Goal: Transaction & Acquisition: Book appointment/travel/reservation

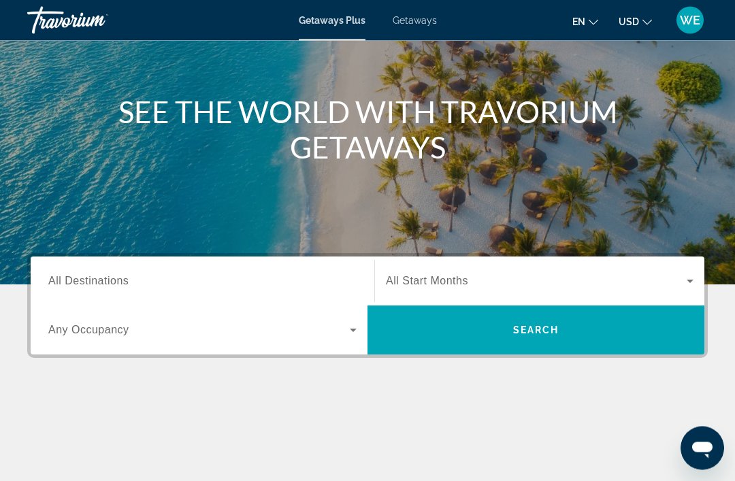
scroll to position [124, 0]
click at [113, 287] on div "Destination All Destinations" at bounding box center [202, 281] width 308 height 39
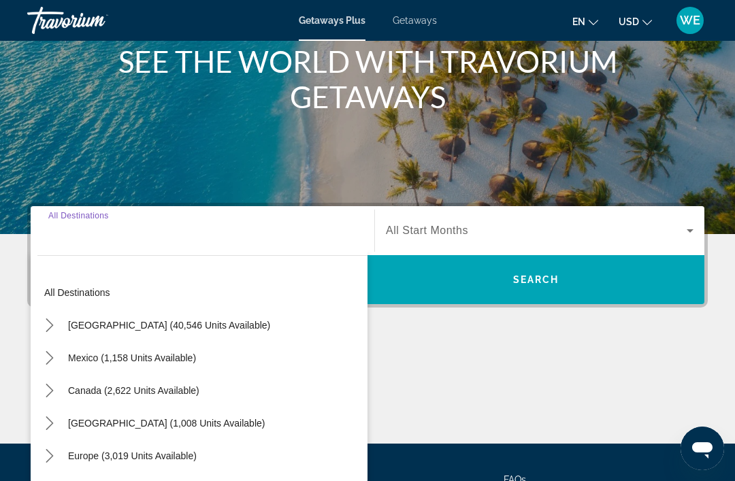
scroll to position [260, 0]
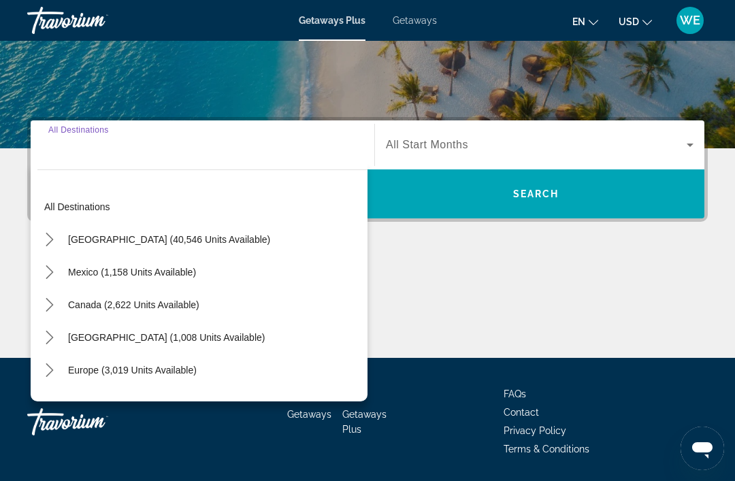
click at [92, 242] on span "[GEOGRAPHIC_DATA] (40,546 units available)" at bounding box center [169, 239] width 202 height 11
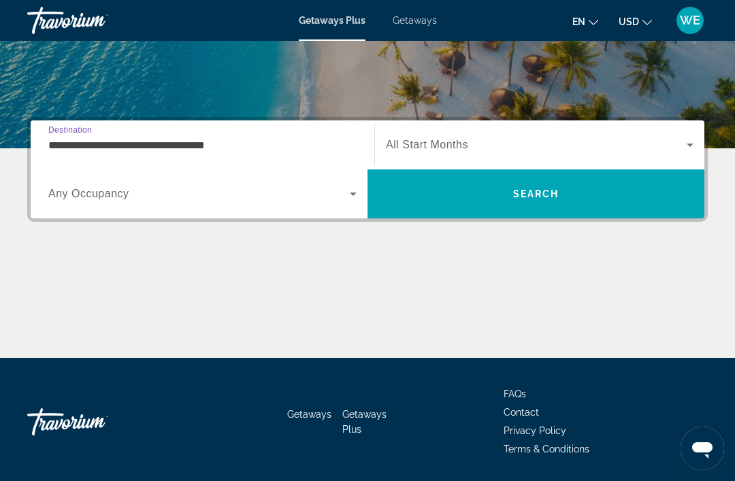
click at [93, 152] on input "**********" at bounding box center [202, 146] width 308 height 16
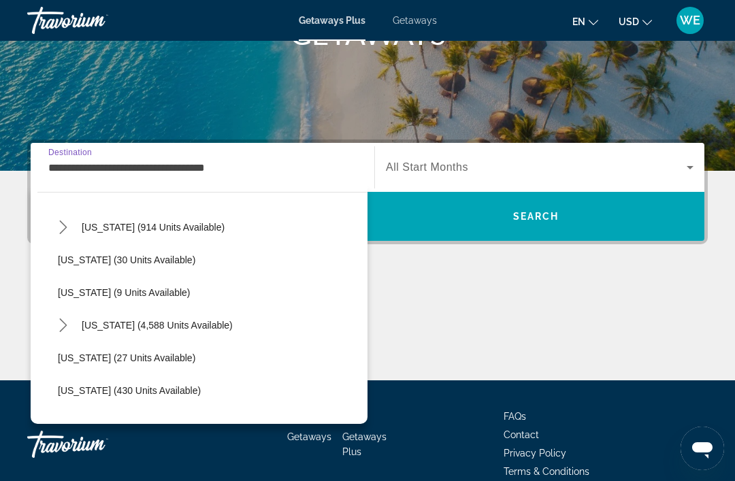
scroll to position [166, 0]
click at [65, 331] on icon "Toggle Florida (4,588 units available) submenu" at bounding box center [64, 325] width 14 height 14
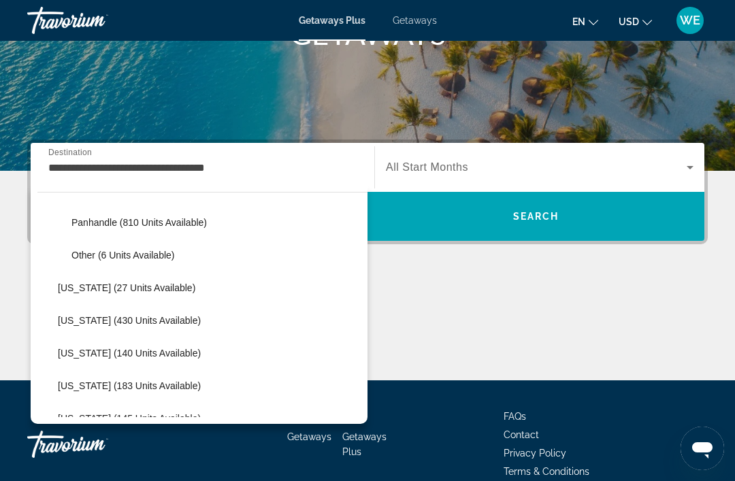
scroll to position [400, 0]
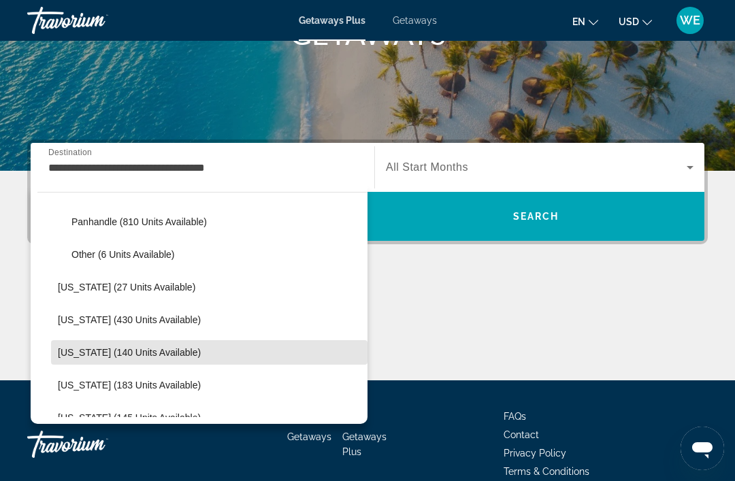
click at [244, 364] on span "Select destination: Illinois (140 units available)" at bounding box center [209, 352] width 317 height 33
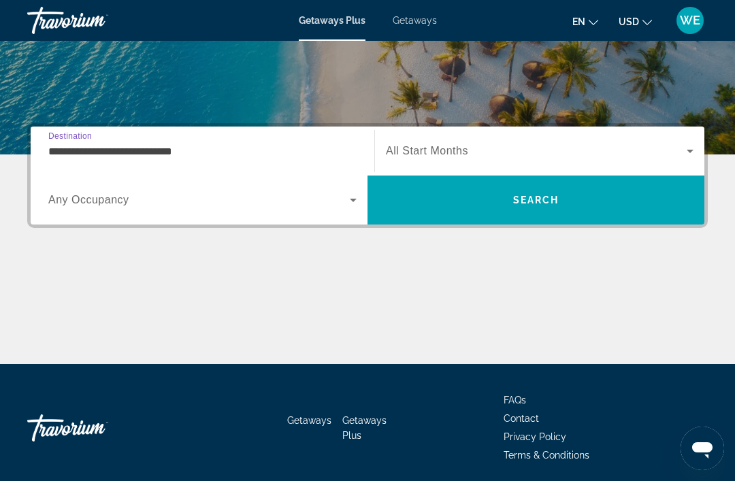
scroll to position [260, 0]
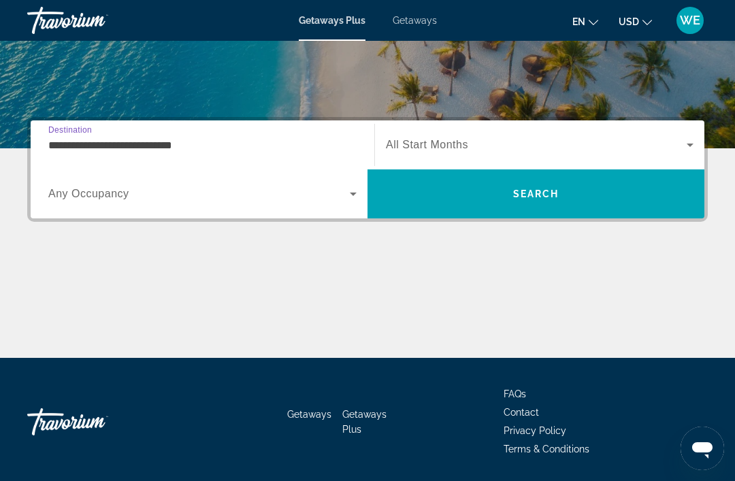
click at [131, 148] on input "**********" at bounding box center [202, 146] width 308 height 16
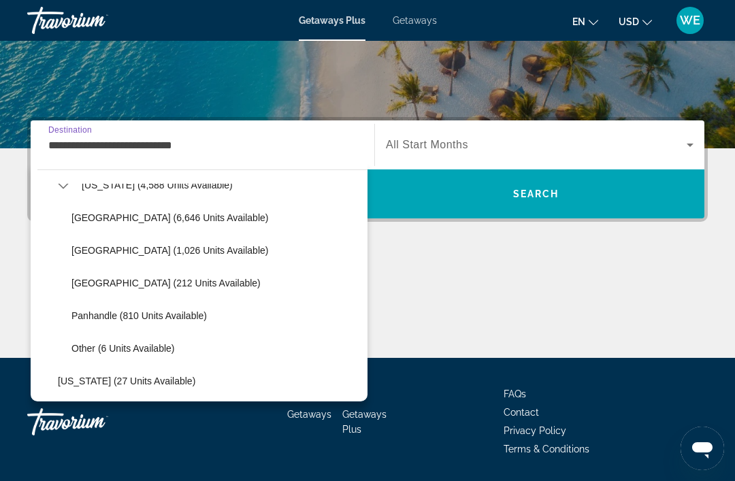
scroll to position [289, 0]
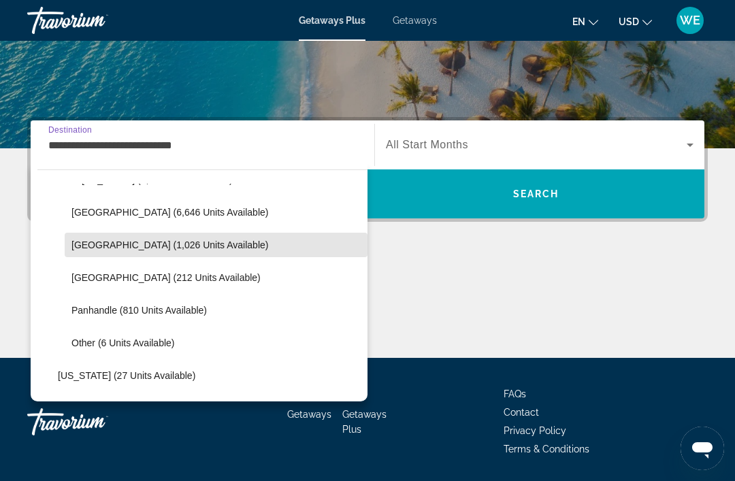
click at [137, 252] on span "Select destination: East Coast (1,026 units available)" at bounding box center [216, 245] width 303 height 33
type input "**********"
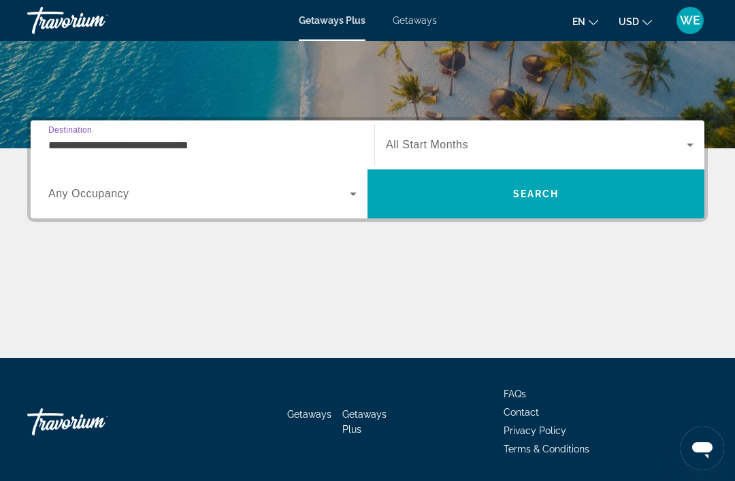
click at [457, 147] on span "All Start Months" at bounding box center [427, 145] width 82 height 12
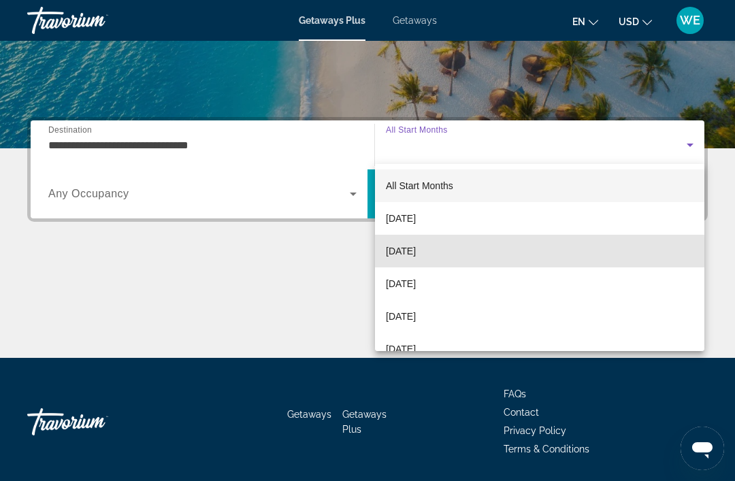
click at [416, 255] on span "[DATE]" at bounding box center [401, 251] width 30 height 16
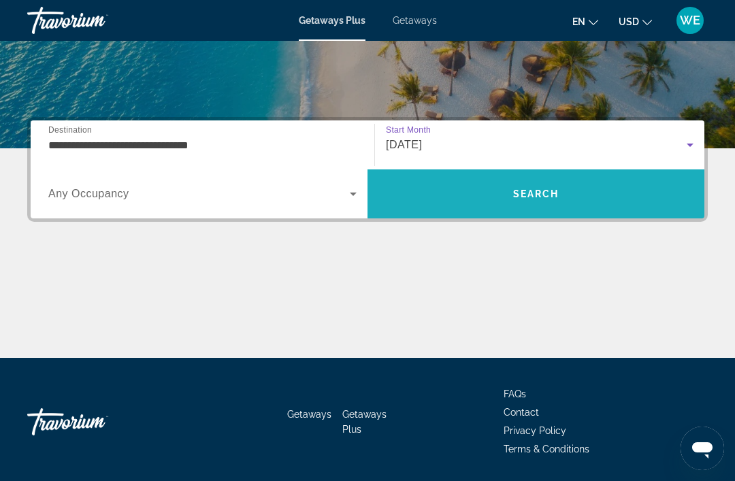
click at [533, 206] on span "Search" at bounding box center [536, 194] width 337 height 33
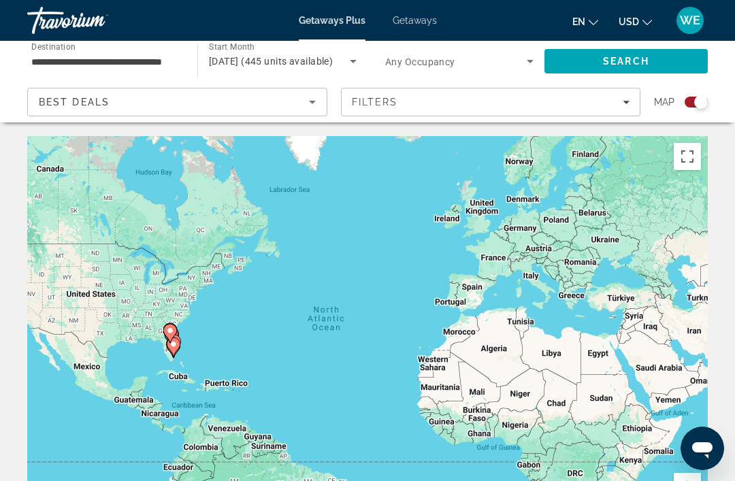
click at [178, 338] on icon "Main content" at bounding box center [173, 347] width 12 height 18
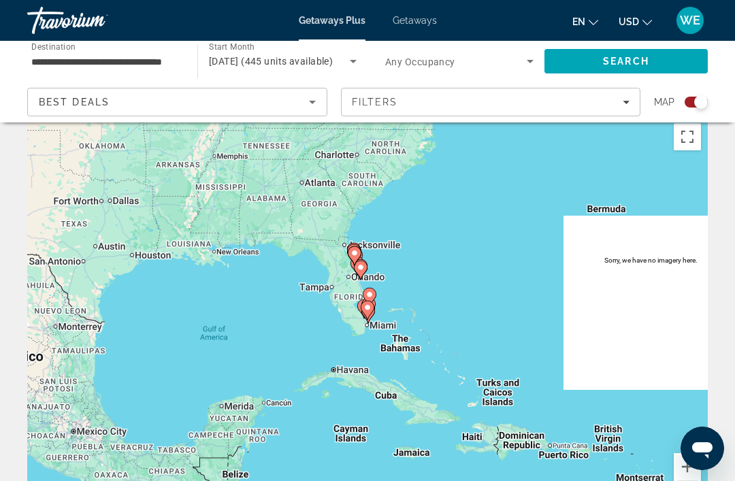
type input "**********"
click at [366, 313] on icon "Main content" at bounding box center [367, 311] width 12 height 18
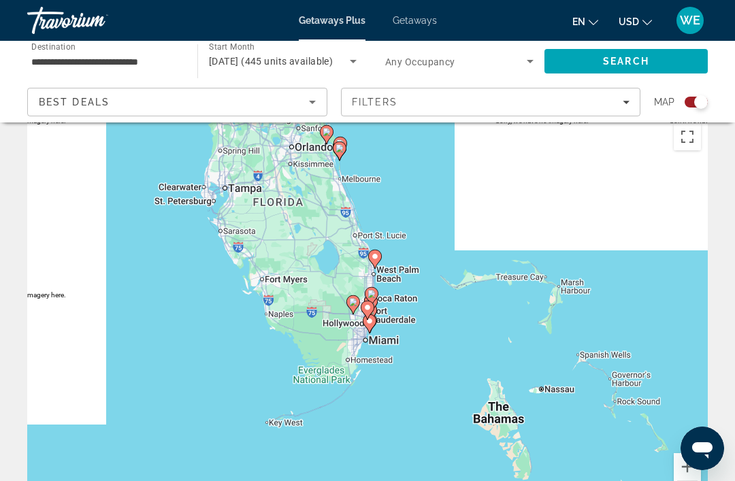
click at [390, 345] on div "To navigate, press the arrow keys. To activate drag with keyboard, press Alt + …" at bounding box center [367, 320] width 681 height 408
click at [519, 68] on span "Search widget" at bounding box center [456, 61] width 142 height 16
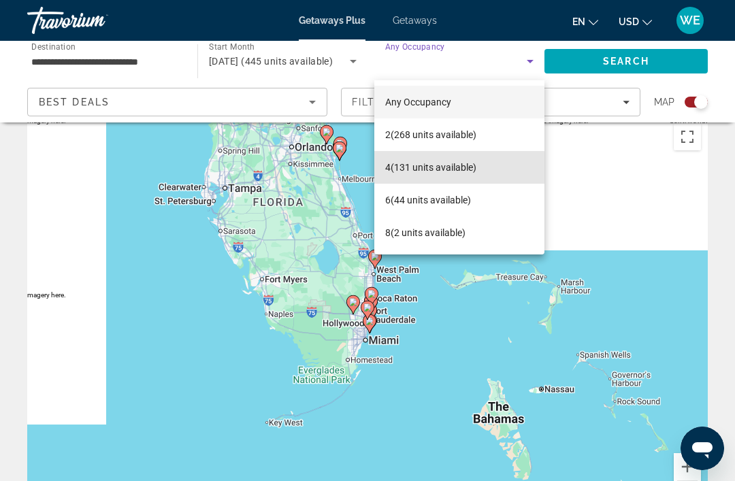
click at [426, 174] on span "4 (131 units available)" at bounding box center [430, 167] width 91 height 16
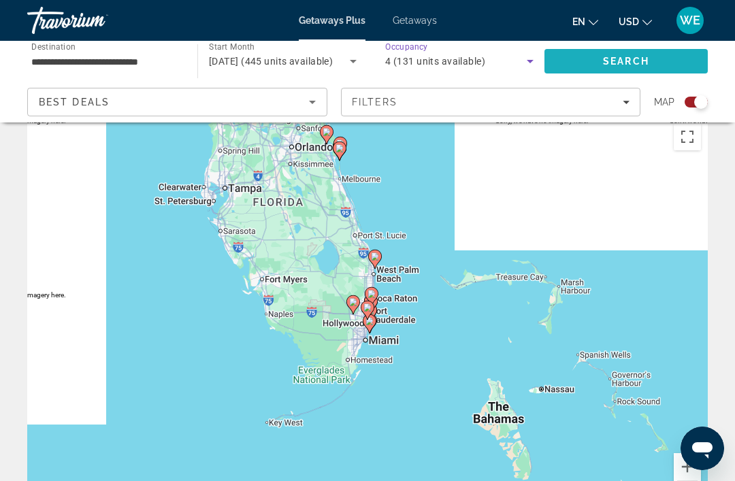
click at [609, 71] on span "Search" at bounding box center [626, 61] width 163 height 33
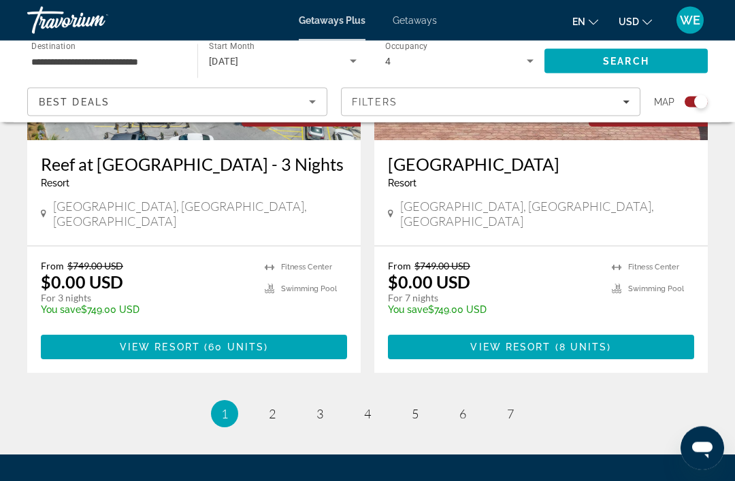
scroll to position [3168, 0]
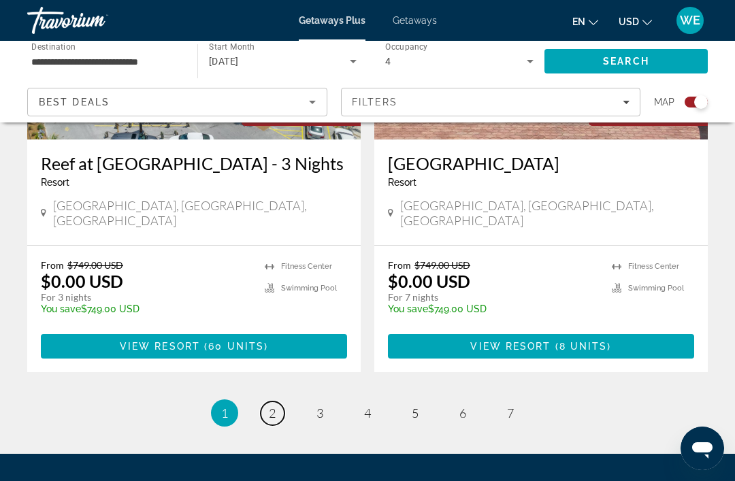
click at [277, 402] on link "page 2" at bounding box center [273, 414] width 24 height 24
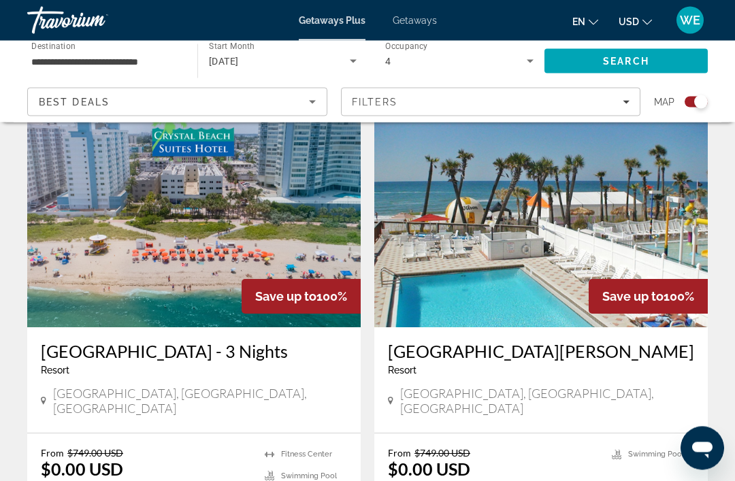
scroll to position [2436, 0]
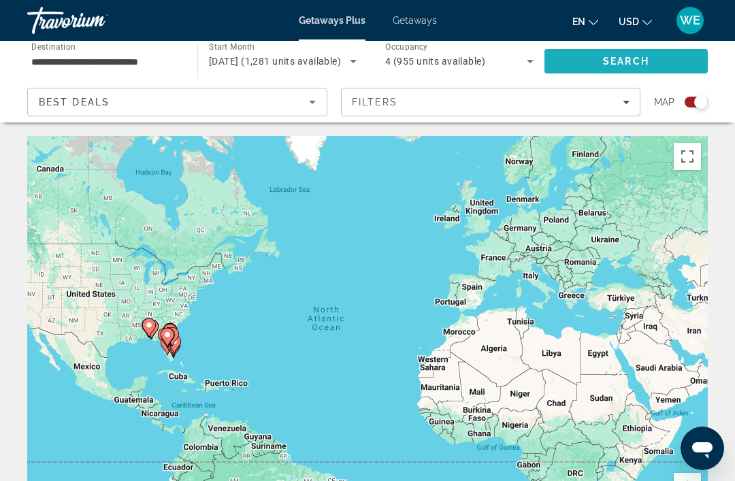
click at [611, 62] on span "Search" at bounding box center [626, 61] width 46 height 11
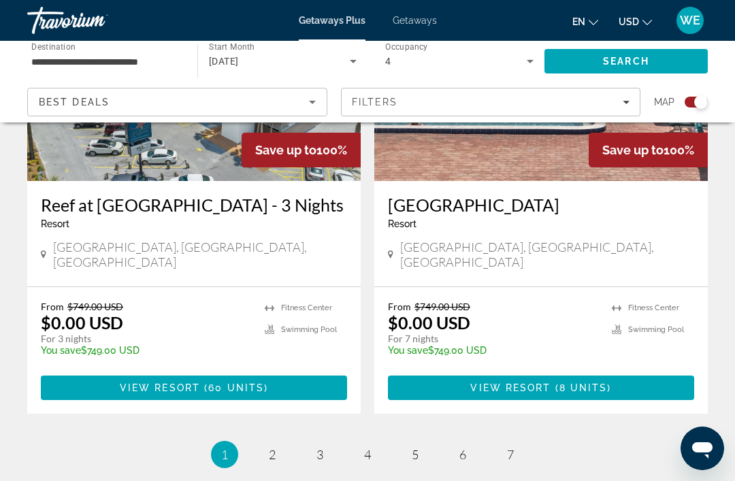
scroll to position [3189, 0]
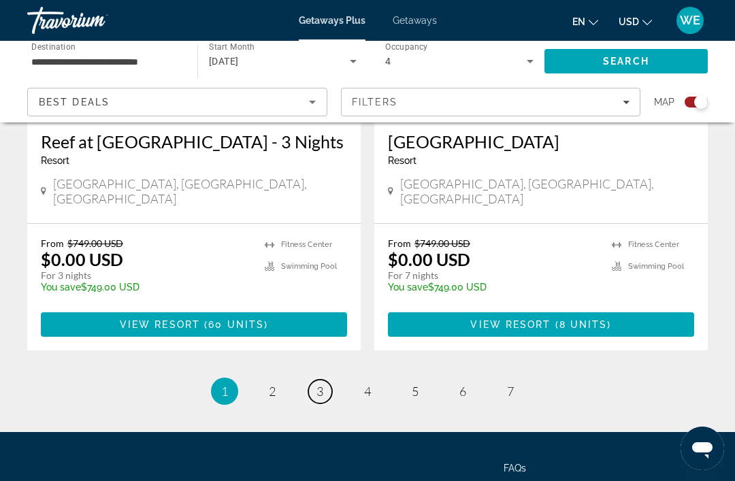
click at [325, 380] on link "page 3" at bounding box center [320, 392] width 24 height 24
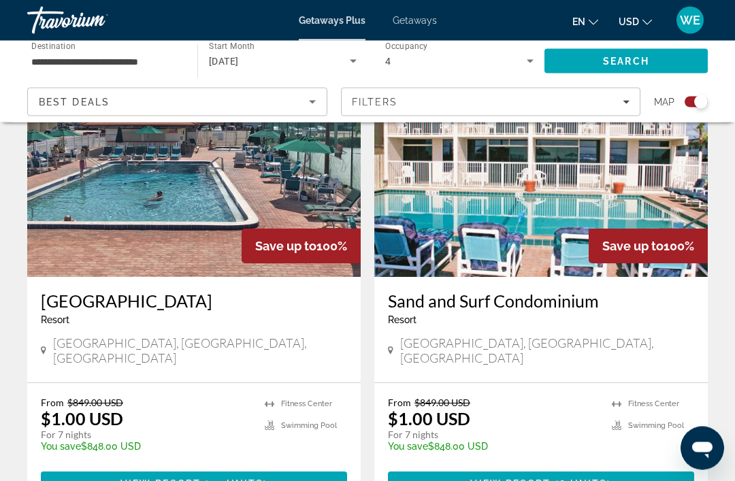
scroll to position [2984, 0]
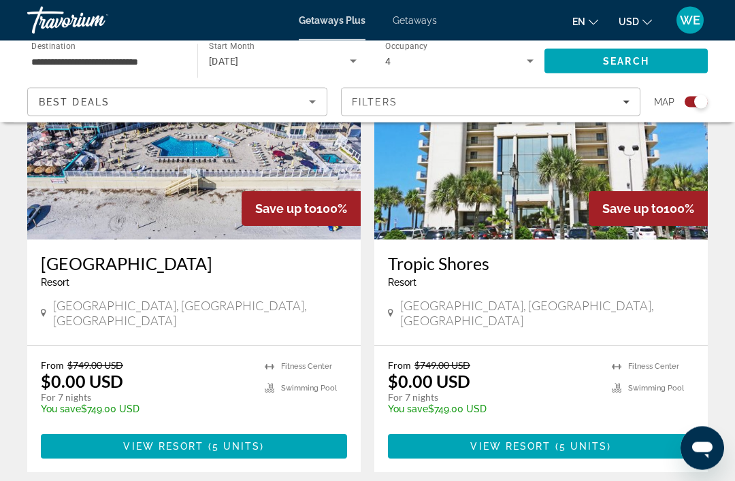
scroll to position [3022, 0]
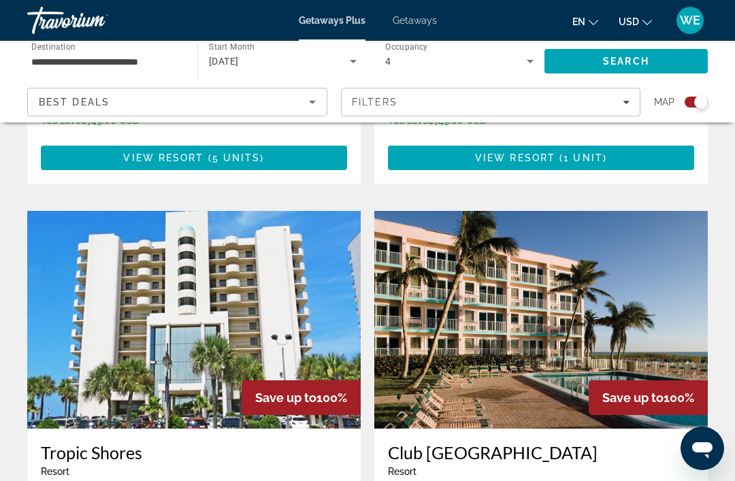
scroll to position [2808, 0]
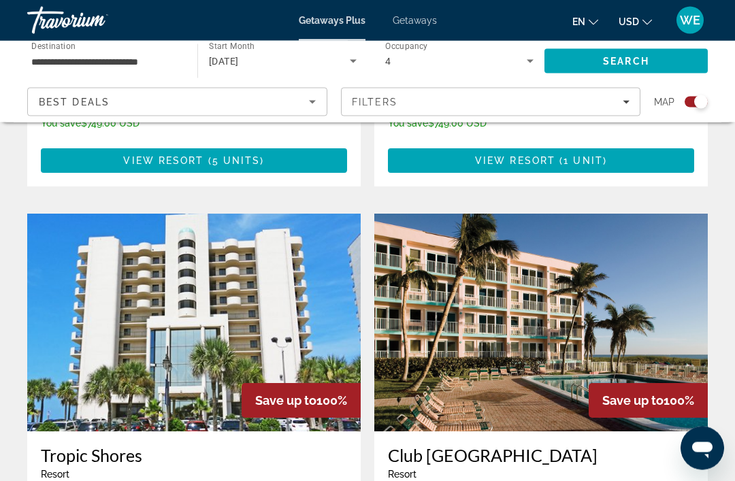
click at [195, 291] on img "Main content" at bounding box center [194, 323] width 334 height 218
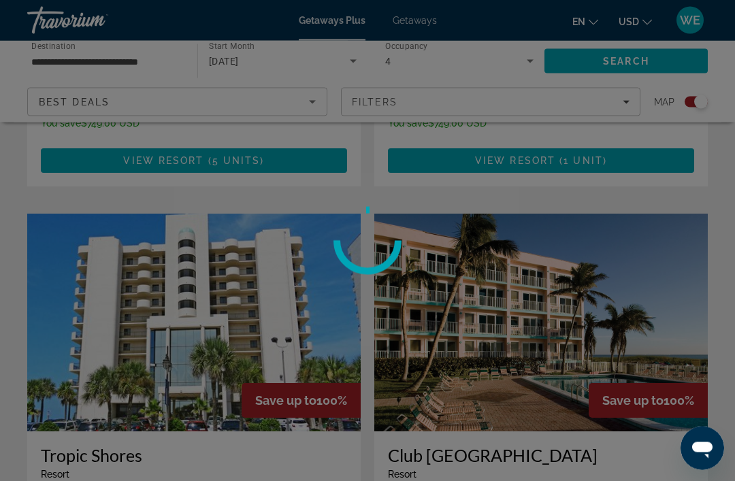
scroll to position [2809, 0]
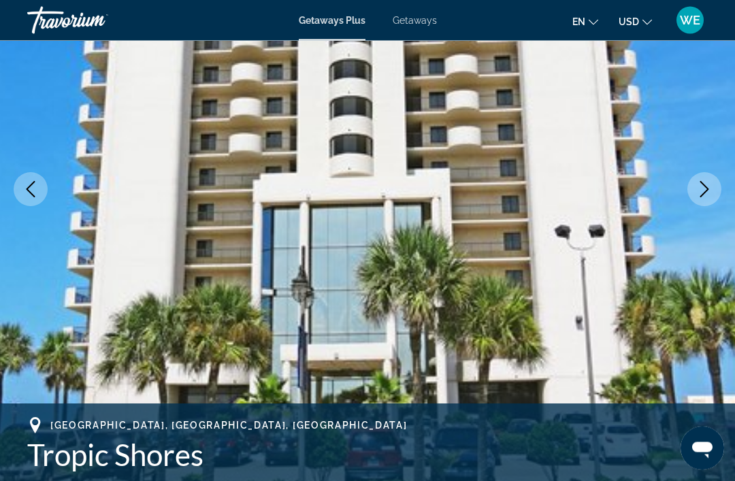
scroll to position [155, 0]
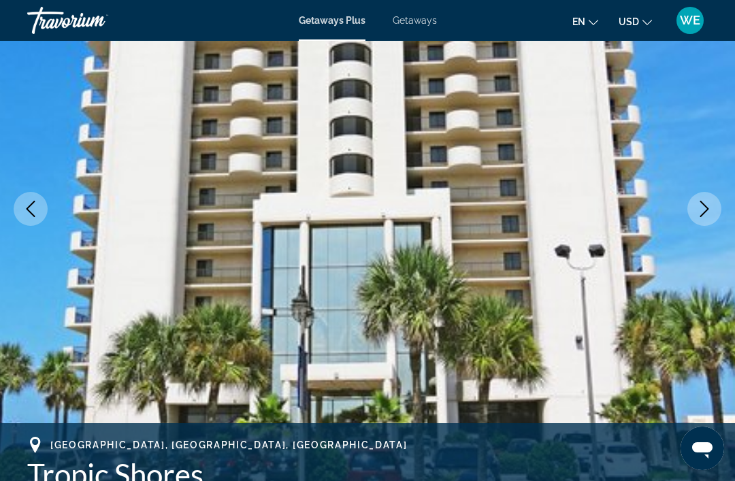
click at [707, 208] on icon "Next image" at bounding box center [704, 209] width 9 height 16
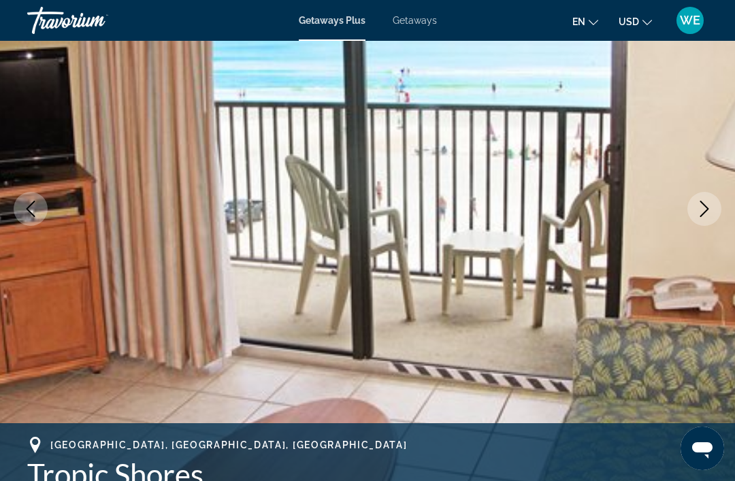
click at [700, 216] on icon "Next image" at bounding box center [704, 209] width 16 height 16
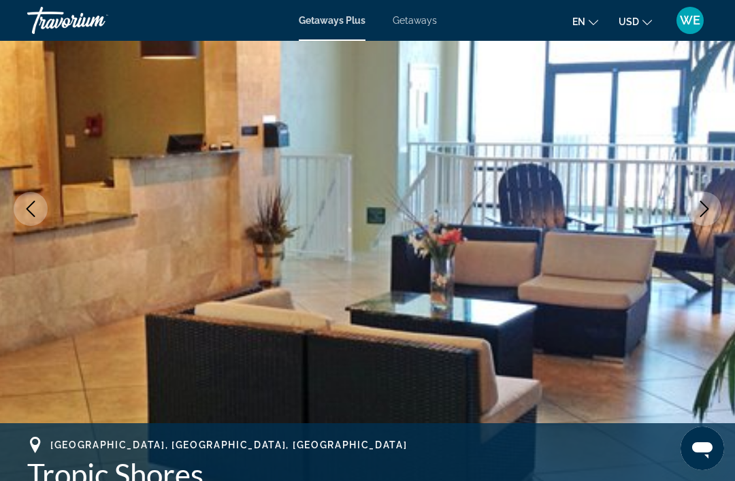
click at [700, 214] on icon "Next image" at bounding box center [704, 209] width 16 height 16
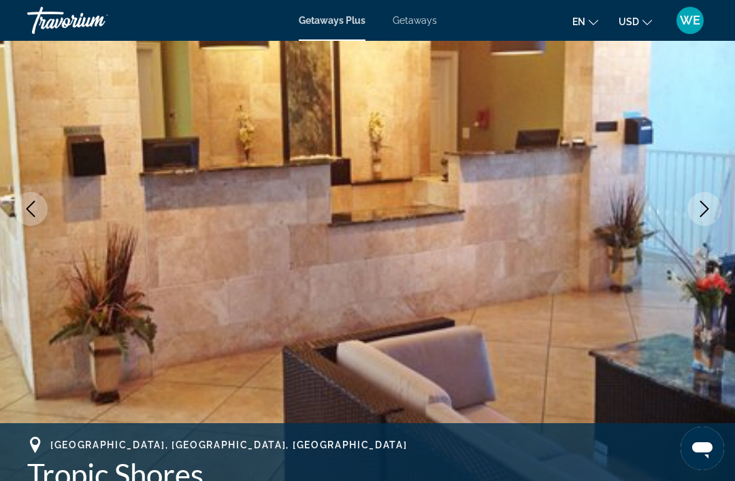
click at [705, 211] on icon "Next image" at bounding box center [704, 209] width 16 height 16
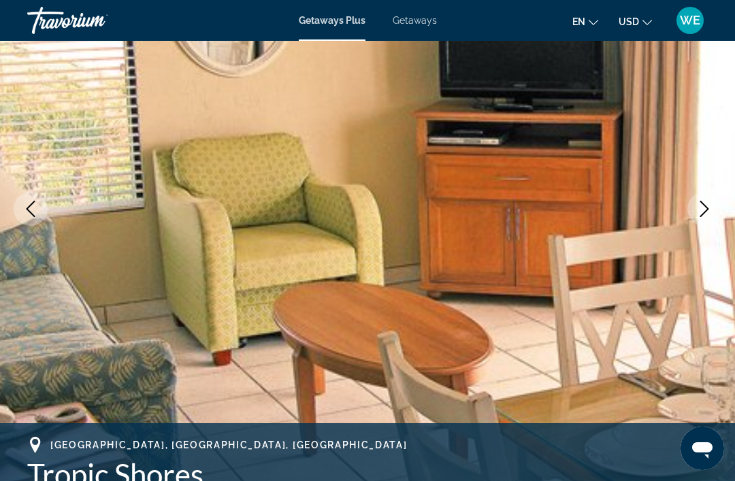
click at [703, 213] on icon "Next image" at bounding box center [704, 209] width 16 height 16
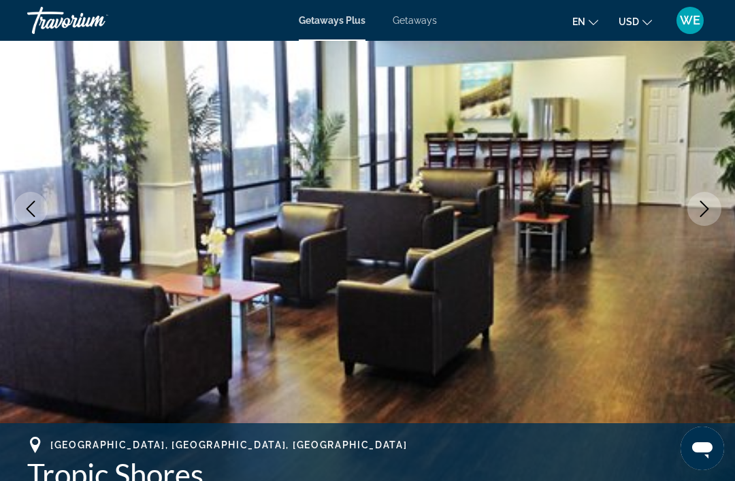
click at [705, 216] on icon "Next image" at bounding box center [704, 209] width 16 height 16
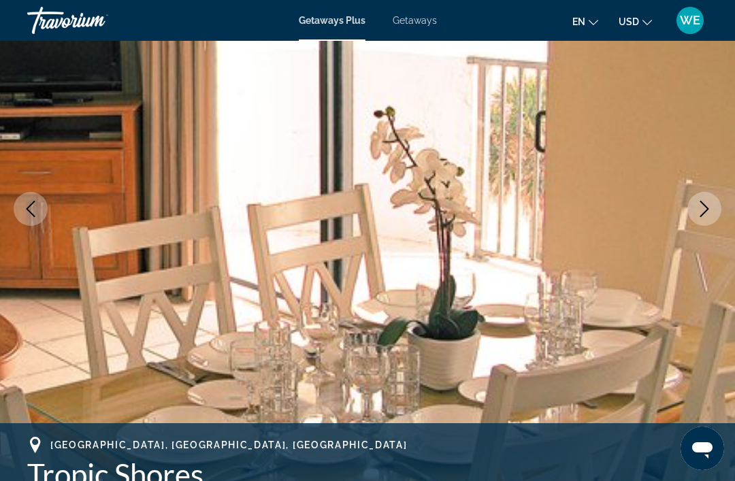
click at [635, 317] on img "Main content" at bounding box center [367, 209] width 735 height 647
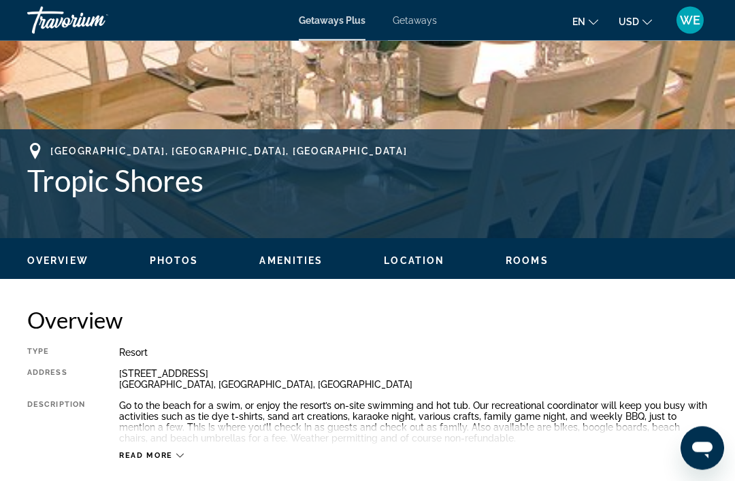
scroll to position [0, 0]
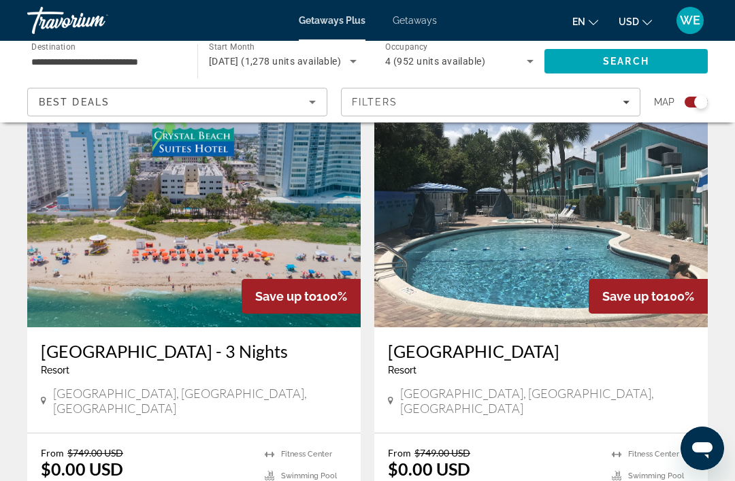
scroll to position [1476, 0]
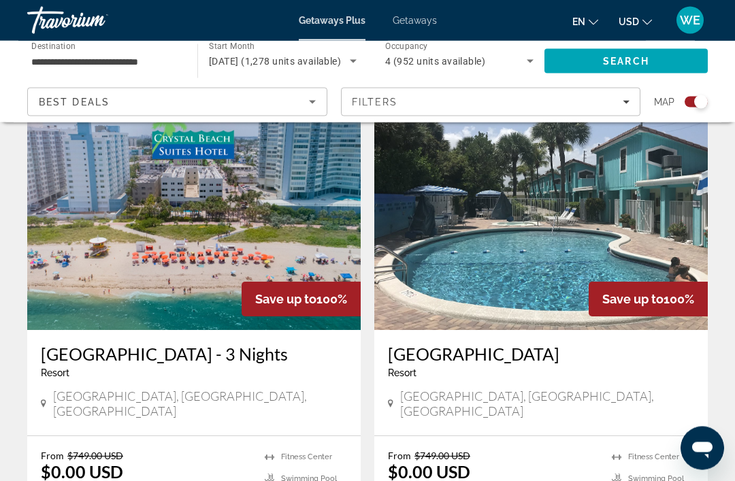
click at [209, 231] on img "Main content" at bounding box center [194, 222] width 334 height 218
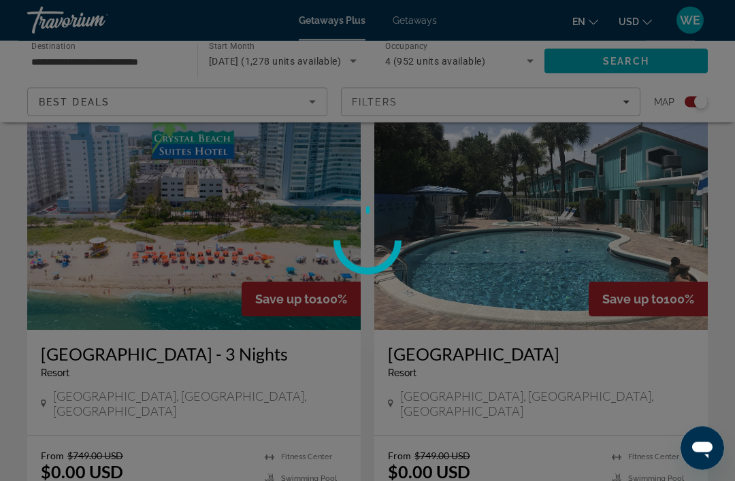
scroll to position [1477, 0]
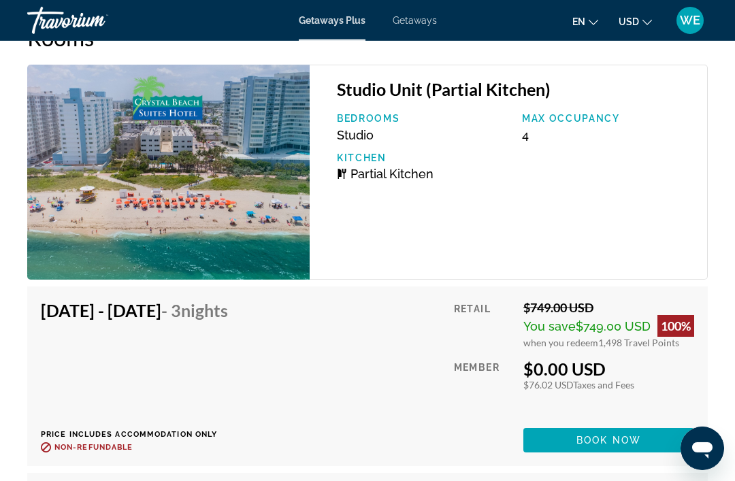
scroll to position [2391, 0]
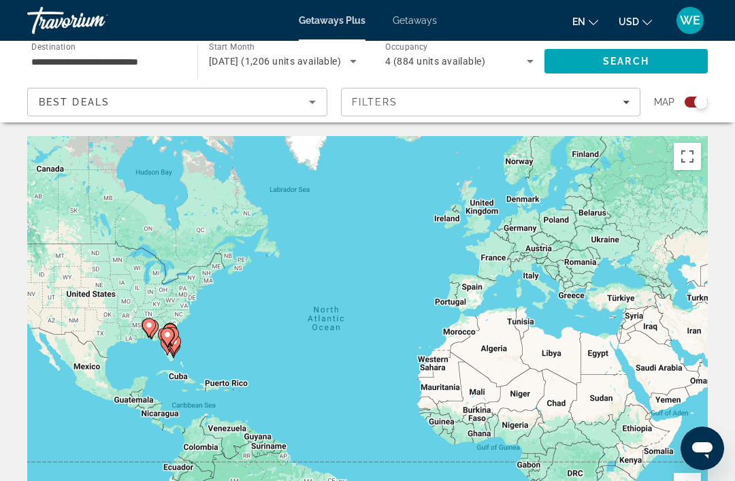
click at [433, 63] on span "4 (884 units available)" at bounding box center [435, 61] width 100 height 11
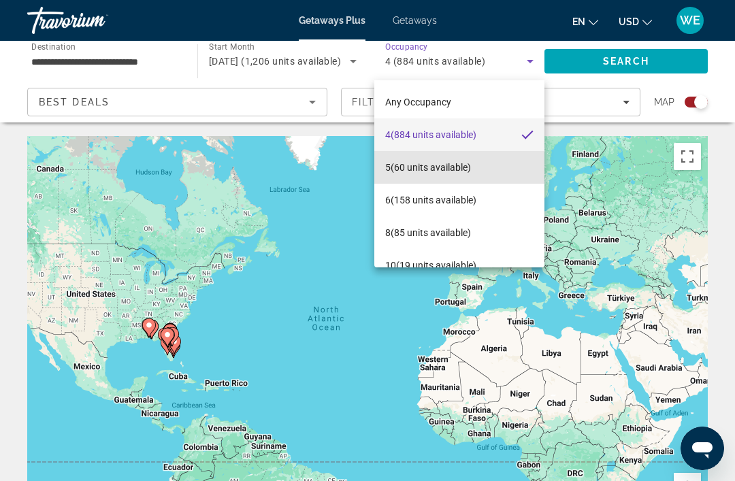
click at [445, 178] on mat-option "5 (60 units available)" at bounding box center [459, 167] width 170 height 33
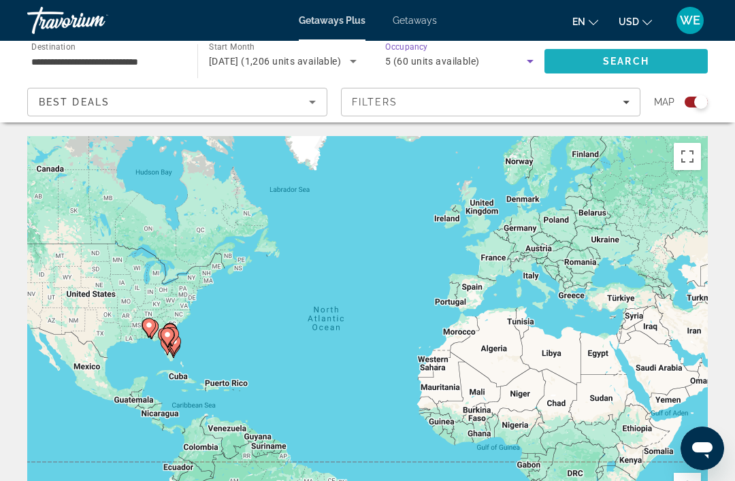
click at [622, 69] on span "Search" at bounding box center [626, 61] width 163 height 33
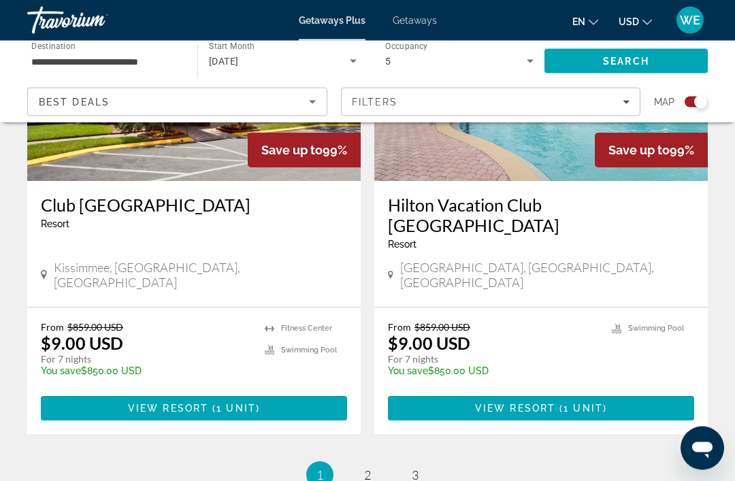
scroll to position [3041, 0]
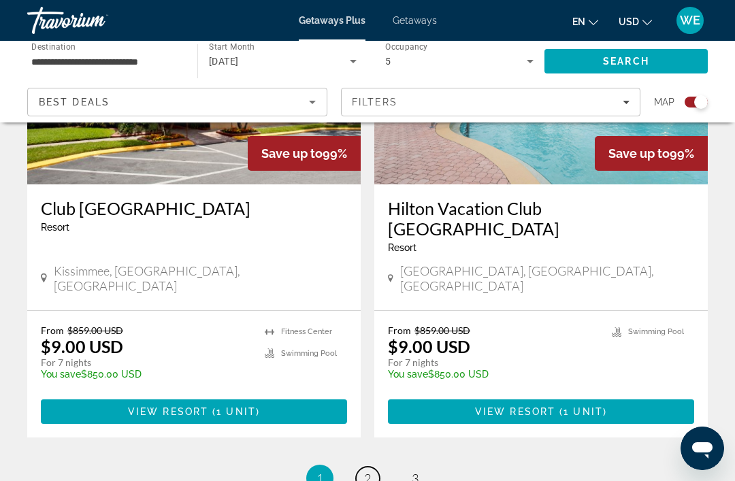
click at [371, 471] on span "2" at bounding box center [367, 478] width 7 height 15
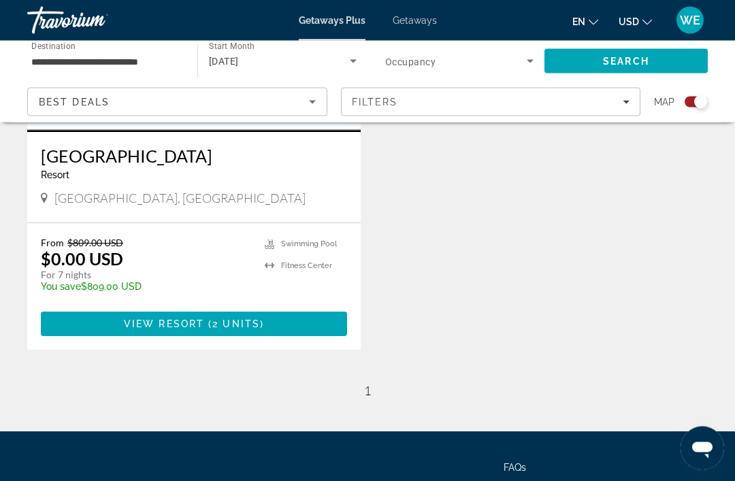
scroll to position [677, 0]
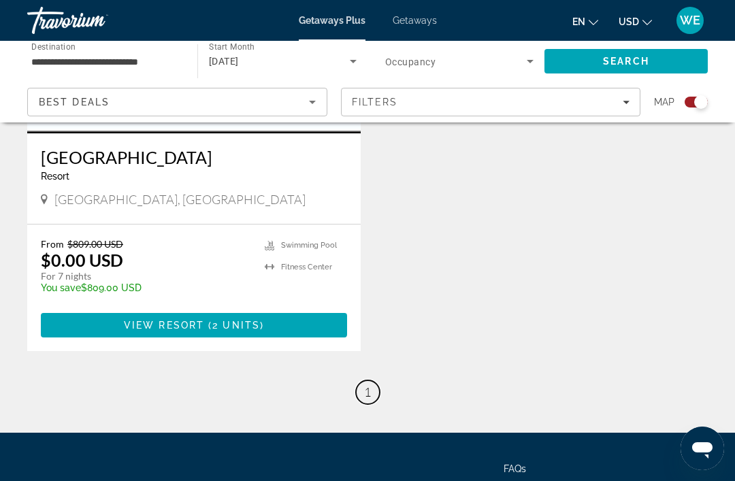
click at [374, 390] on link "page 1" at bounding box center [368, 393] width 24 height 24
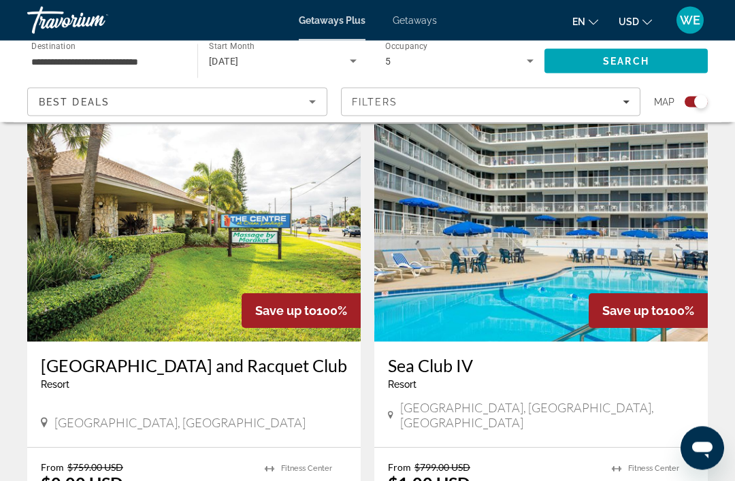
scroll to position [987, 0]
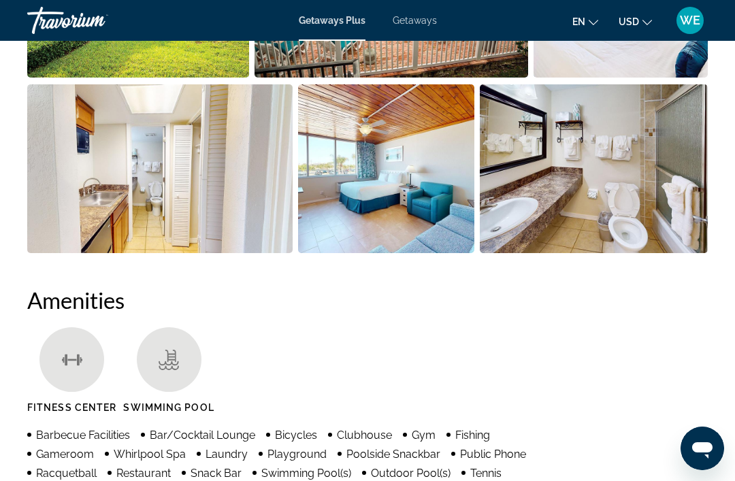
scroll to position [1069, 0]
click at [405, 193] on img "Open full-screen image slider" at bounding box center [386, 169] width 177 height 169
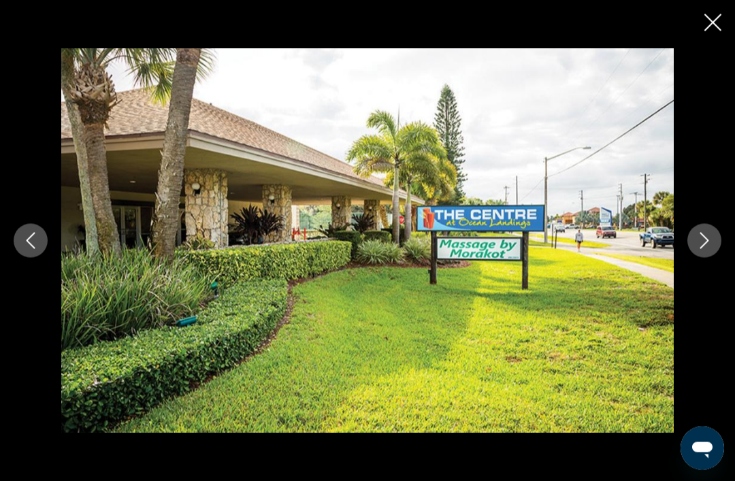
scroll to position [1070, 0]
click at [688, 260] on div "prev next" at bounding box center [367, 240] width 735 height 385
click at [700, 251] on button "Next image" at bounding box center [705, 241] width 34 height 34
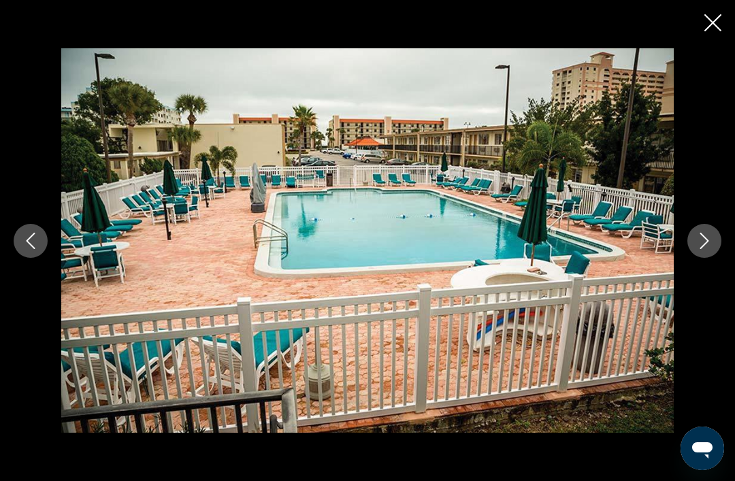
click at [698, 251] on button "Next image" at bounding box center [705, 241] width 34 height 34
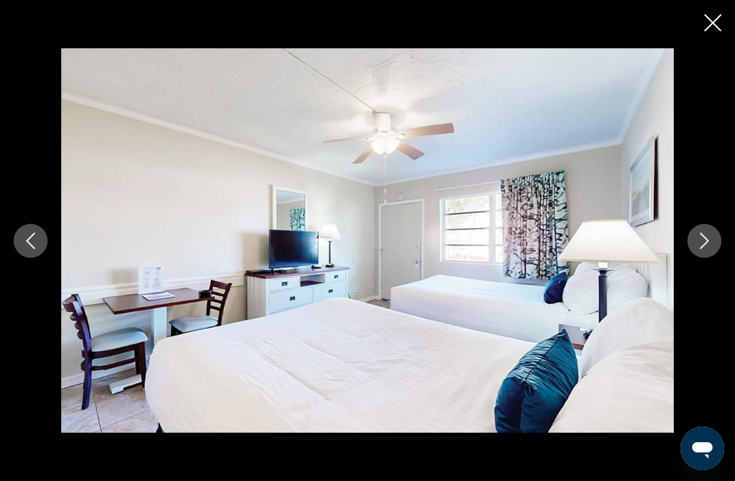
click at [699, 247] on icon "Next image" at bounding box center [704, 241] width 16 height 16
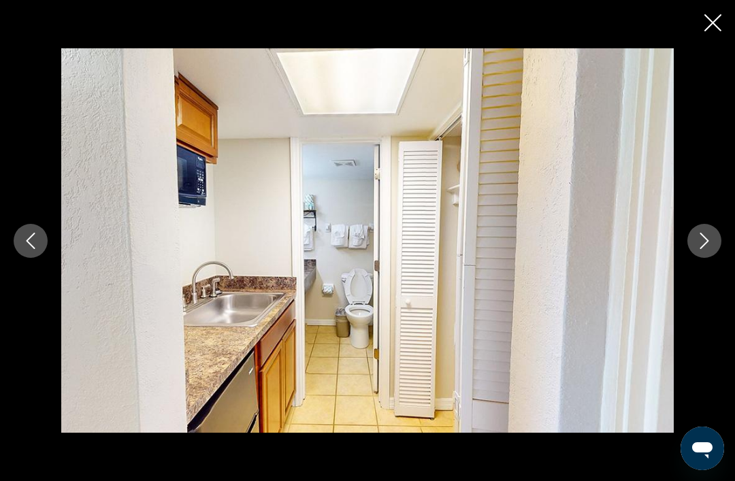
click at [699, 248] on icon "Next image" at bounding box center [704, 241] width 16 height 16
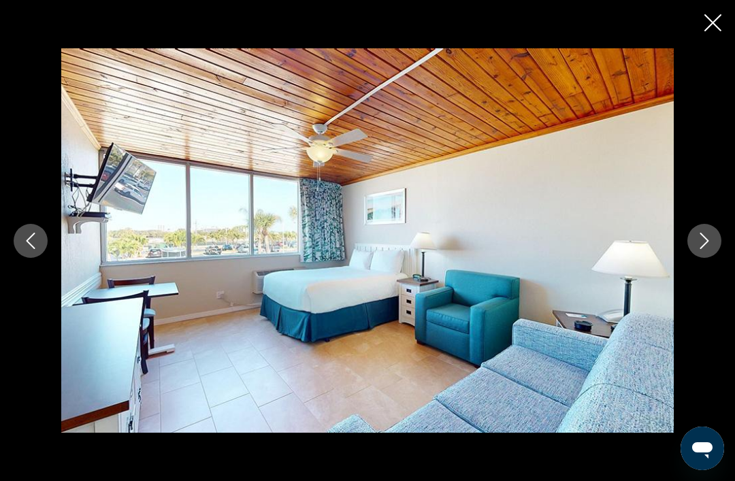
click at [703, 244] on icon "Next image" at bounding box center [704, 241] width 16 height 16
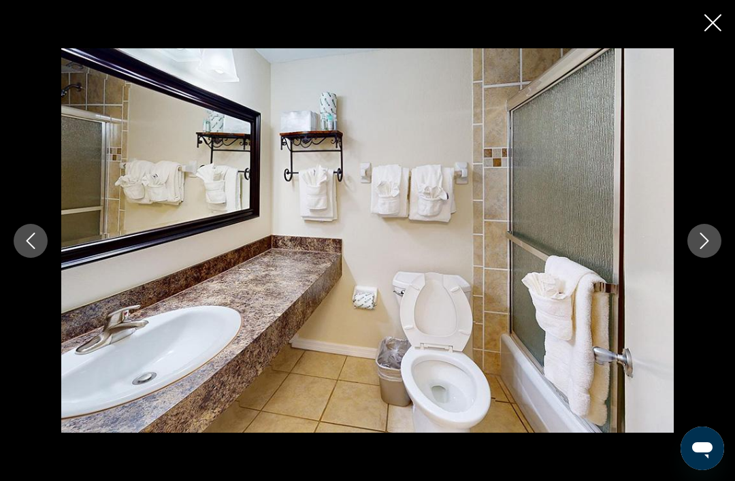
click at [688, 259] on div "prev next" at bounding box center [367, 240] width 735 height 385
click at [709, 242] on icon "Next image" at bounding box center [704, 241] width 16 height 16
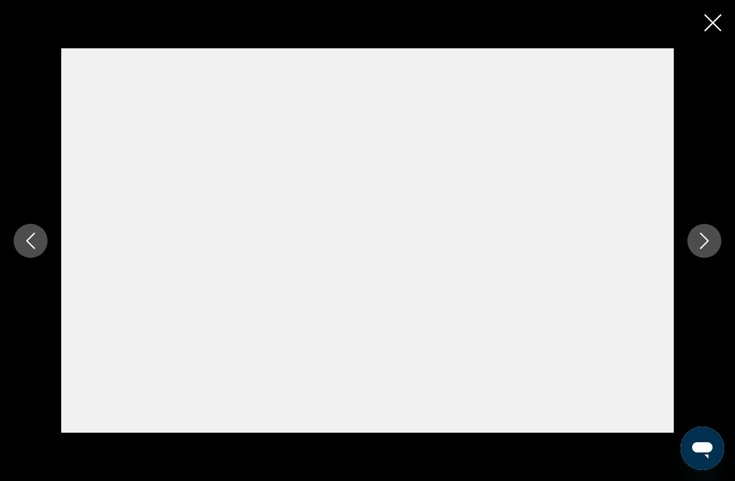
click at [704, 241] on icon "Next image" at bounding box center [704, 241] width 16 height 16
click at [701, 246] on icon "Next image" at bounding box center [704, 241] width 16 height 16
click at [35, 244] on icon "Previous image" at bounding box center [30, 241] width 16 height 16
click at [24, 246] on icon "Previous image" at bounding box center [30, 241] width 16 height 16
click at [28, 247] on icon "Previous image" at bounding box center [30, 241] width 16 height 16
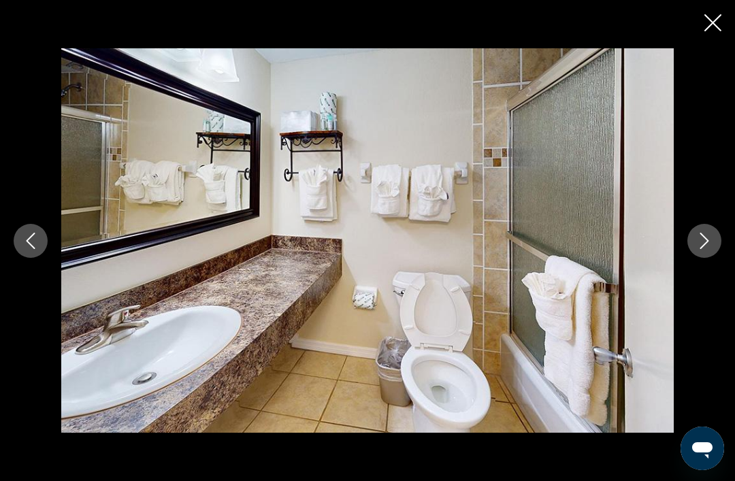
click at [32, 245] on icon "Previous image" at bounding box center [31, 241] width 9 height 16
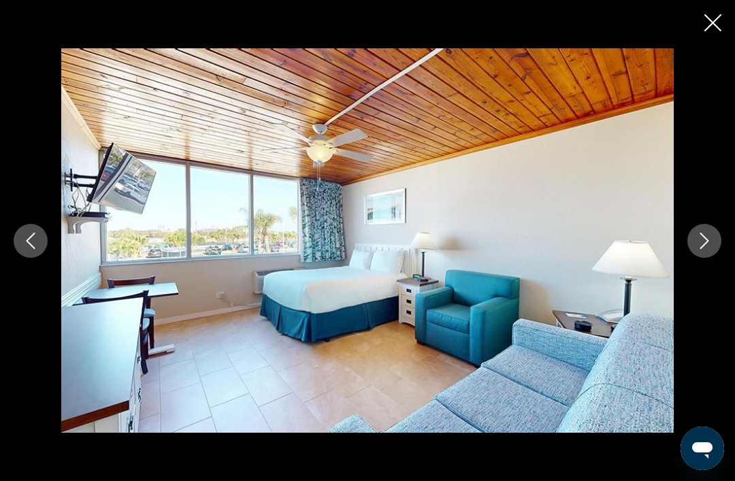
click at [29, 247] on icon "Previous image" at bounding box center [30, 241] width 16 height 16
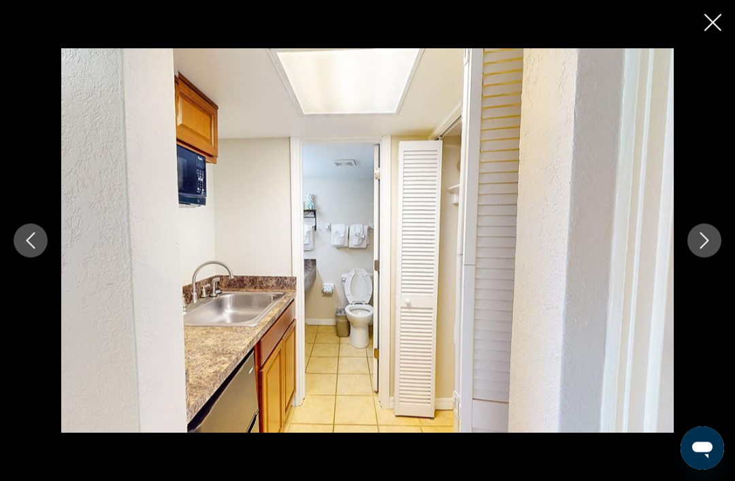
scroll to position [0, 0]
click at [709, 27] on icon "Close slideshow" at bounding box center [713, 22] width 17 height 17
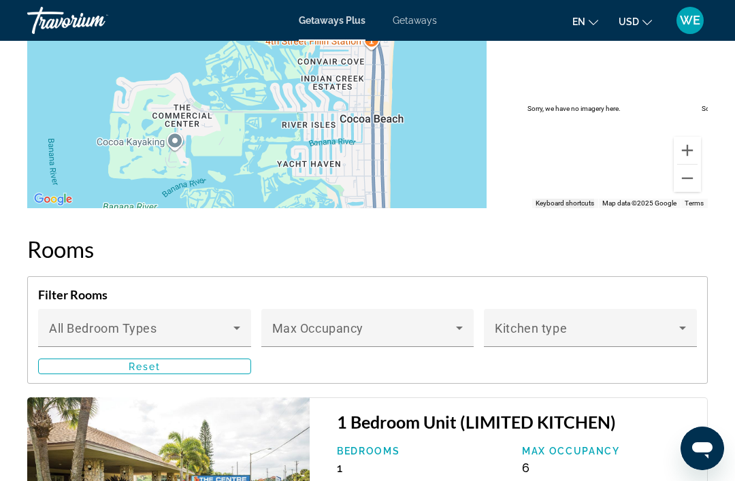
scroll to position [2330, 0]
click at [239, 320] on icon "Main content" at bounding box center [237, 328] width 16 height 16
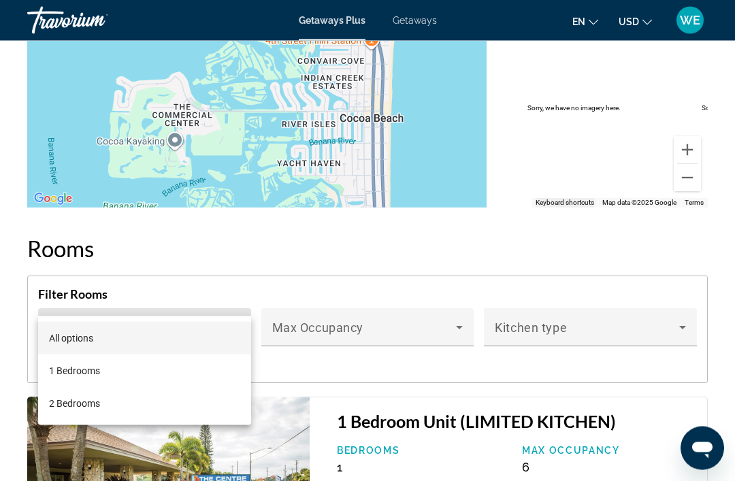
scroll to position [2331, 0]
click at [88, 409] on span "2 Bedrooms" at bounding box center [74, 404] width 51 height 16
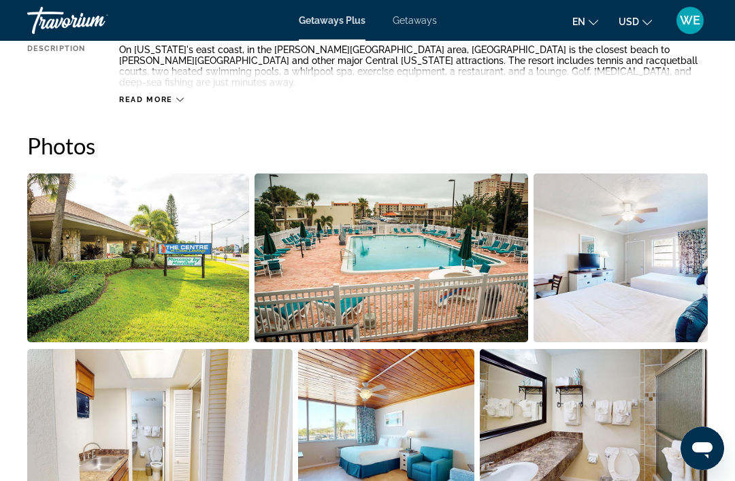
scroll to position [804, 0]
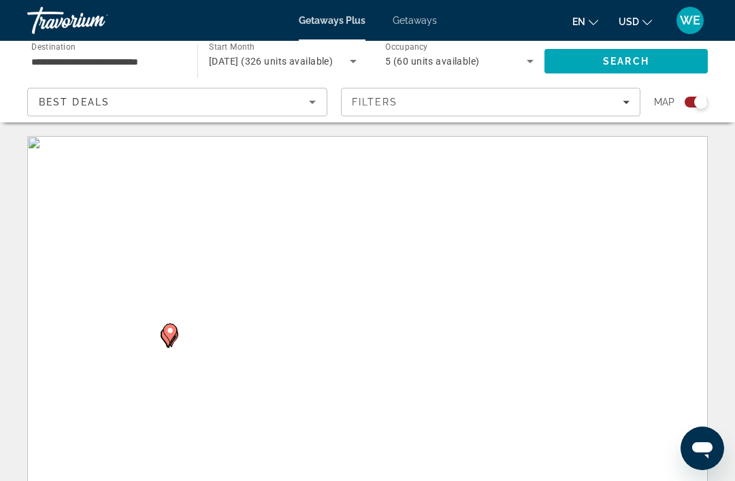
click at [352, 66] on icon "Search widget" at bounding box center [353, 61] width 16 height 16
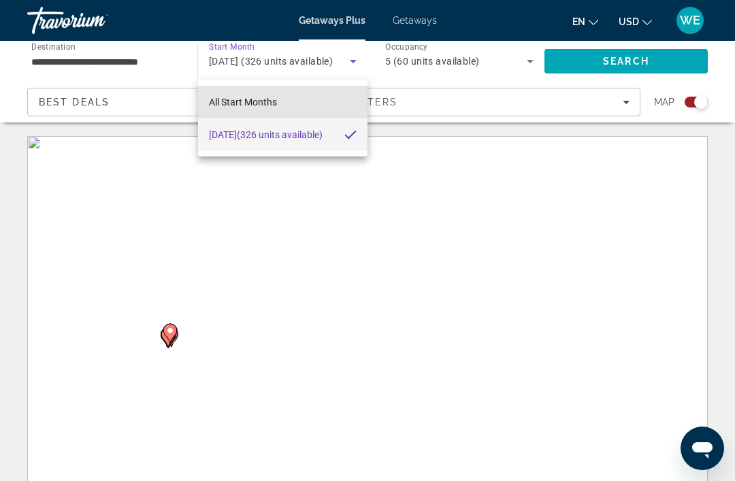
click at [299, 112] on mat-option "All Start Months" at bounding box center [283, 102] width 170 height 33
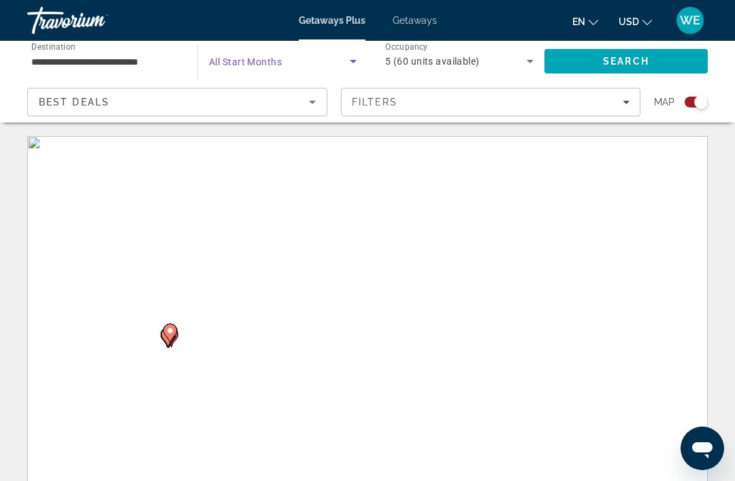
click at [289, 67] on span "Search widget" at bounding box center [279, 61] width 141 height 16
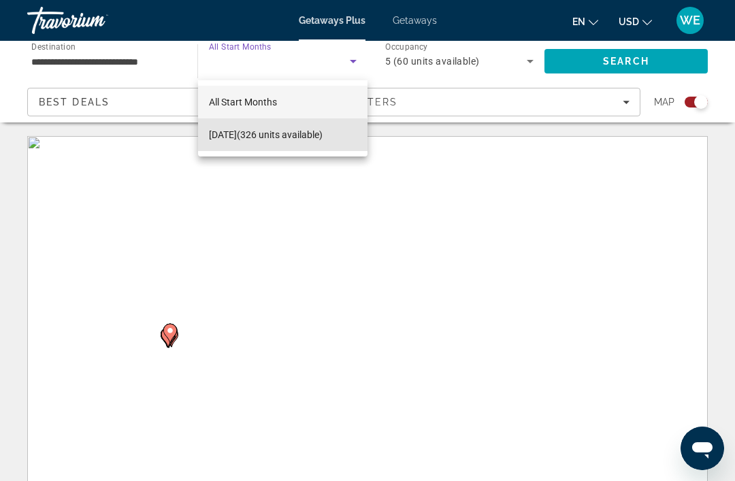
click at [238, 140] on span "[DATE] (326 units available)" at bounding box center [266, 135] width 114 height 16
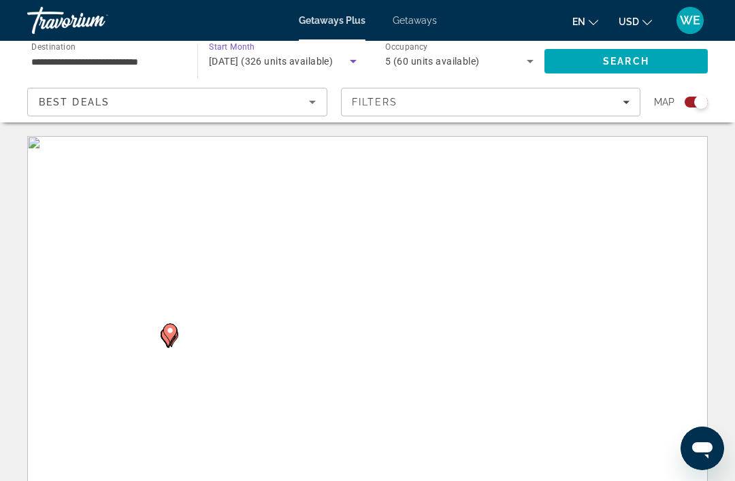
click at [605, 67] on span "Search" at bounding box center [626, 61] width 163 height 33
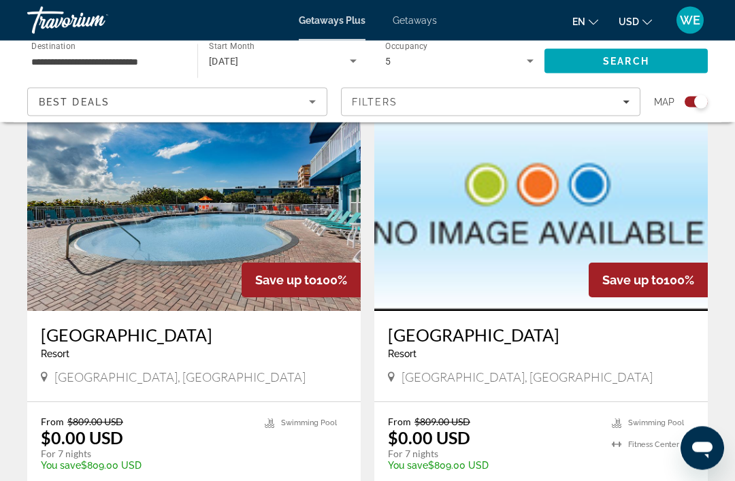
scroll to position [1496, 0]
click at [555, 370] on span "[GEOGRAPHIC_DATA], [GEOGRAPHIC_DATA]" at bounding box center [527, 377] width 251 height 15
click at [526, 325] on div "[GEOGRAPHIC_DATA] - This is an adults only resort" at bounding box center [541, 347] width 306 height 45
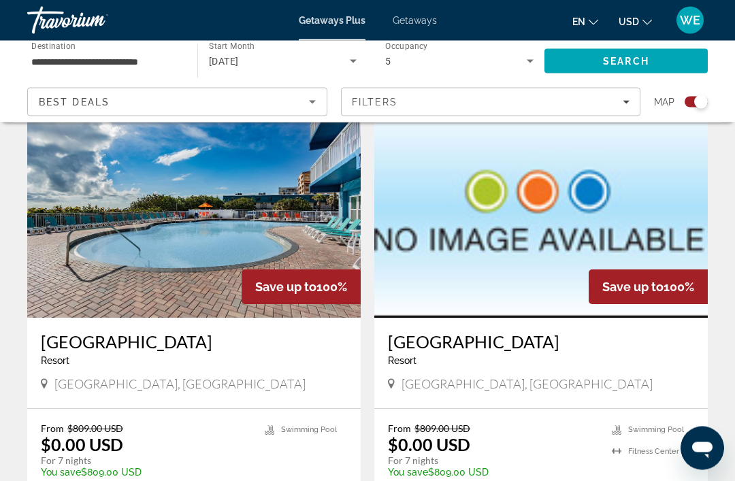
scroll to position [1479, 0]
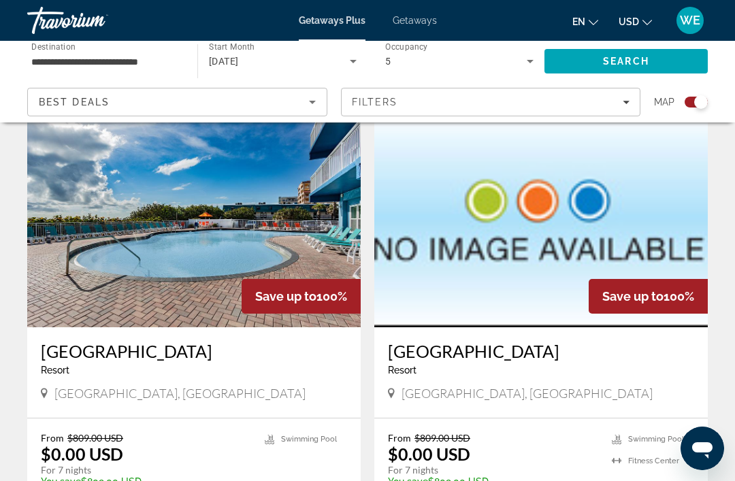
click at [560, 386] on span "[GEOGRAPHIC_DATA], [GEOGRAPHIC_DATA]" at bounding box center [527, 393] width 251 height 15
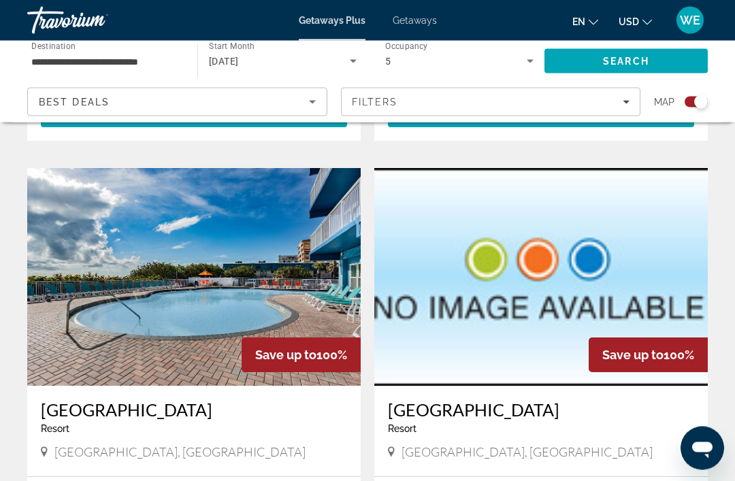
scroll to position [1420, 0]
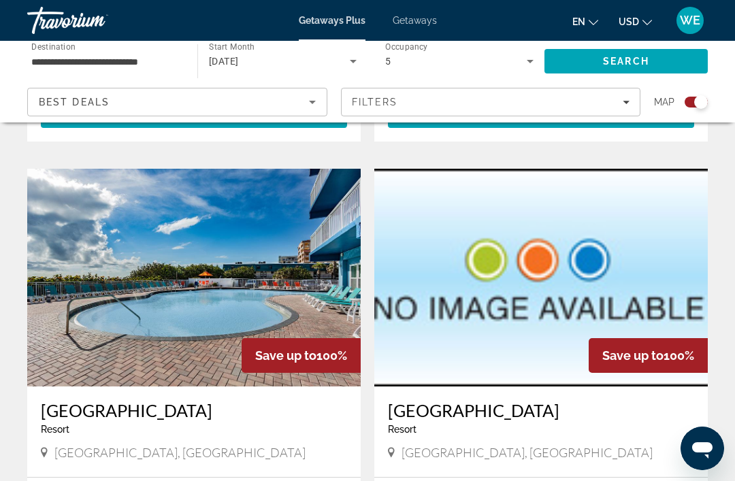
click at [566, 400] on h3 "[GEOGRAPHIC_DATA]" at bounding box center [541, 410] width 306 height 20
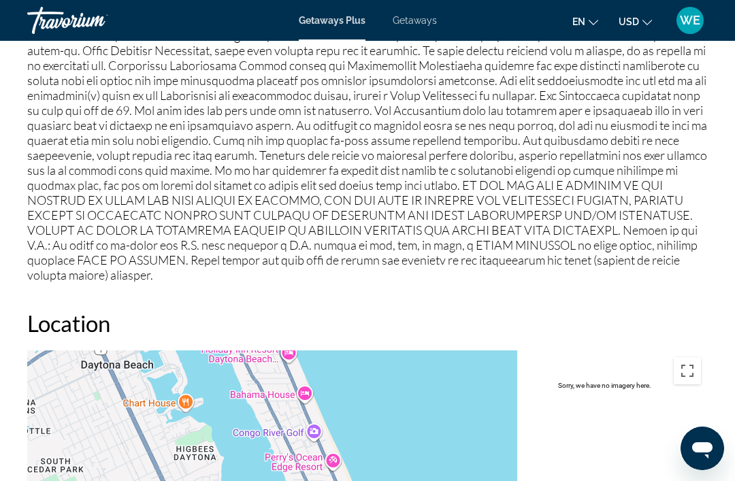
scroll to position [856, 0]
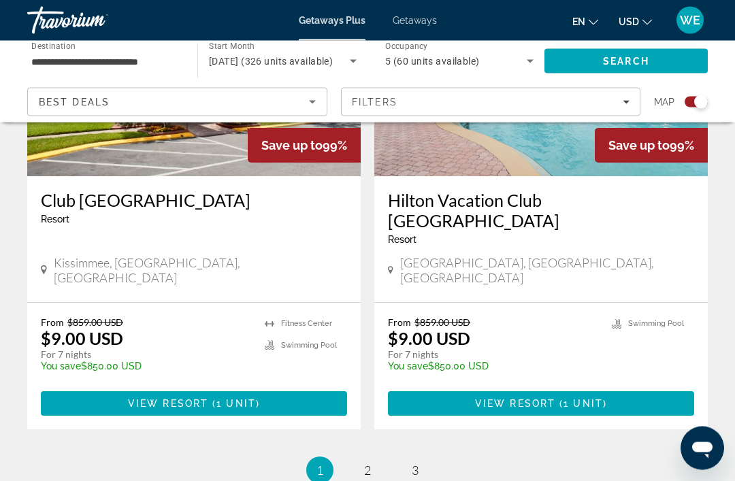
scroll to position [3049, 0]
click at [378, 459] on link "page 2" at bounding box center [368, 471] width 24 height 24
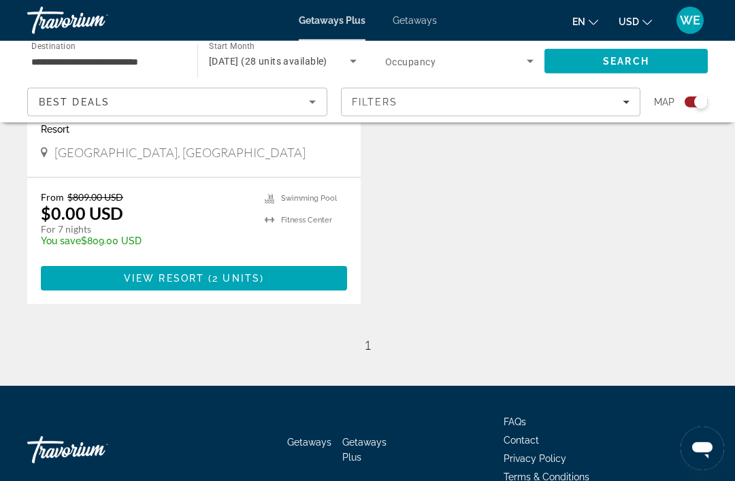
scroll to position [680, 0]
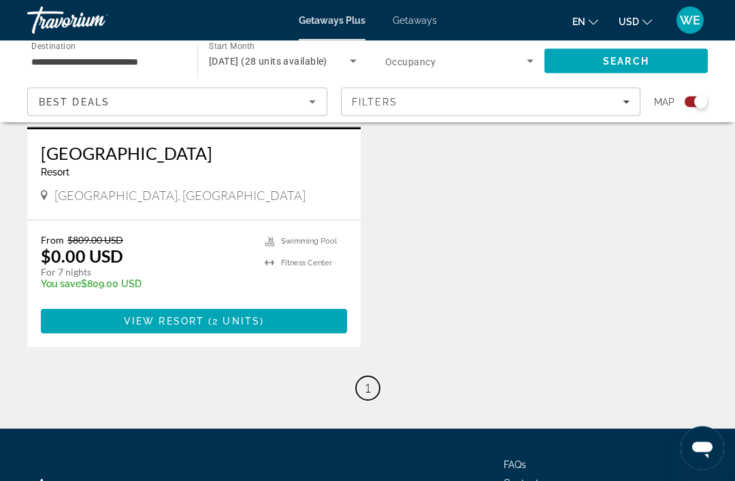
click at [371, 397] on link "page 1" at bounding box center [368, 389] width 24 height 24
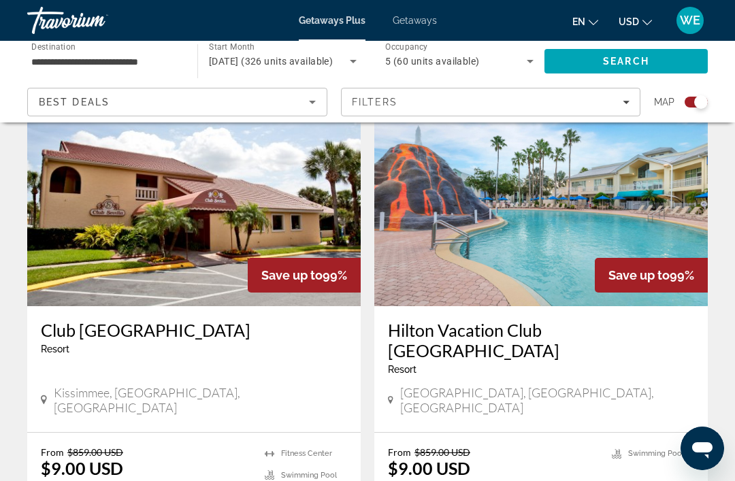
scroll to position [3108, 0]
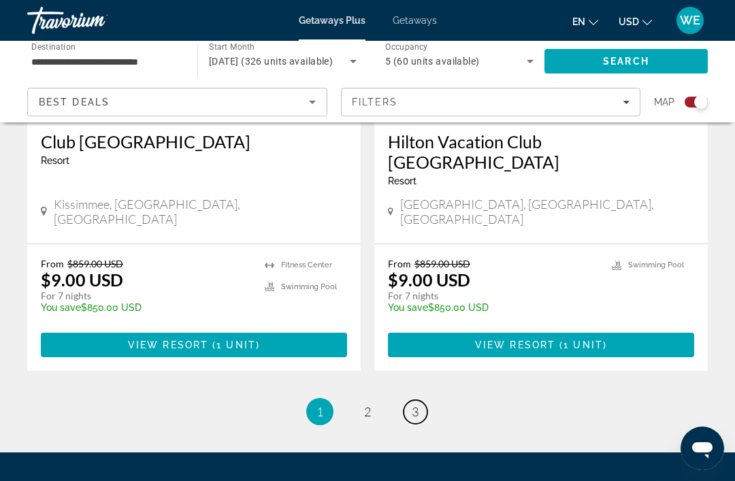
click at [423, 400] on link "page 3" at bounding box center [416, 412] width 24 height 24
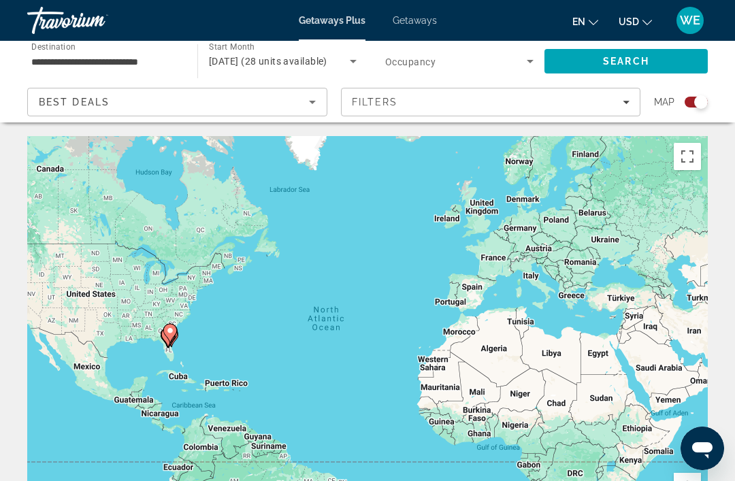
click at [534, 61] on icon "Search widget" at bounding box center [530, 61] width 16 height 16
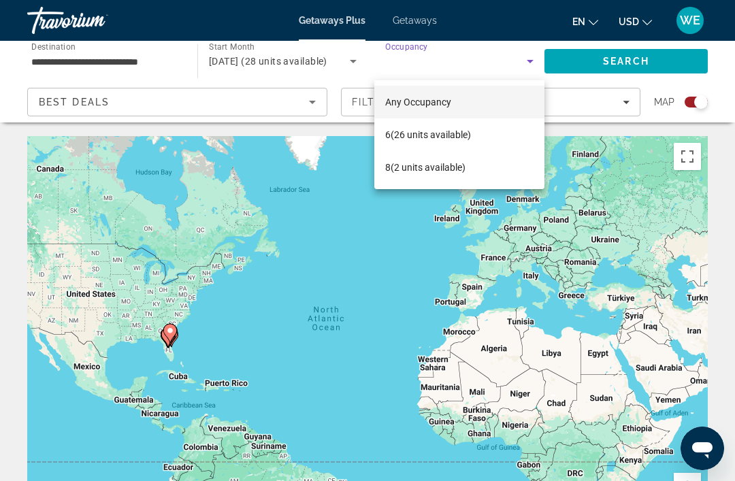
click at [505, 99] on mat-option "Any Occupancy" at bounding box center [459, 102] width 170 height 33
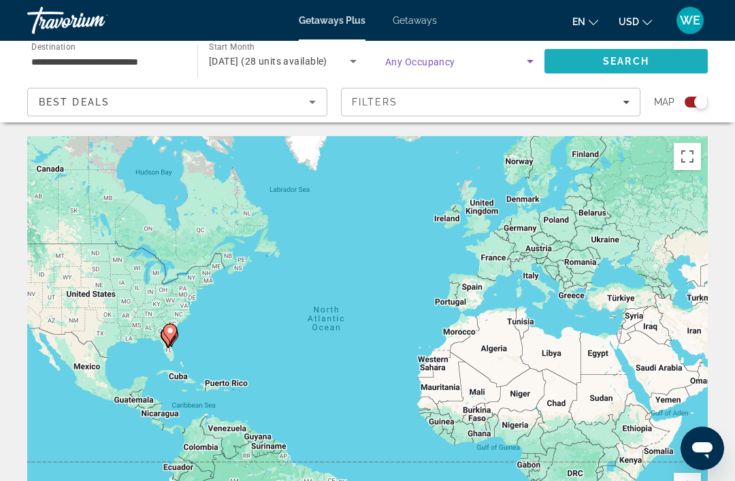
click at [638, 61] on span "Search" at bounding box center [626, 61] width 46 height 11
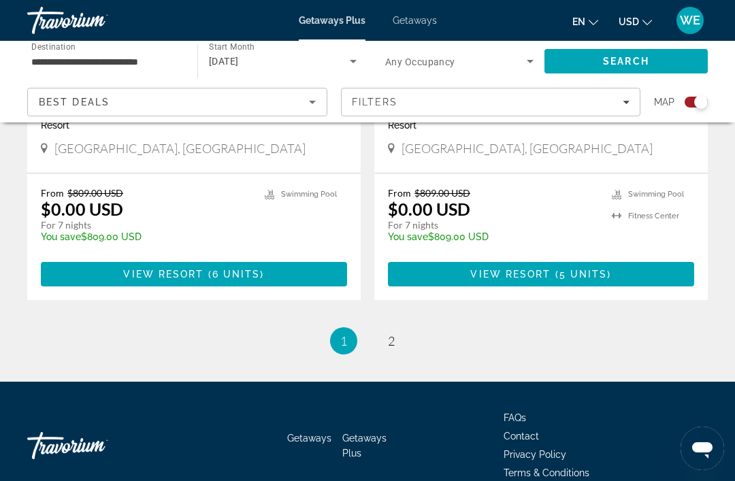
scroll to position [3087, 0]
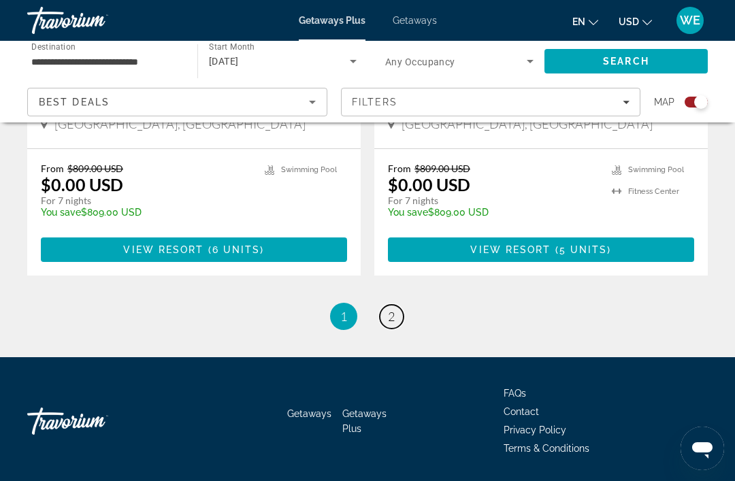
click at [393, 321] on span "2" at bounding box center [391, 316] width 7 height 15
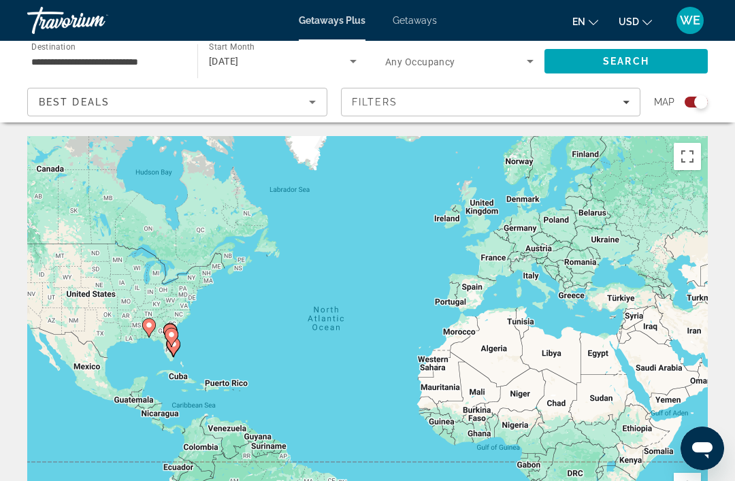
click at [418, 20] on span "Getaways" at bounding box center [415, 20] width 44 height 11
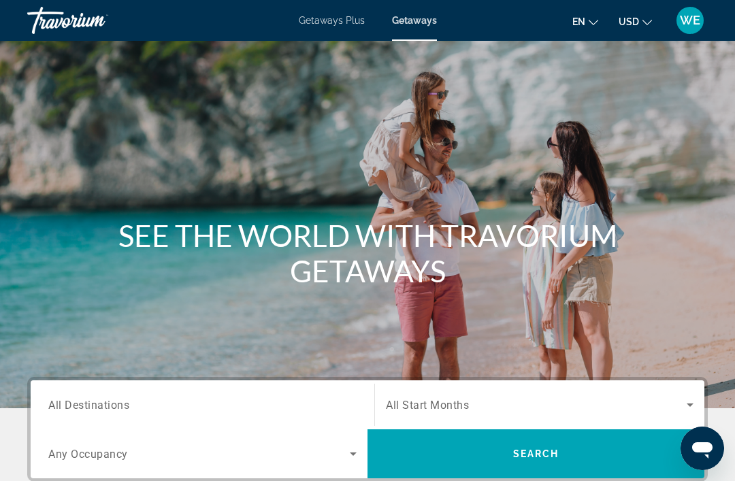
click at [112, 405] on span "All Destinations" at bounding box center [88, 404] width 81 height 13
click at [112, 405] on input "Destination All Destinations" at bounding box center [202, 406] width 308 height 16
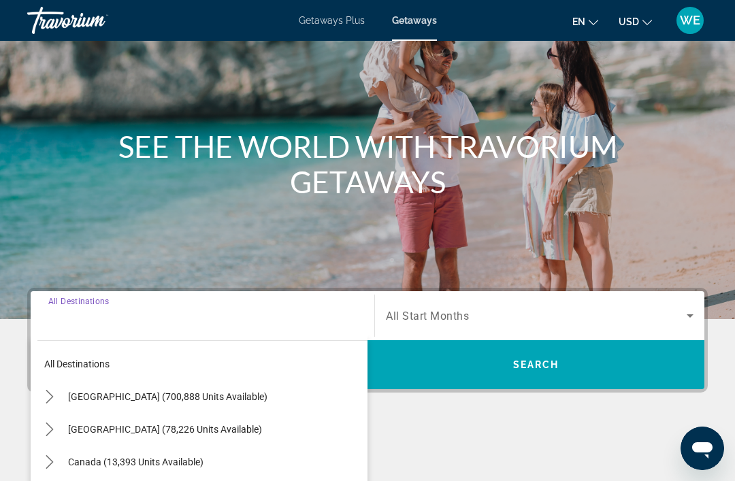
scroll to position [304, 0]
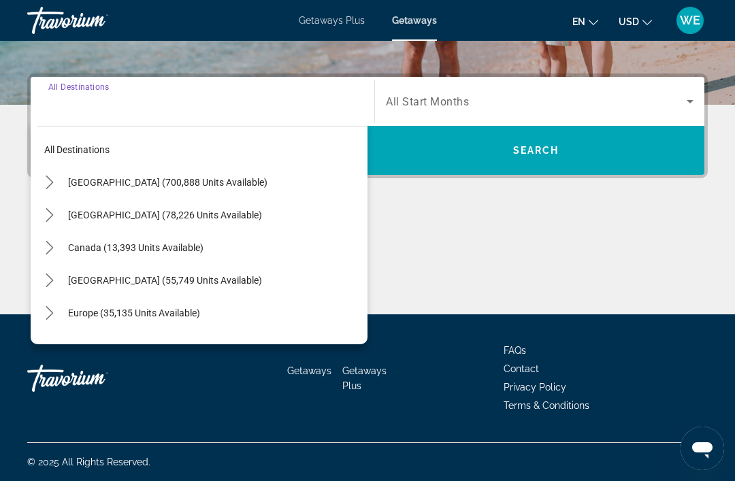
click at [127, 189] on span "Select destination: United States (700,888 units available)" at bounding box center [214, 182] width 306 height 33
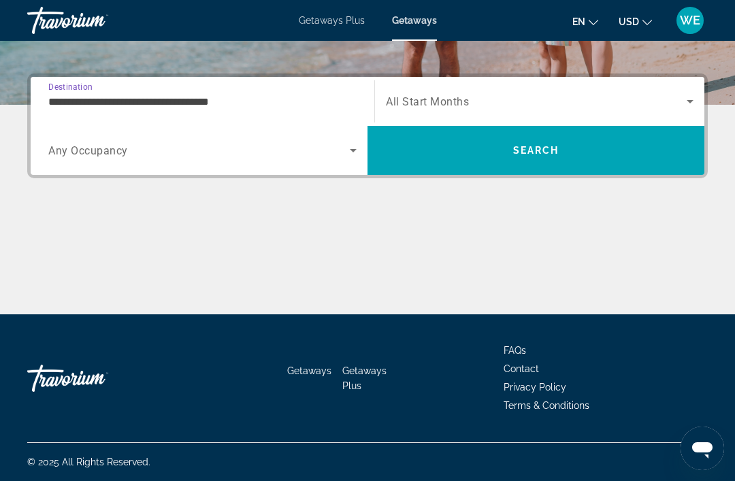
click at [105, 107] on input "**********" at bounding box center [202, 102] width 308 height 16
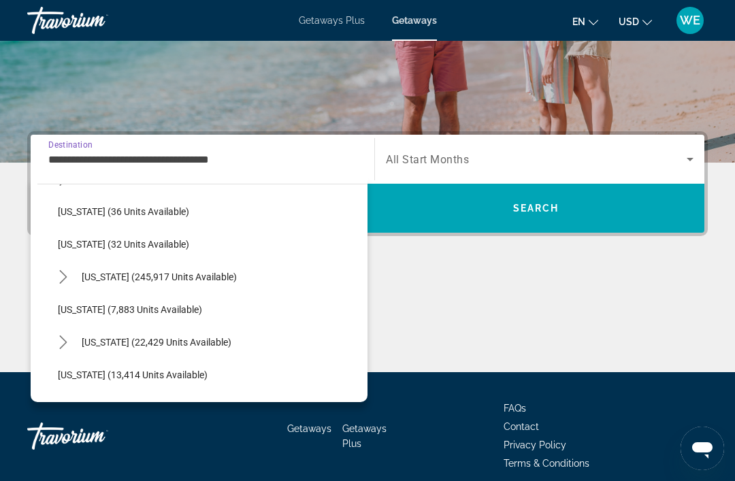
scroll to position [193, 0]
click at [150, 280] on span "[US_STATE] (245,917 units available)" at bounding box center [159, 276] width 155 height 11
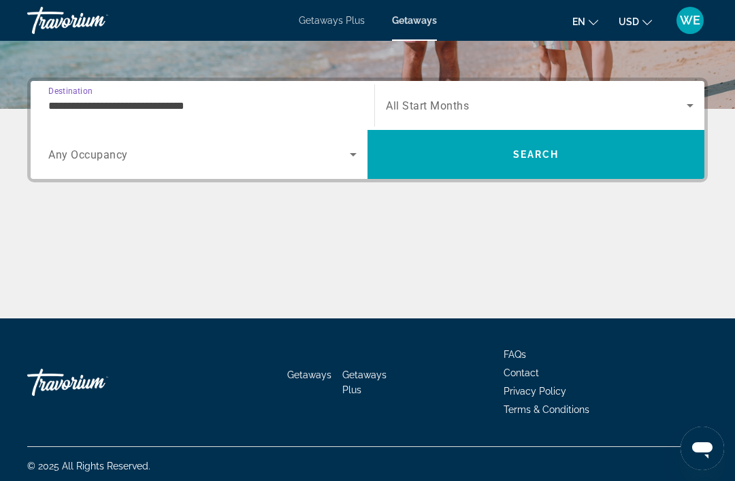
scroll to position [304, 0]
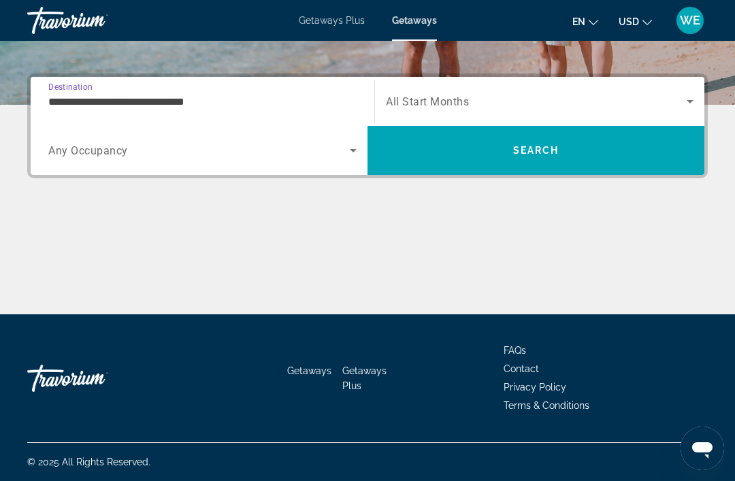
click at [78, 105] on input "**********" at bounding box center [202, 102] width 308 height 16
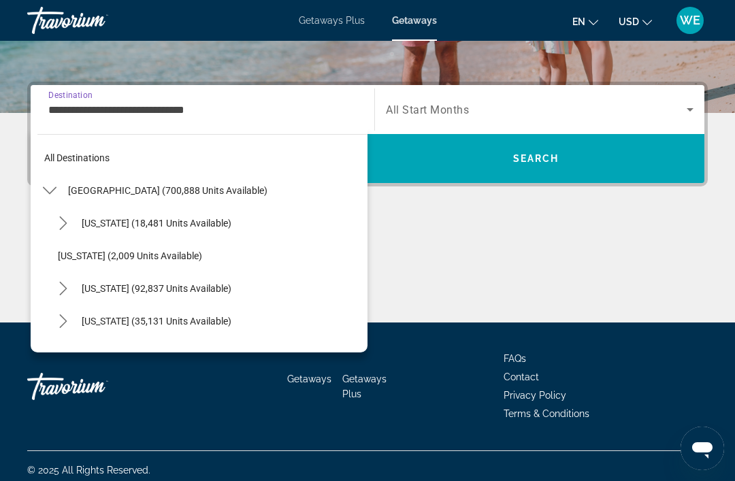
scroll to position [179, 0]
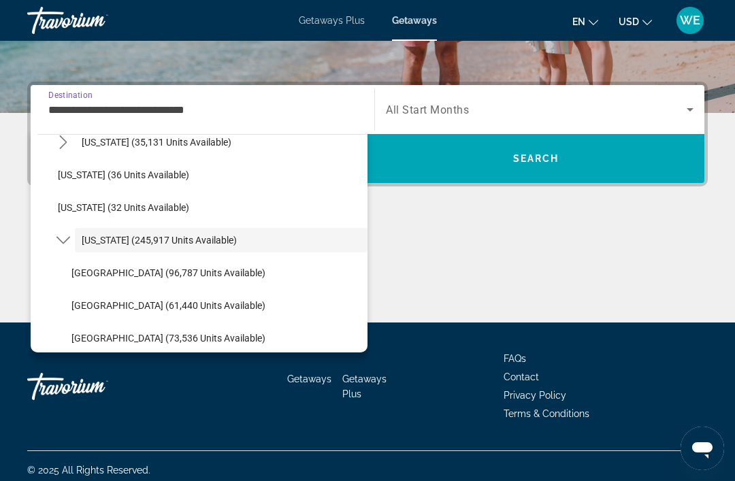
click at [88, 111] on input "**********" at bounding box center [202, 110] width 308 height 16
click at [151, 125] on div "**********" at bounding box center [202, 110] width 308 height 39
click at [96, 117] on input "**********" at bounding box center [202, 110] width 308 height 16
click at [92, 310] on span "[GEOGRAPHIC_DATA] (61,440 units available)" at bounding box center [168, 305] width 194 height 11
type input "**********"
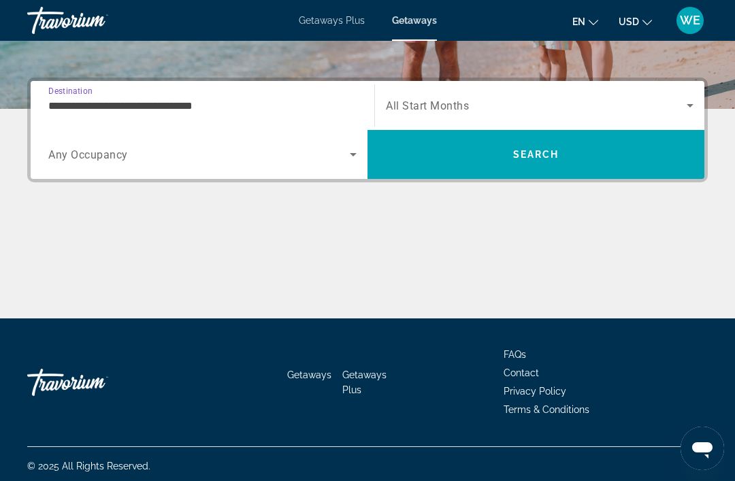
scroll to position [304, 0]
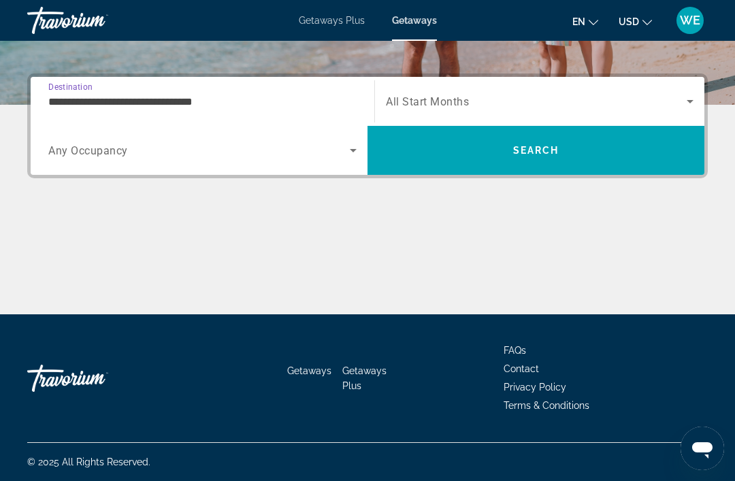
click at [434, 108] on span "Search widget" at bounding box center [536, 101] width 301 height 16
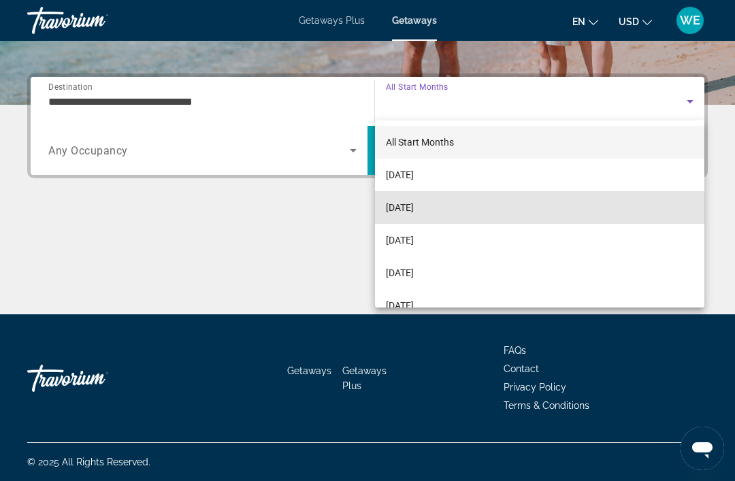
click at [418, 219] on mat-option "[DATE]" at bounding box center [539, 207] width 329 height 33
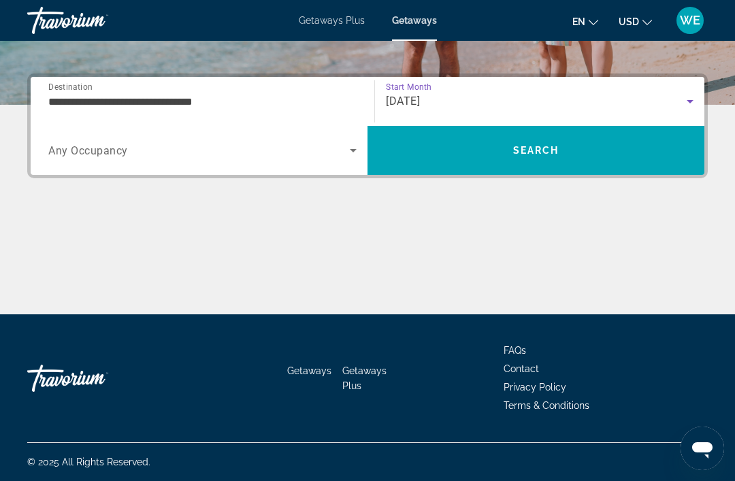
click at [538, 168] on span "Search" at bounding box center [536, 150] width 337 height 49
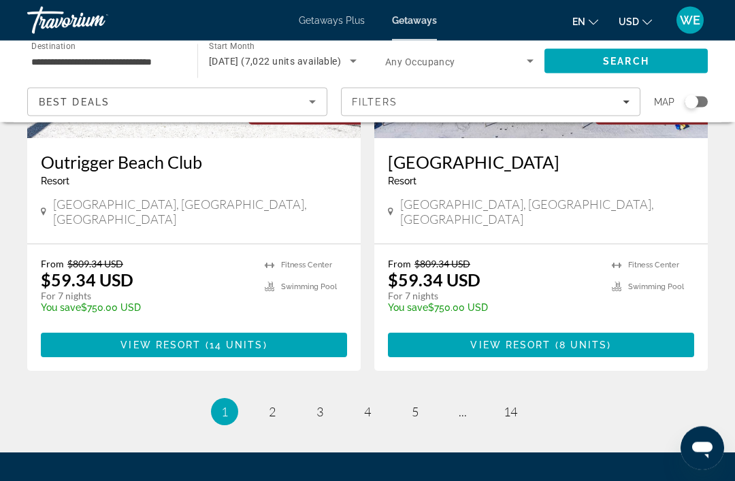
scroll to position [2645, 0]
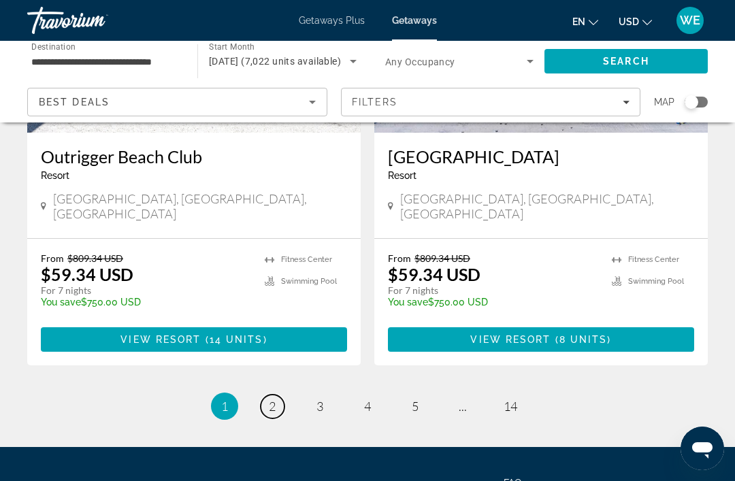
click at [276, 395] on link "page 2" at bounding box center [273, 407] width 24 height 24
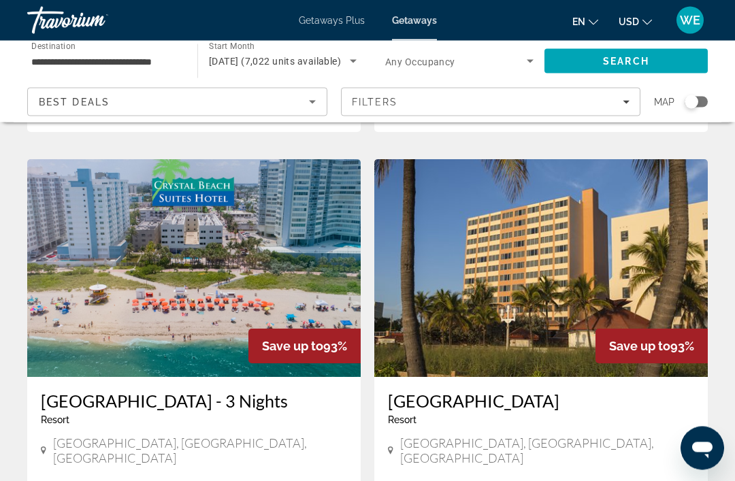
scroll to position [1029, 0]
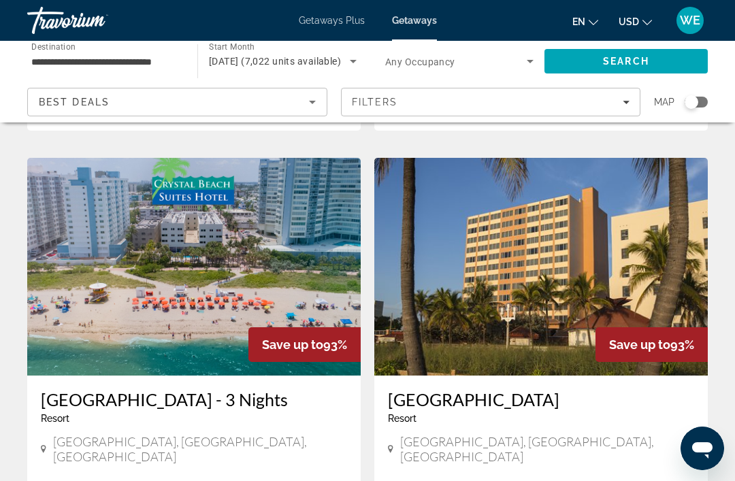
click at [198, 301] on img "Main content" at bounding box center [194, 267] width 334 height 218
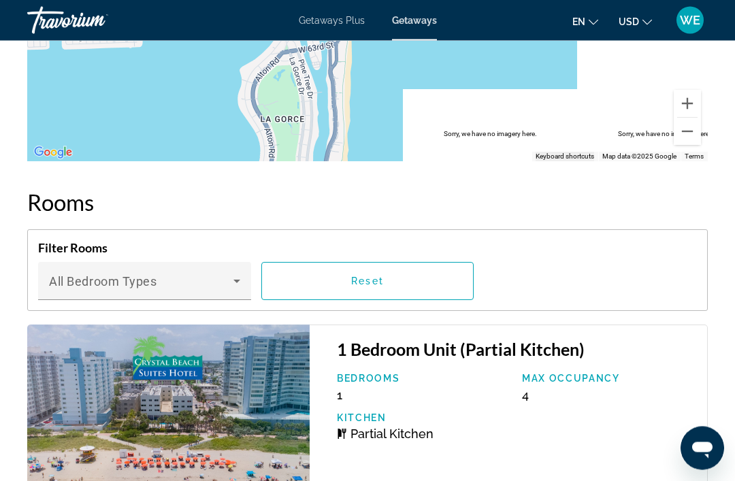
scroll to position [2235, 0]
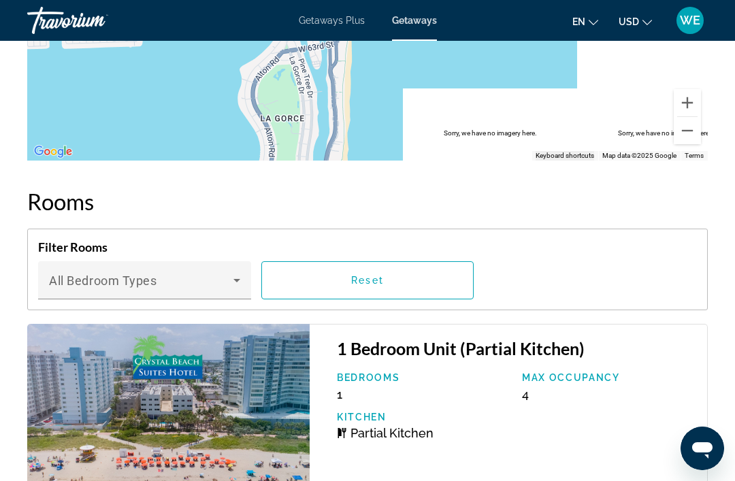
click at [219, 285] on span "Main content" at bounding box center [141, 286] width 184 height 16
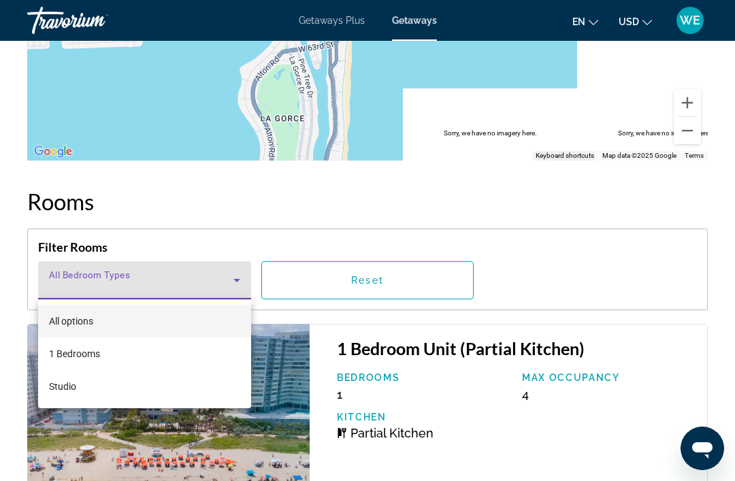
click at [123, 402] on mat-option "Studio" at bounding box center [144, 386] width 213 height 33
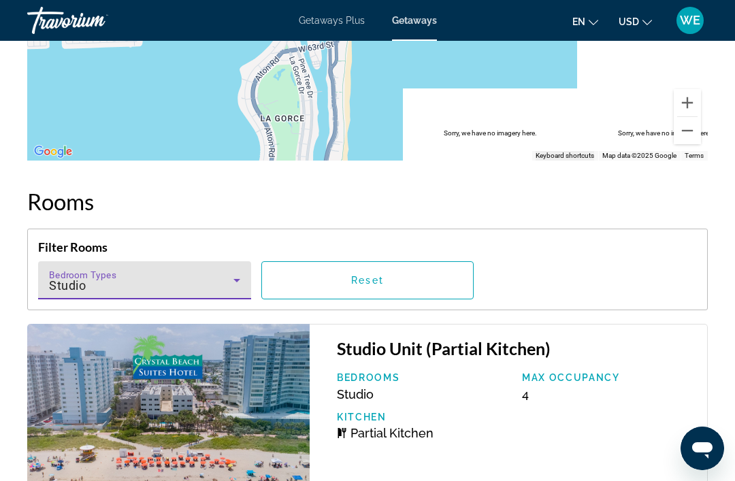
click at [196, 293] on div "Studio" at bounding box center [141, 286] width 184 height 16
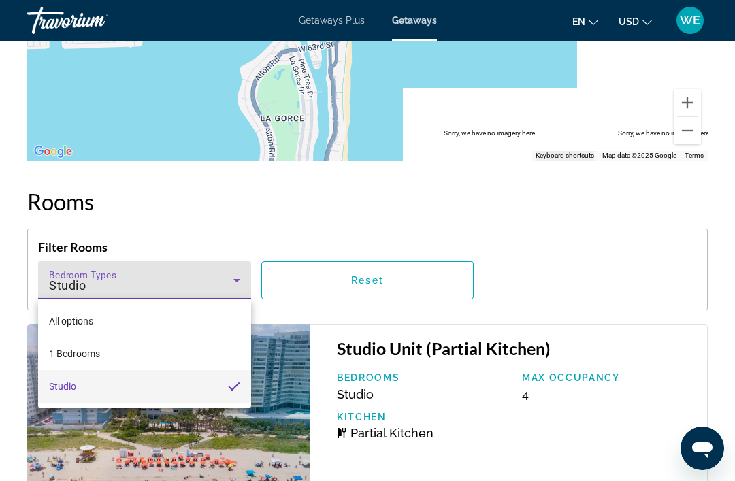
click at [96, 365] on mat-option "1 Bedrooms" at bounding box center [144, 354] width 213 height 33
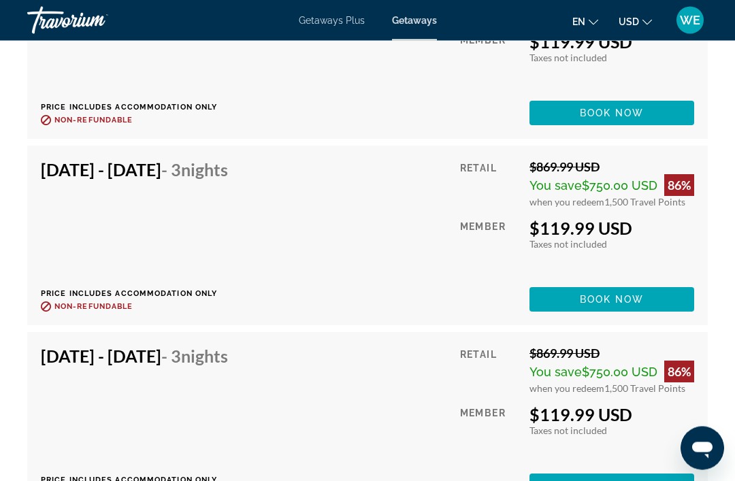
scroll to position [4129, 0]
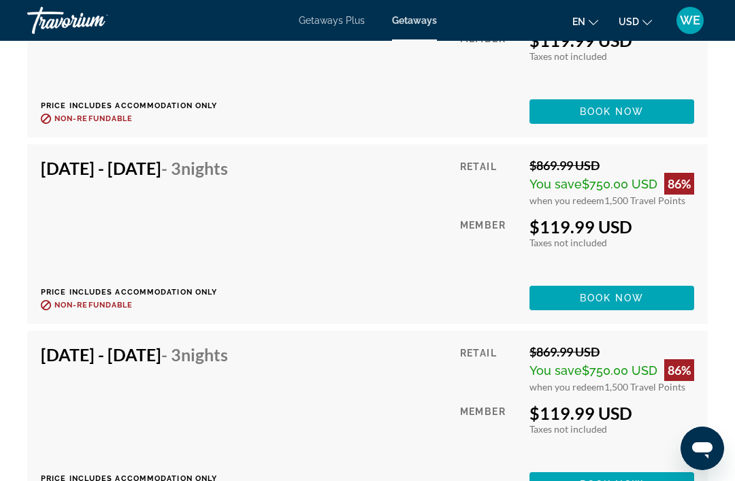
click at [326, 22] on span "Getaways Plus" at bounding box center [332, 20] width 66 height 11
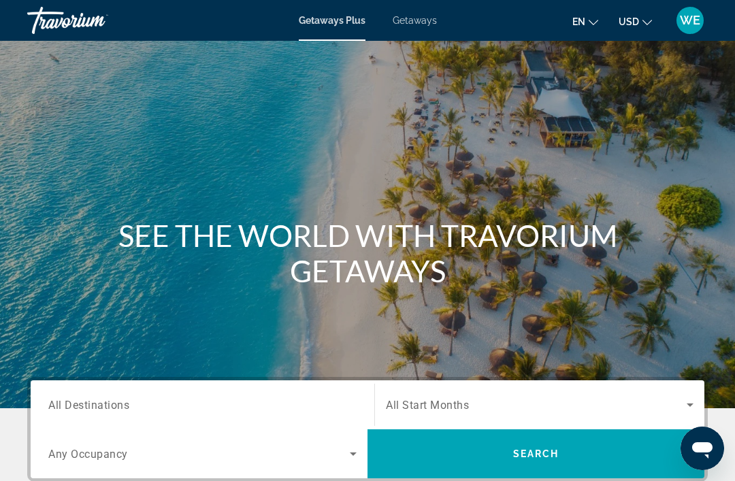
click at [102, 408] on span "All Destinations" at bounding box center [88, 404] width 81 height 13
click at [102, 408] on input "Destination All Destinations" at bounding box center [202, 406] width 308 height 16
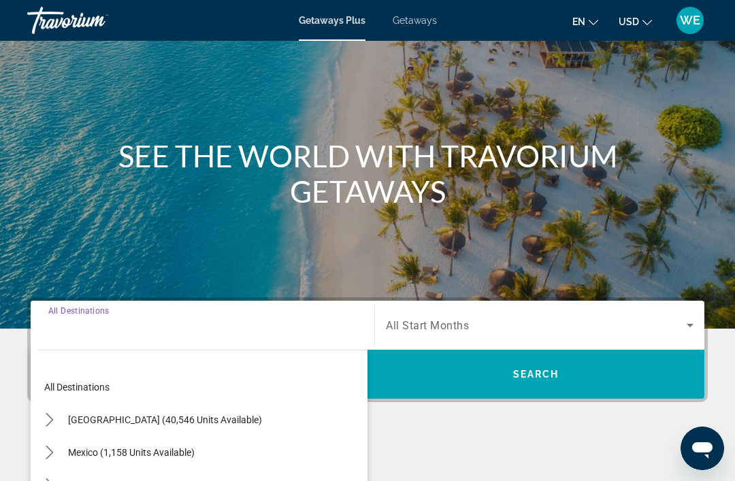
scroll to position [260, 0]
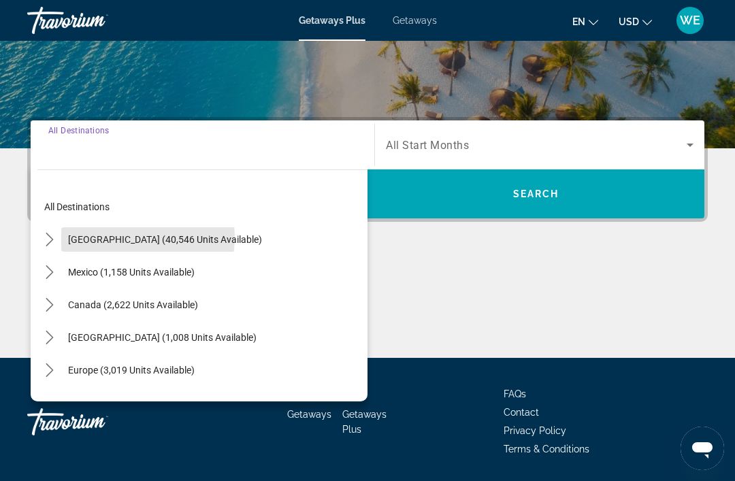
click at [110, 238] on span "[GEOGRAPHIC_DATA] (40,546 units available)" at bounding box center [165, 239] width 194 height 11
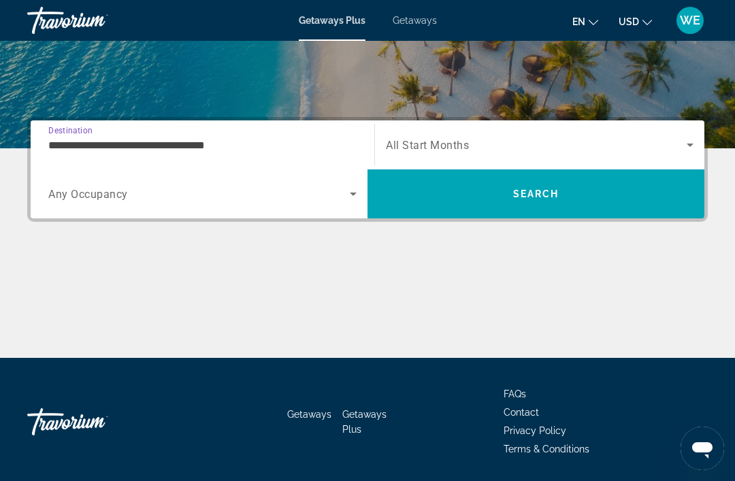
click at [85, 146] on input "**********" at bounding box center [202, 146] width 308 height 16
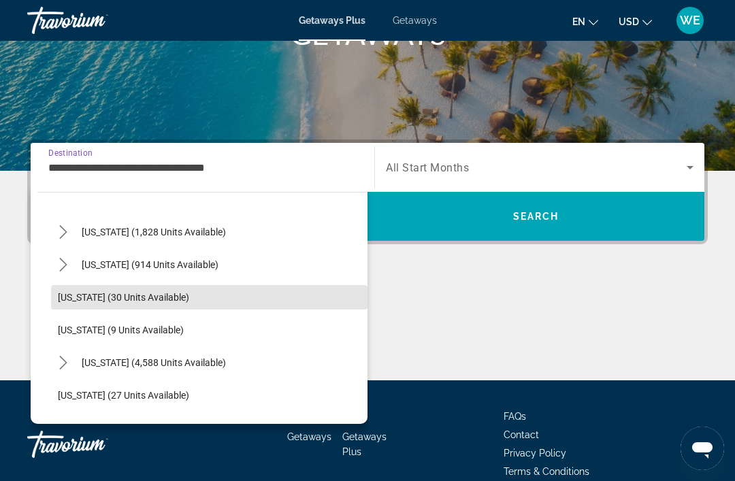
scroll to position [135, 0]
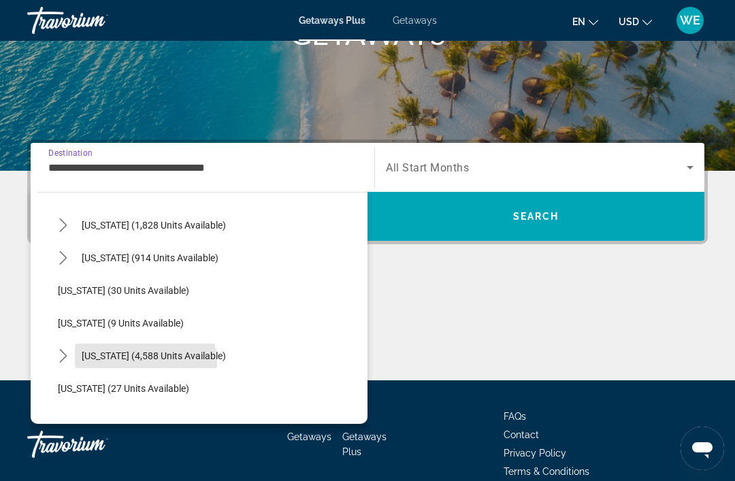
click at [139, 364] on span "Select destination: Florida (4,588 units available)" at bounding box center [154, 356] width 158 height 33
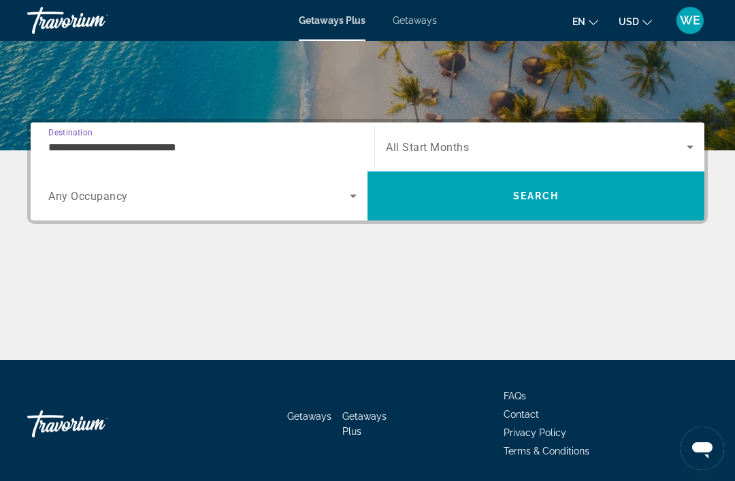
scroll to position [260, 0]
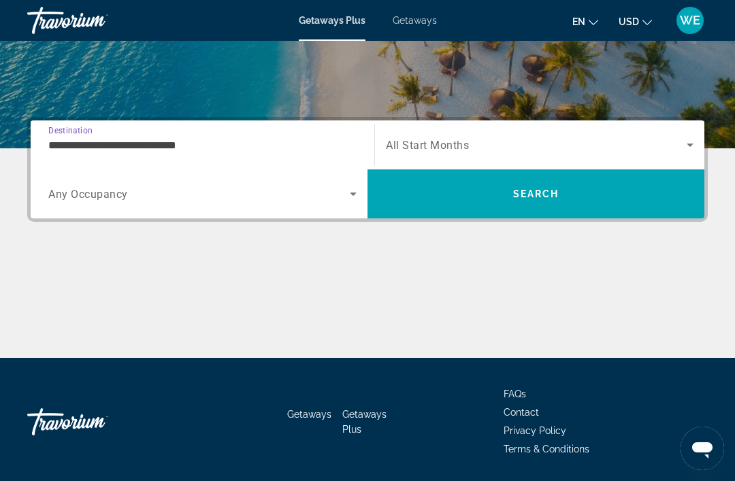
click at [69, 152] on input "**********" at bounding box center [202, 146] width 308 height 16
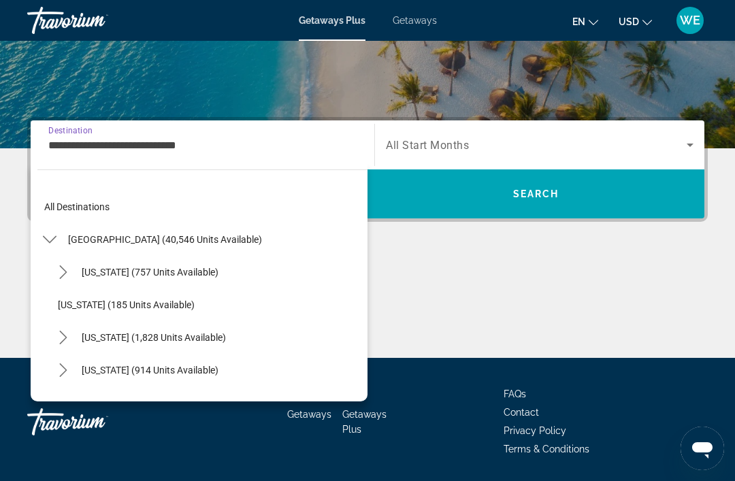
scroll to position [179, 0]
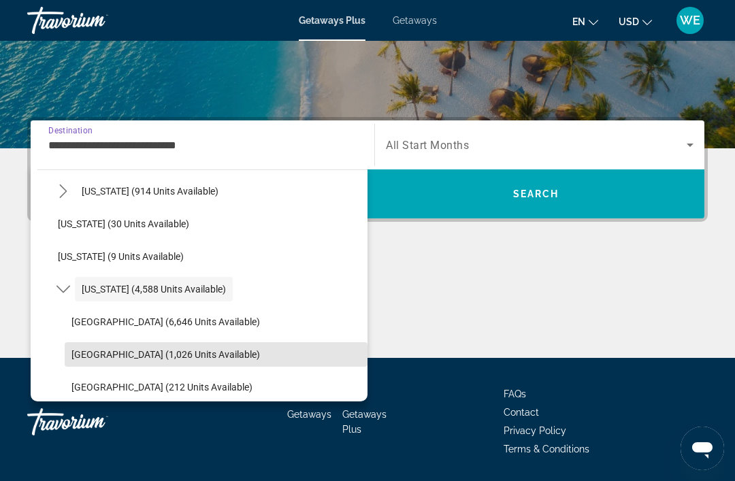
click at [108, 364] on span "Select destination: East Coast (1,026 units available)" at bounding box center [216, 354] width 303 height 33
type input "**********"
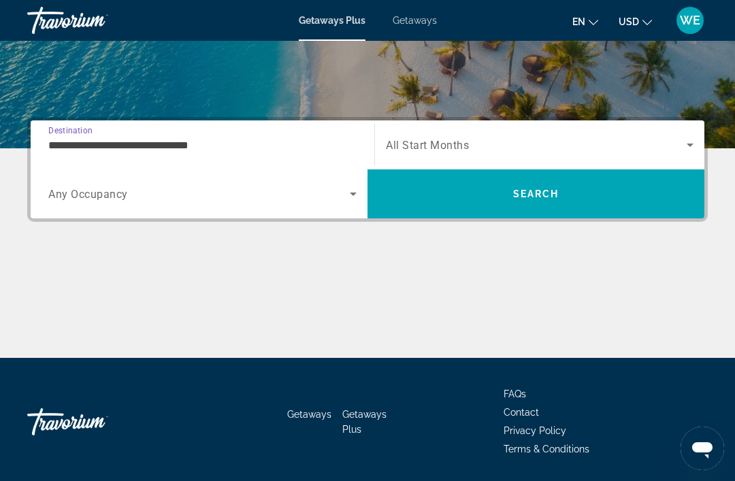
click at [417, 148] on span "All Start Months" at bounding box center [427, 145] width 83 height 13
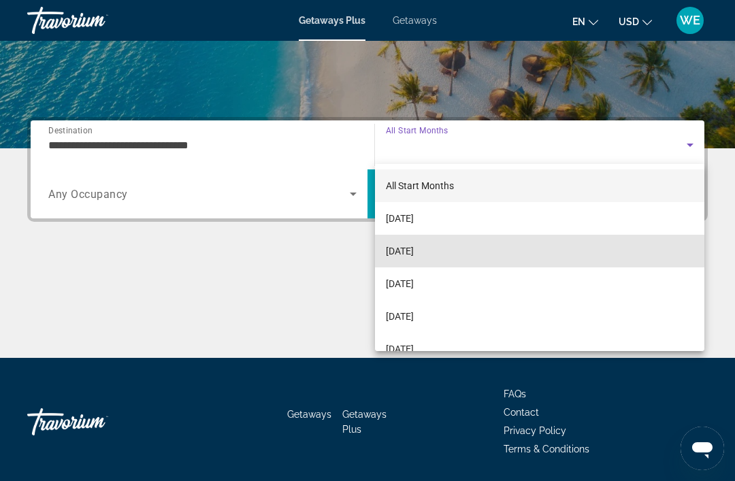
click at [436, 262] on mat-option "[DATE]" at bounding box center [539, 251] width 329 height 33
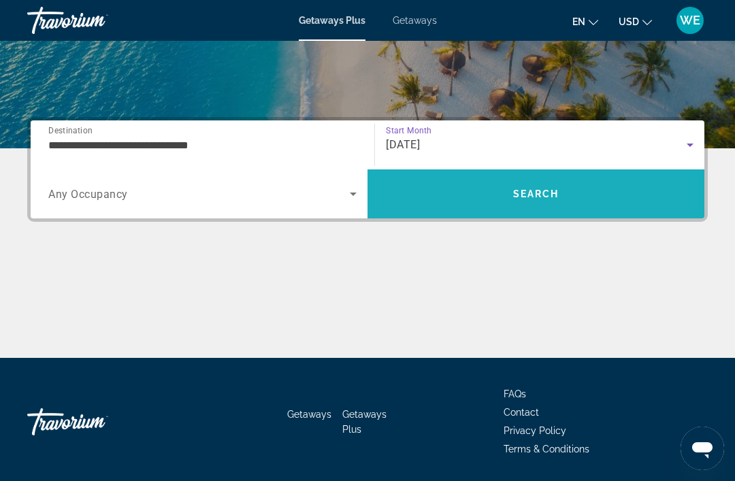
click at [547, 206] on span "Search" at bounding box center [536, 194] width 337 height 33
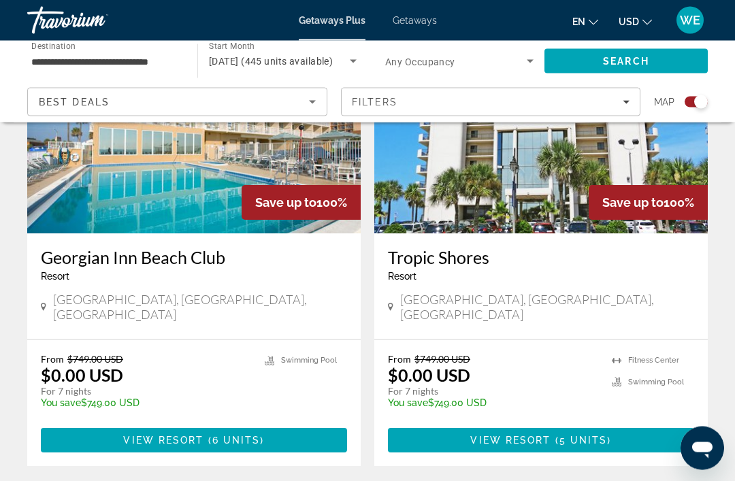
scroll to position [2957, 0]
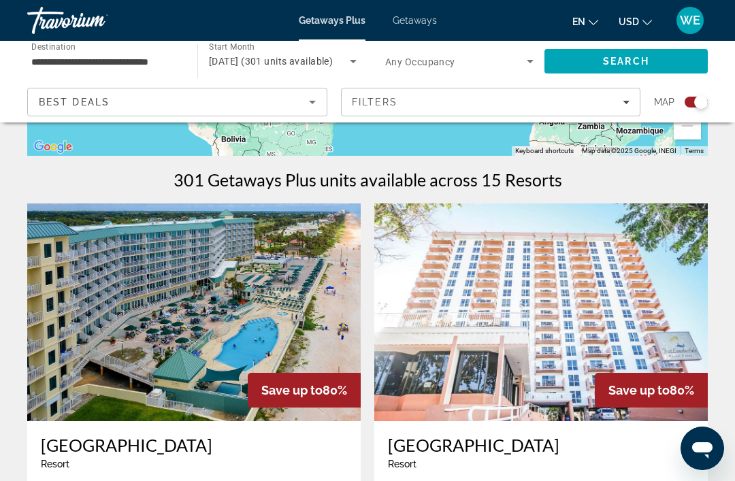
scroll to position [388, 0]
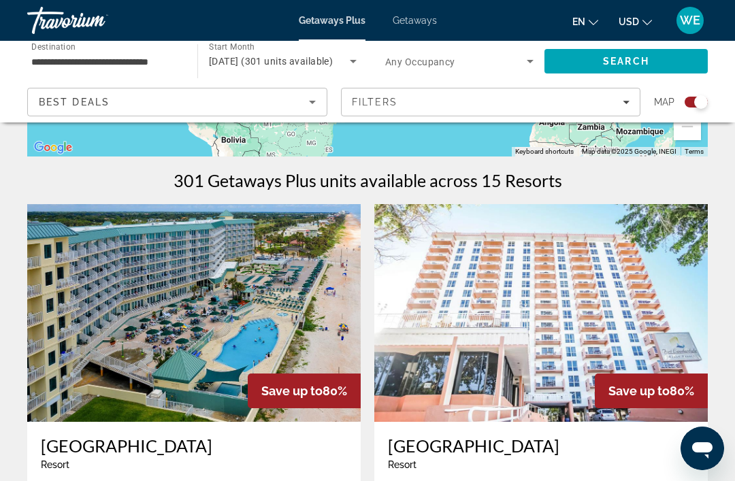
click at [528, 65] on icon "Search widget" at bounding box center [530, 61] width 16 height 16
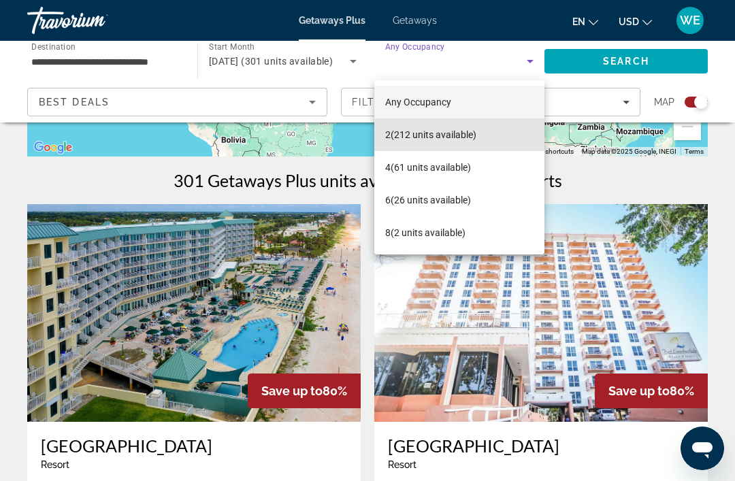
click at [448, 140] on span "2 (212 units available)" at bounding box center [430, 135] width 91 height 16
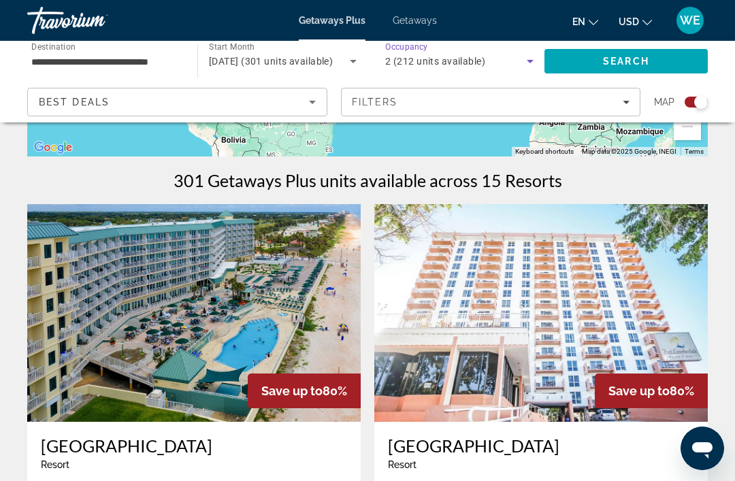
click at [614, 65] on span "Search" at bounding box center [626, 61] width 46 height 11
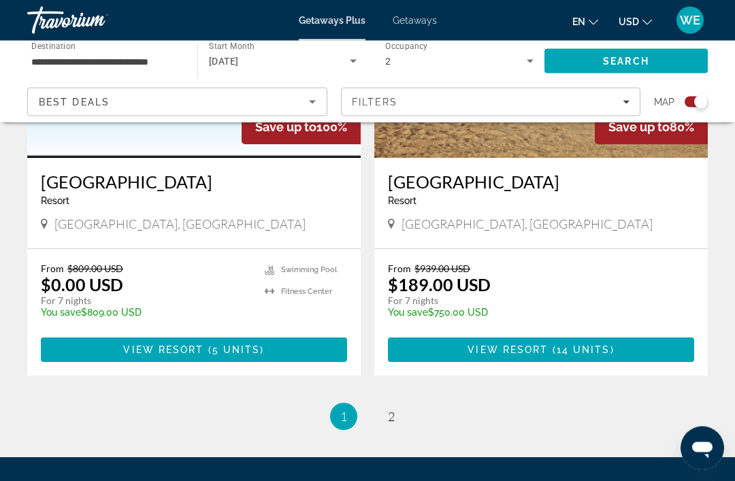
scroll to position [2987, 0]
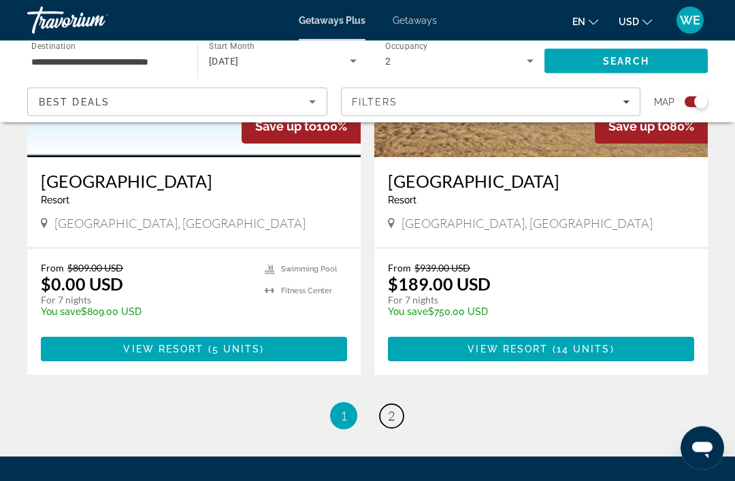
click at [392, 419] on span "2" at bounding box center [391, 416] width 7 height 15
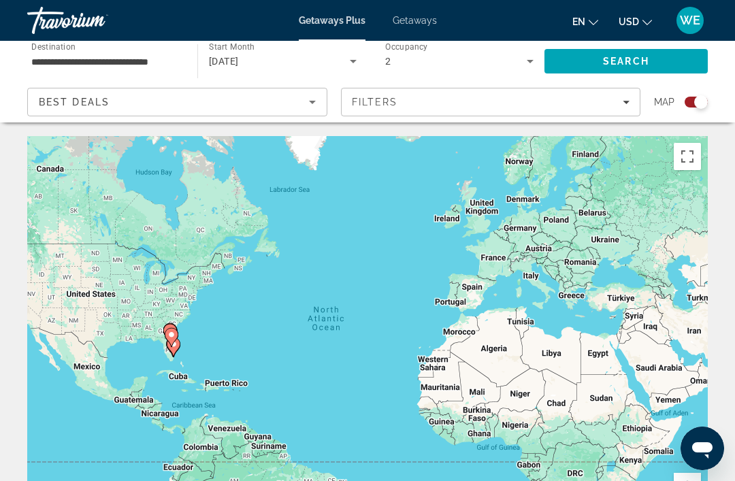
click at [527, 66] on icon "Search widget" at bounding box center [530, 61] width 16 height 16
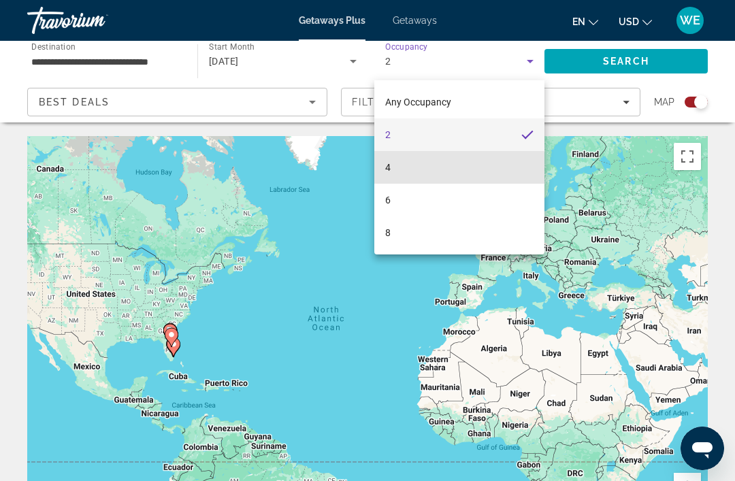
click at [396, 174] on mat-option "4" at bounding box center [459, 167] width 170 height 33
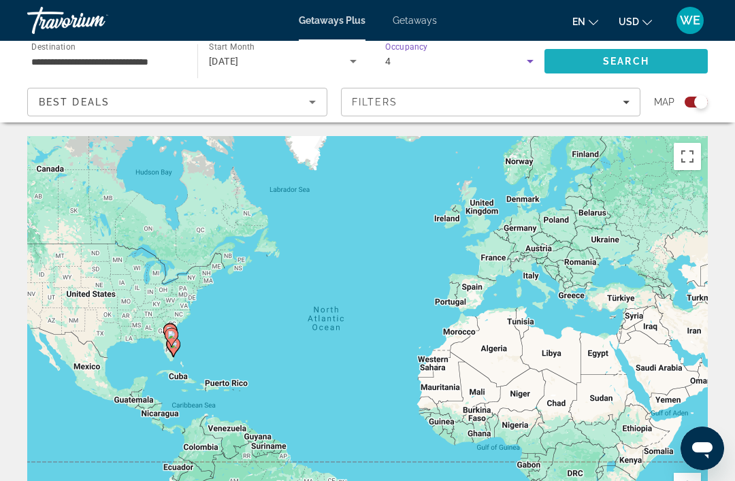
click at [617, 71] on span "Search" at bounding box center [626, 61] width 163 height 33
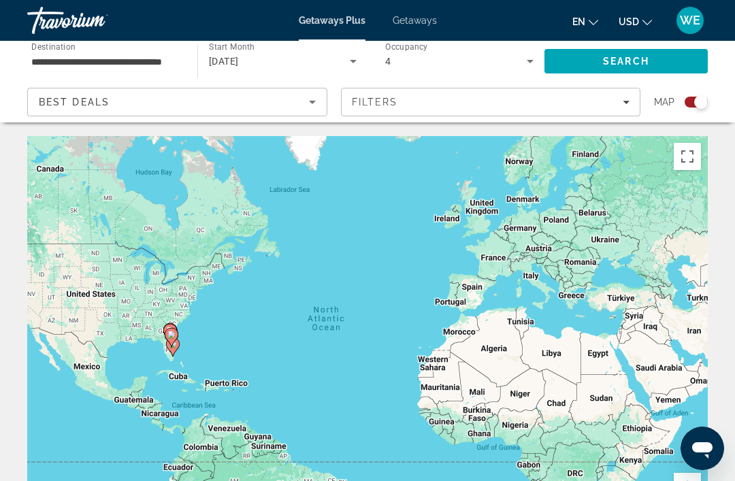
click at [174, 338] on icon "Main content" at bounding box center [173, 347] width 14 height 19
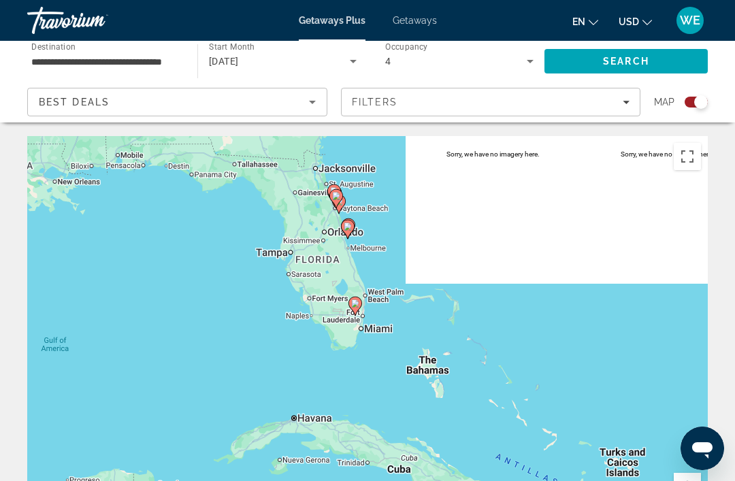
click at [526, 63] on icon "Search widget" at bounding box center [530, 61] width 16 height 16
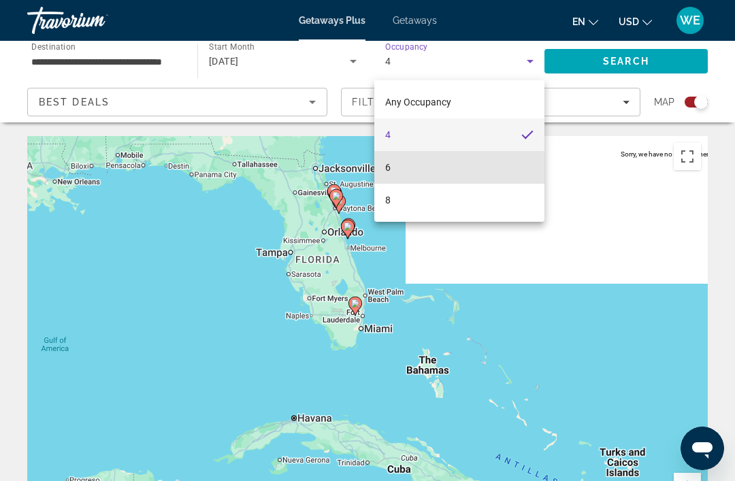
click at [411, 174] on mat-option "6" at bounding box center [459, 167] width 170 height 33
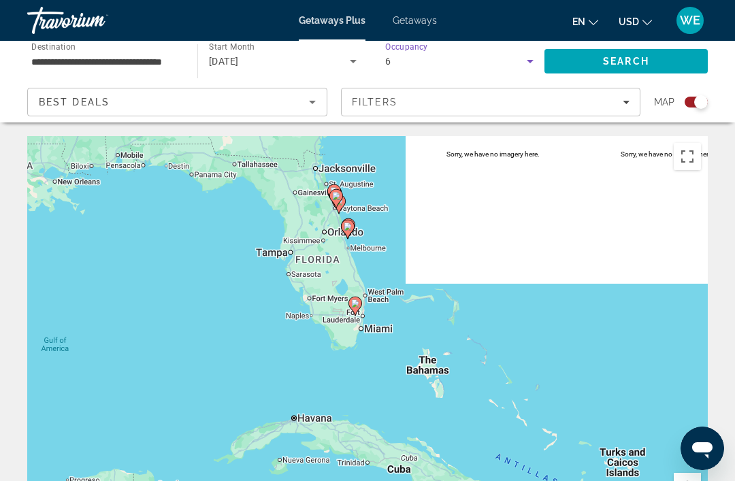
click at [615, 67] on span "Search" at bounding box center [626, 61] width 46 height 11
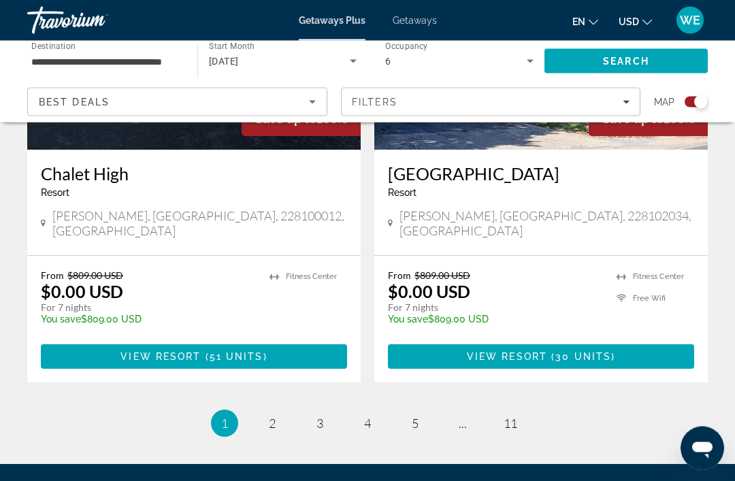
scroll to position [3006, 0]
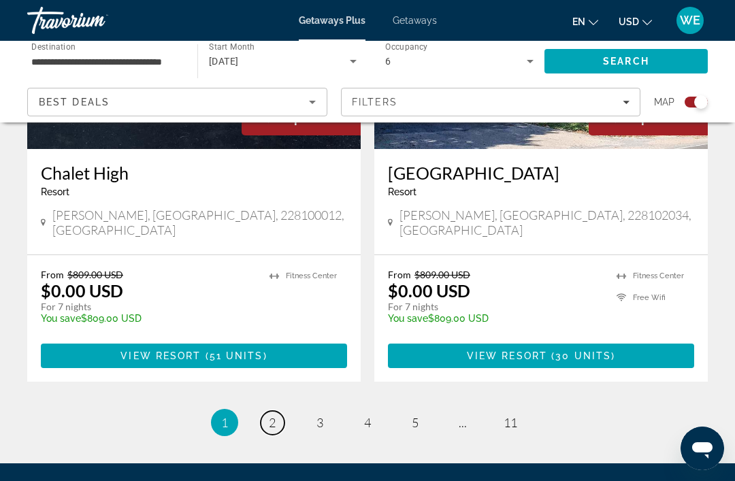
click at [270, 415] on span "2" at bounding box center [272, 422] width 7 height 15
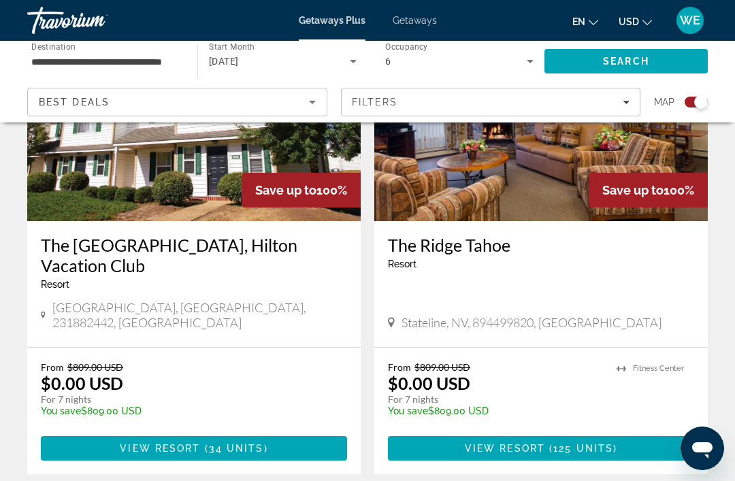
scroll to position [3016, 0]
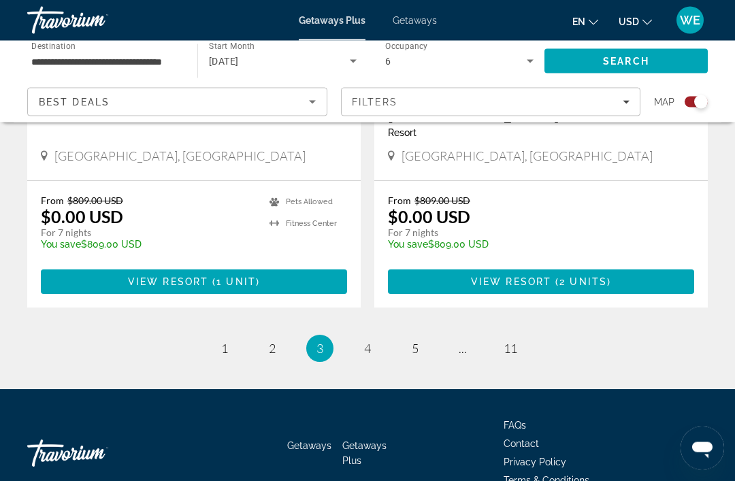
scroll to position [3128, 0]
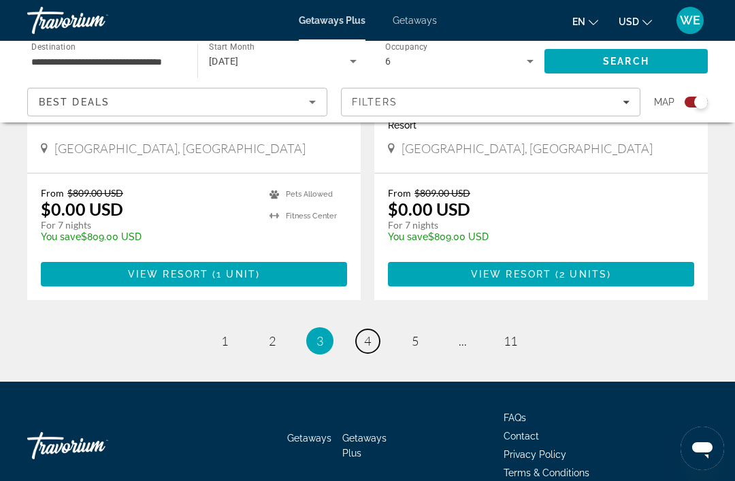
click at [367, 329] on link "page 4" at bounding box center [368, 341] width 24 height 24
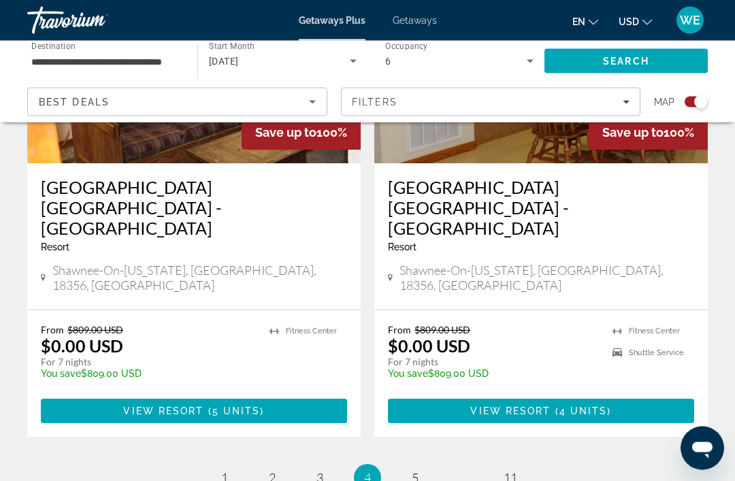
scroll to position [3148, 0]
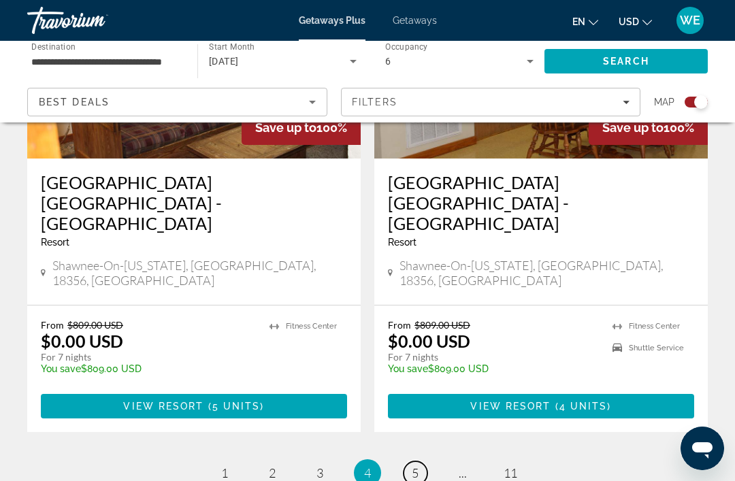
click at [416, 462] on link "page 5" at bounding box center [416, 474] width 24 height 24
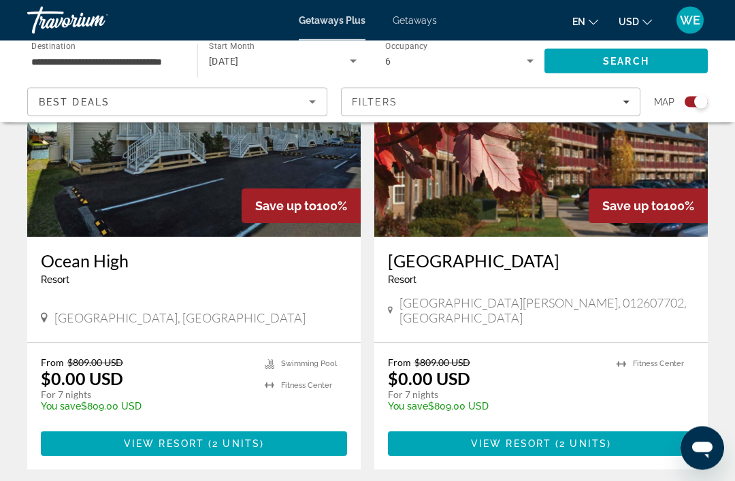
scroll to position [2999, 0]
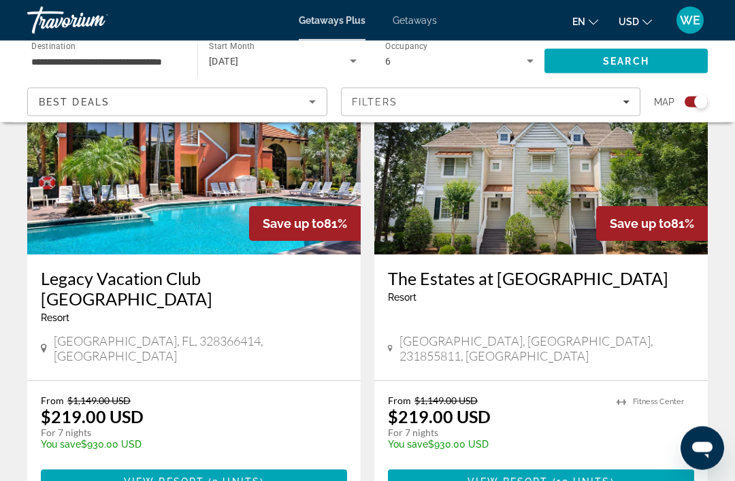
scroll to position [2937, 0]
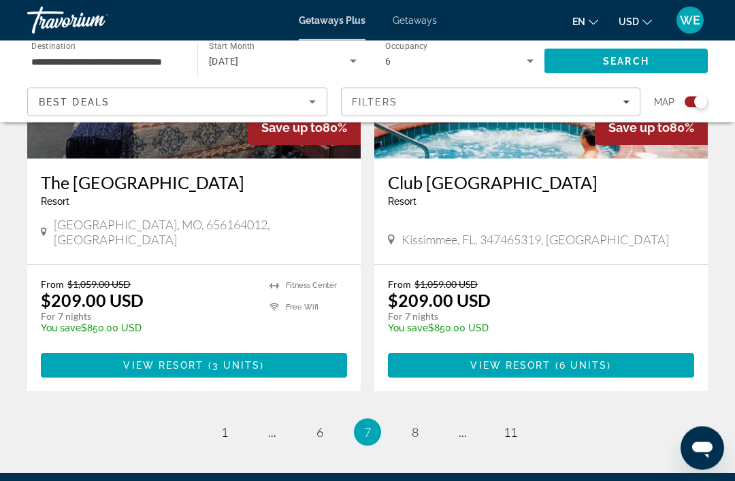
scroll to position [3087, 0]
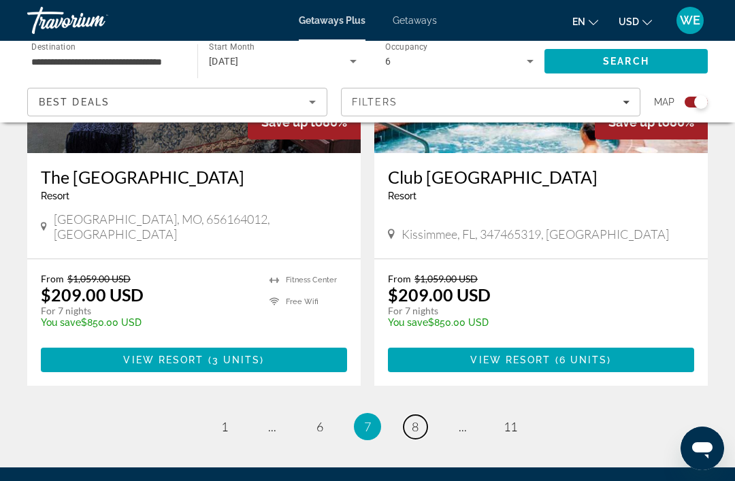
click at [416, 415] on link "page 8" at bounding box center [416, 427] width 24 height 24
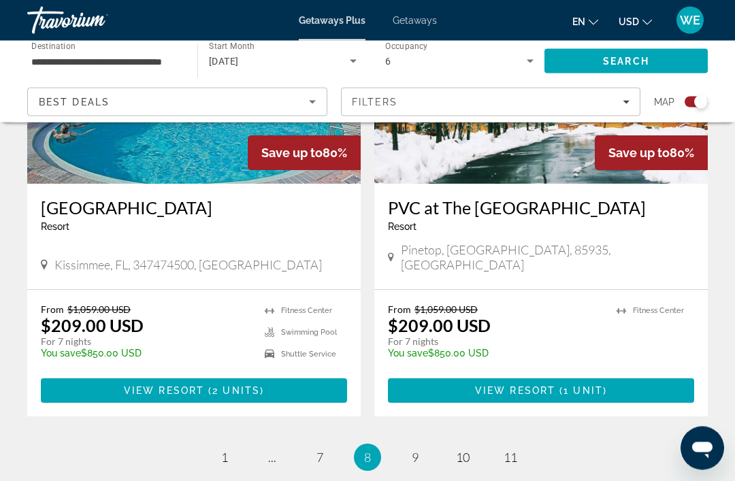
scroll to position [2992, 0]
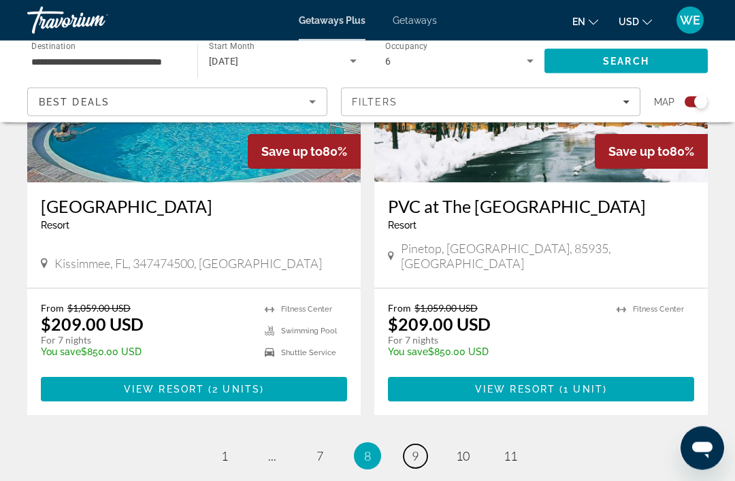
click at [421, 445] on link "page 9" at bounding box center [416, 457] width 24 height 24
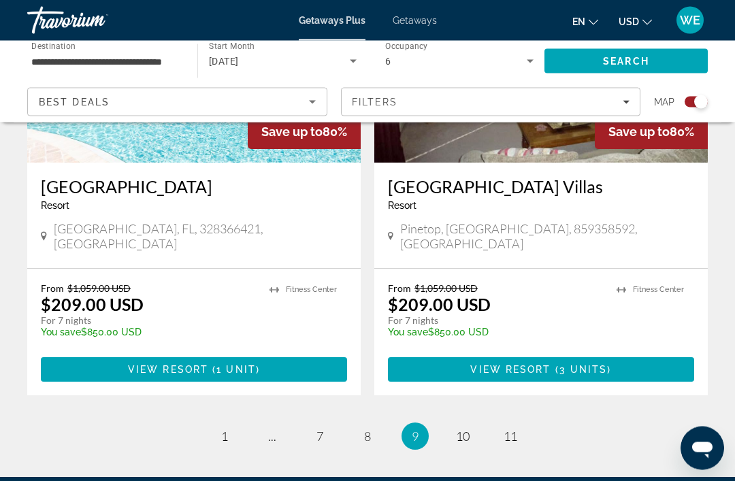
scroll to position [3087, 0]
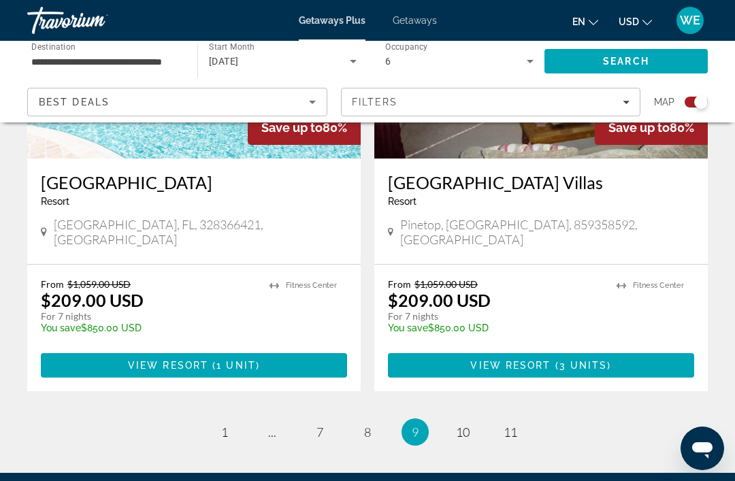
click at [457, 419] on li "page 10" at bounding box center [462, 432] width 27 height 27
click at [457, 421] on link "page 10" at bounding box center [463, 433] width 24 height 24
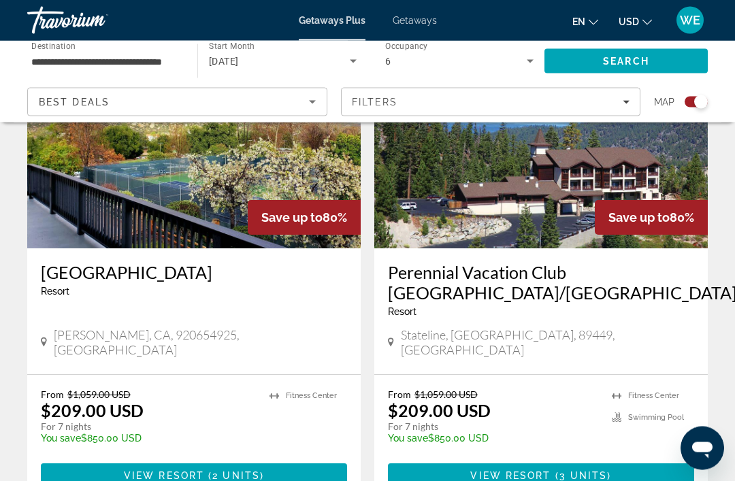
scroll to position [2998, 0]
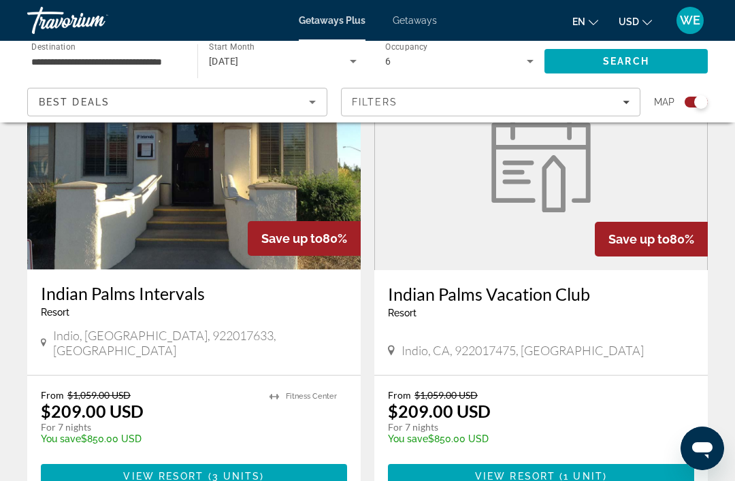
scroll to position [1017, 0]
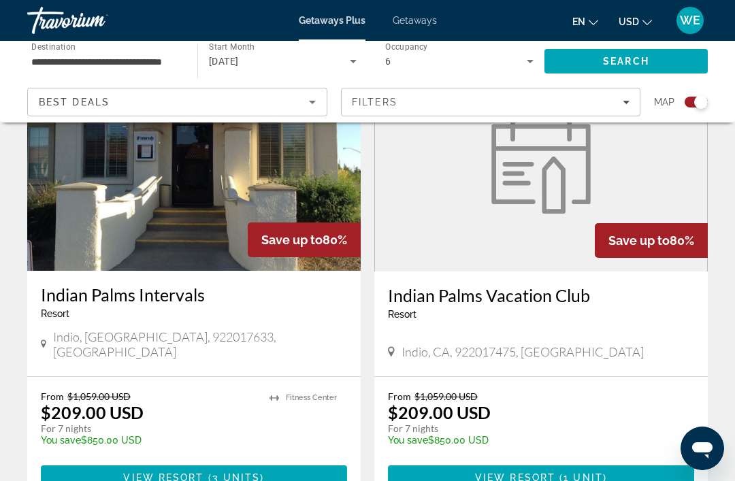
click at [75, 63] on input "**********" at bounding box center [105, 62] width 148 height 16
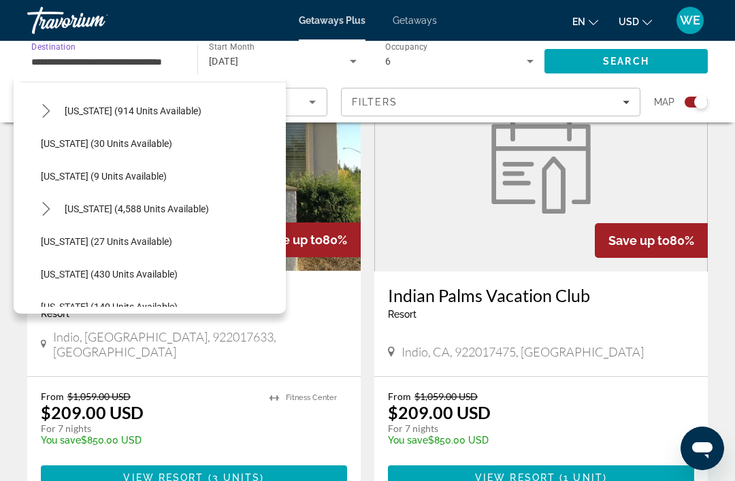
scroll to position [170, 0]
click at [79, 212] on span "[US_STATE] (4,588 units available)" at bounding box center [137, 210] width 144 height 11
type input "**********"
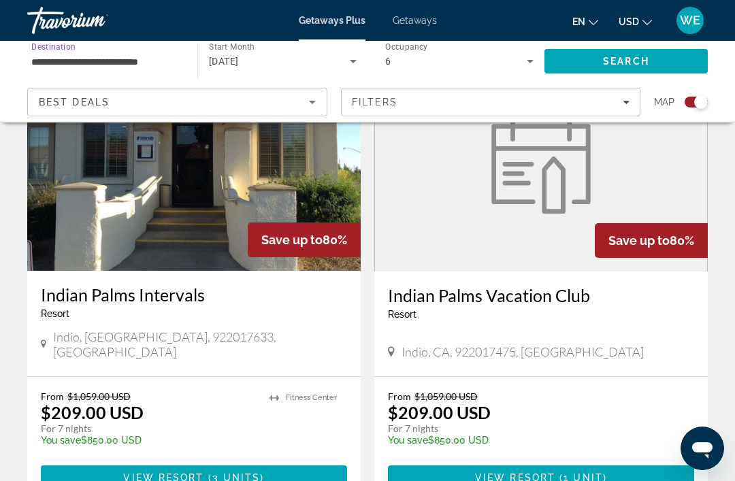
click at [606, 73] on span "Search" at bounding box center [626, 61] width 163 height 33
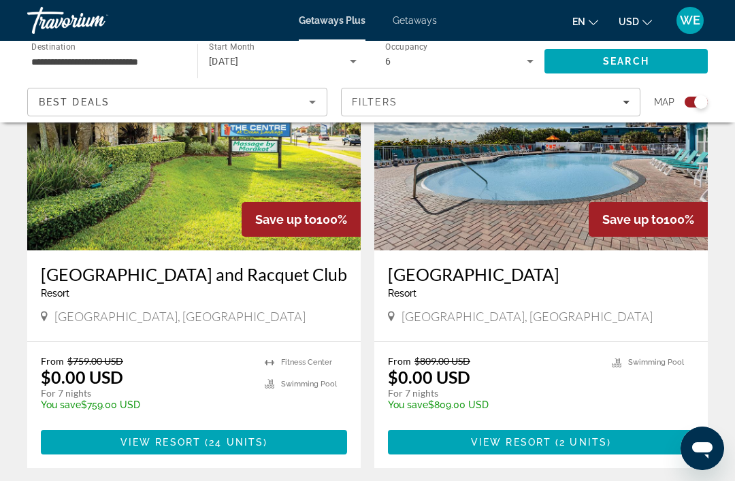
scroll to position [558, 0]
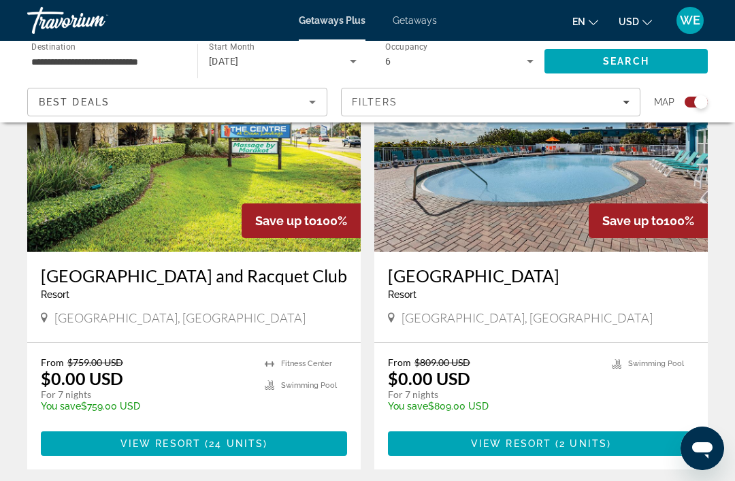
click at [526, 67] on icon "Search widget" at bounding box center [530, 61] width 16 height 16
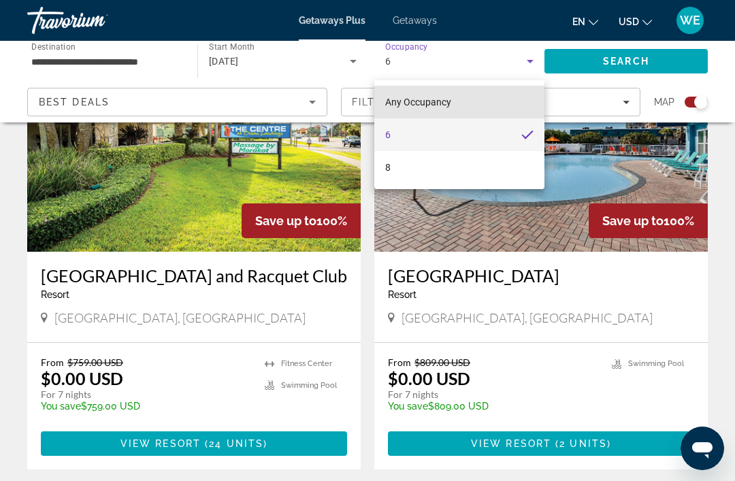
click at [430, 107] on span "Any Occupancy" at bounding box center [418, 102] width 66 height 11
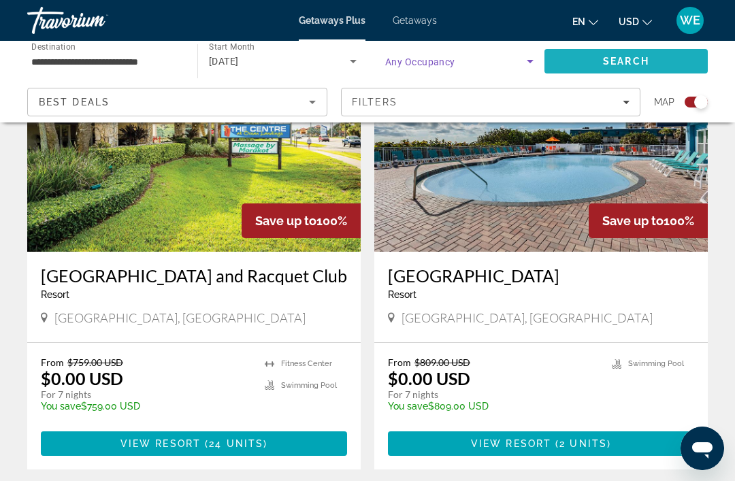
click at [618, 69] on span "Search" at bounding box center [626, 61] width 163 height 33
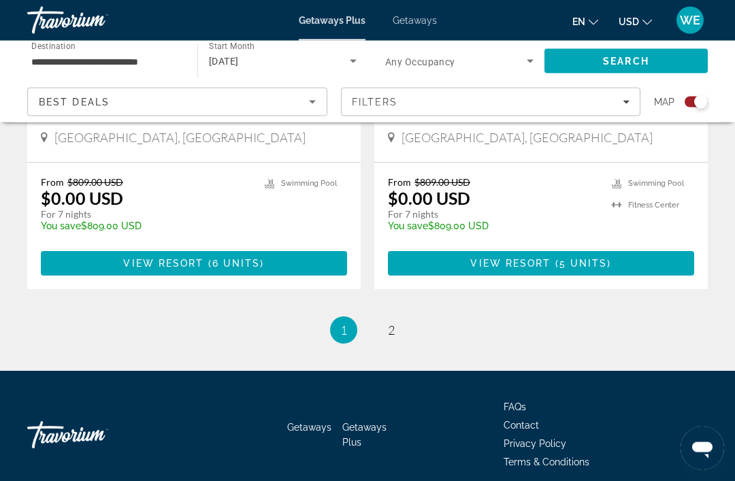
scroll to position [3074, 0]
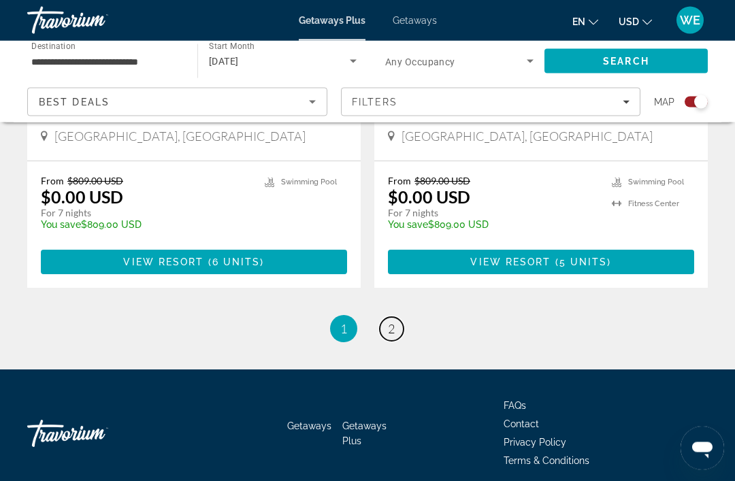
click at [399, 338] on link "page 2" at bounding box center [392, 330] width 24 height 24
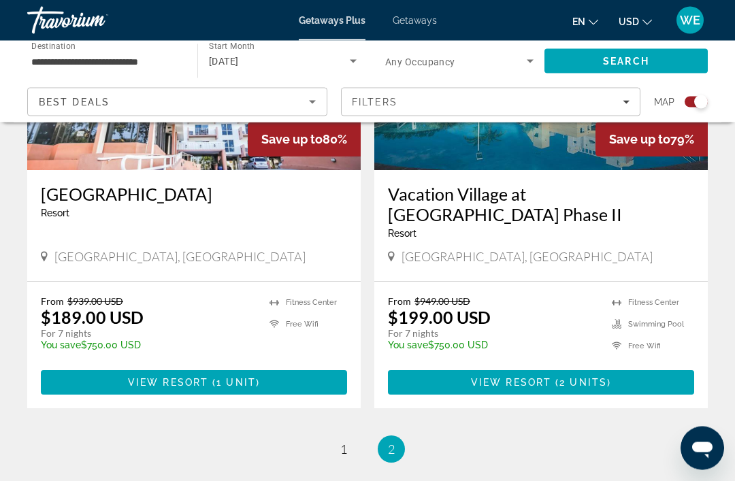
scroll to position [1103, 0]
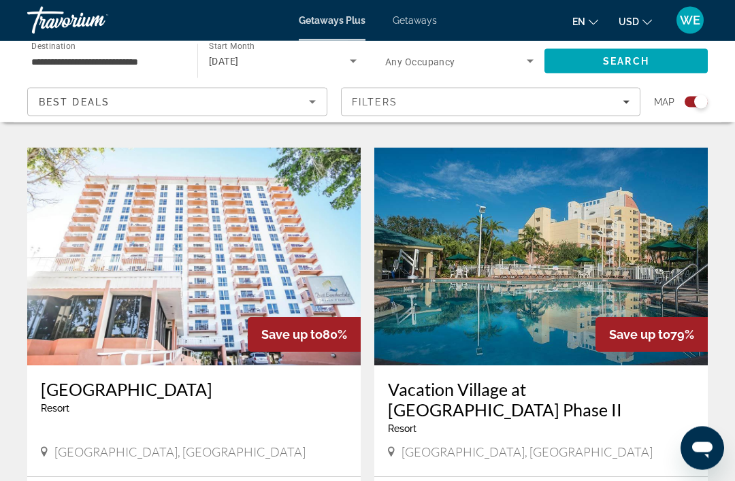
click at [189, 291] on img "Main content" at bounding box center [194, 257] width 334 height 218
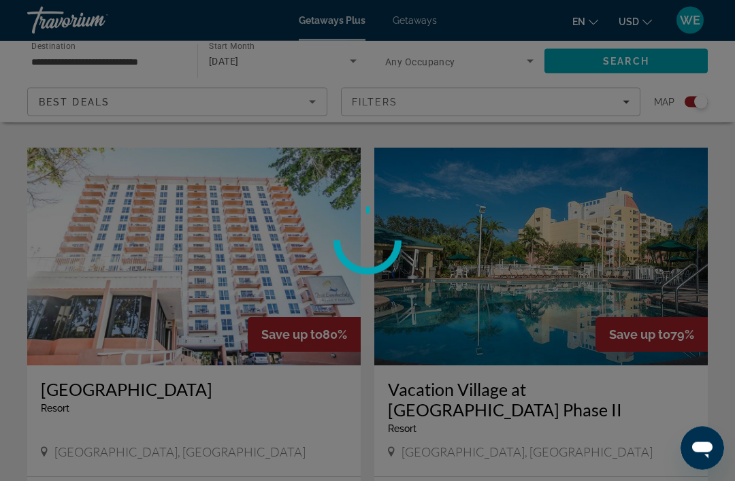
scroll to position [907, 0]
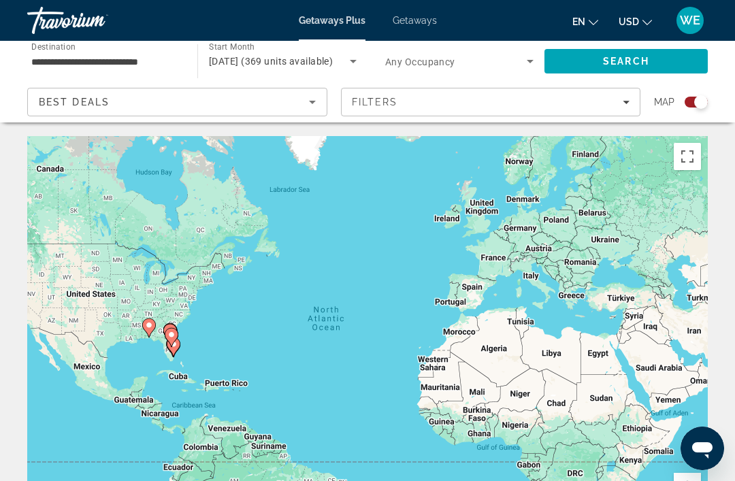
click at [413, 54] on span "Search widget" at bounding box center [456, 61] width 142 height 16
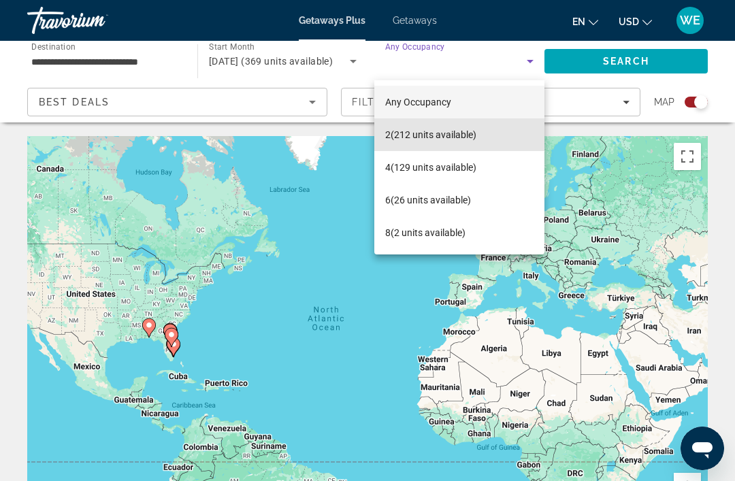
click at [435, 141] on span "2 (212 units available)" at bounding box center [430, 135] width 91 height 16
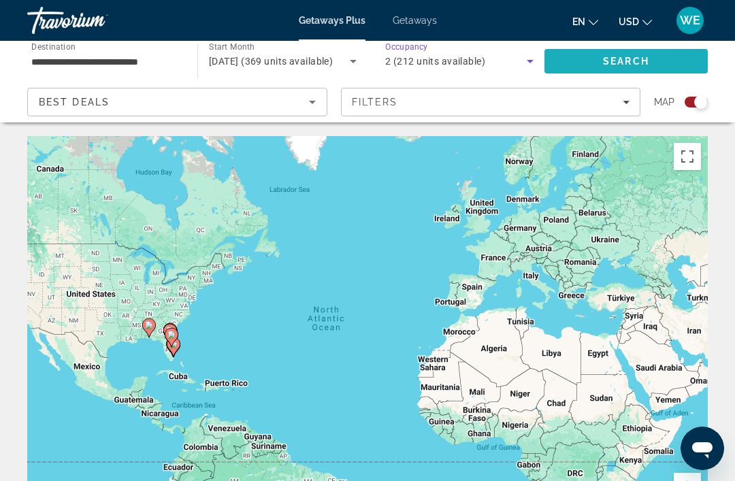
click at [617, 69] on span "Search" at bounding box center [626, 61] width 163 height 33
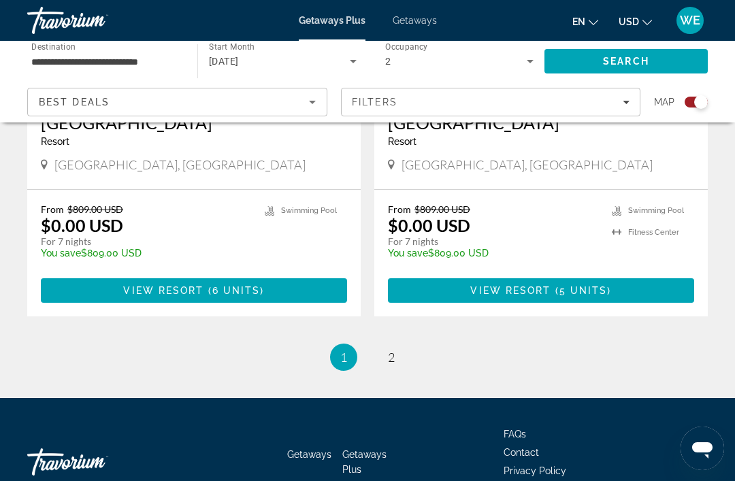
scroll to position [3087, 0]
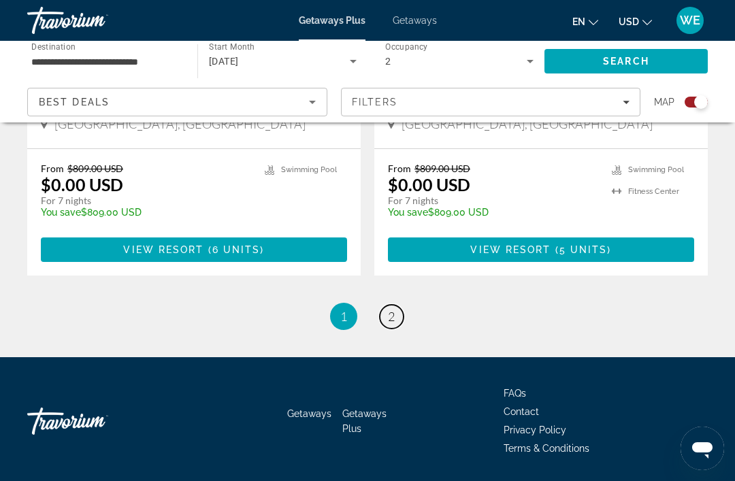
click at [393, 327] on link "page 2" at bounding box center [392, 317] width 24 height 24
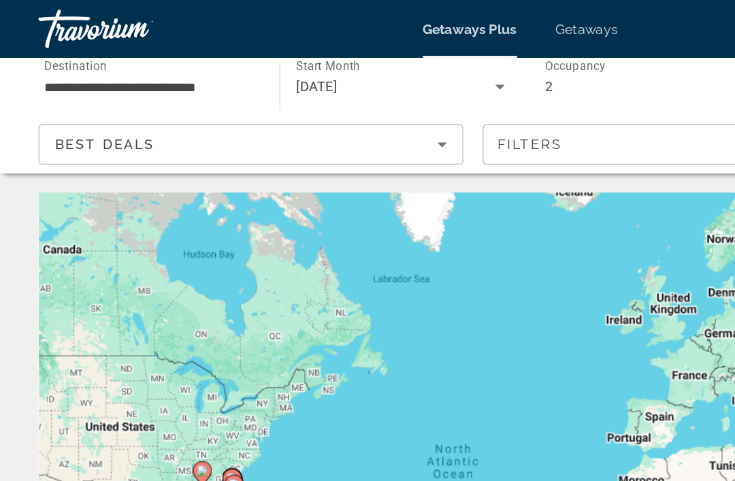
click at [109, 65] on input "**********" at bounding box center [105, 62] width 148 height 16
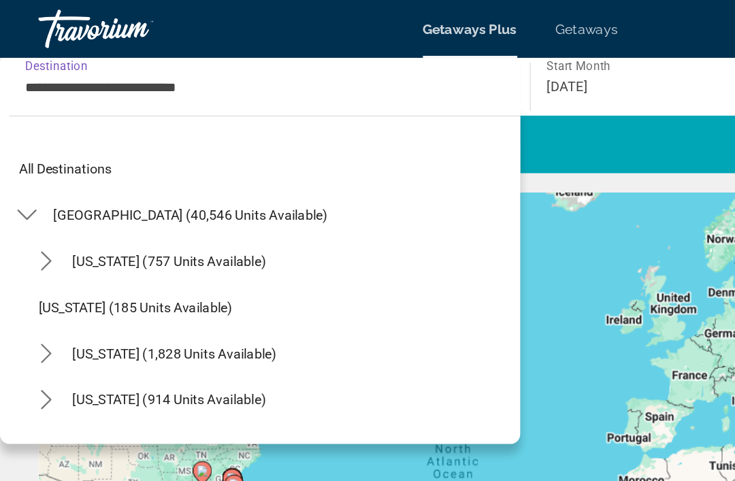
scroll to position [179, 0]
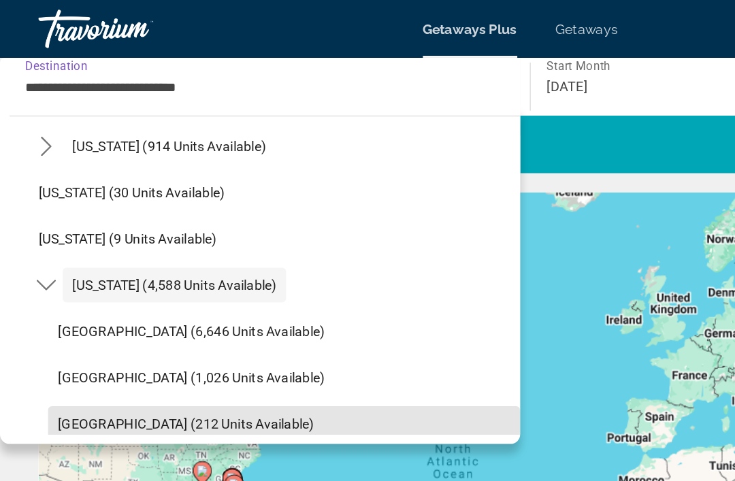
click at [97, 303] on span "[GEOGRAPHIC_DATA] (212 units available)" at bounding box center [131, 299] width 181 height 11
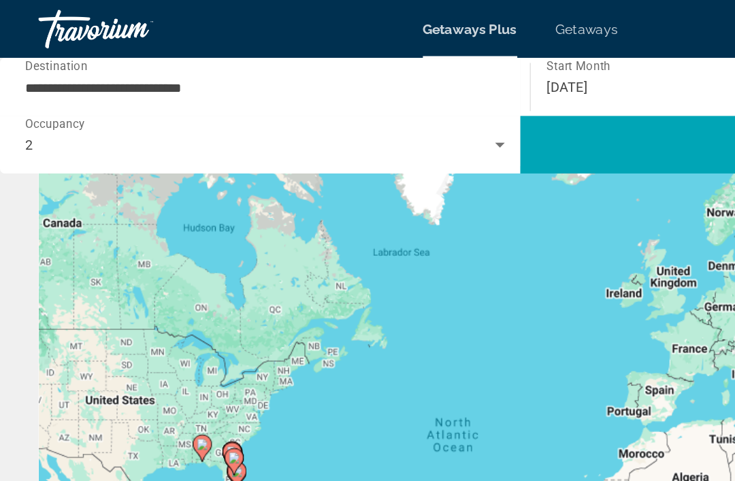
scroll to position [0, 0]
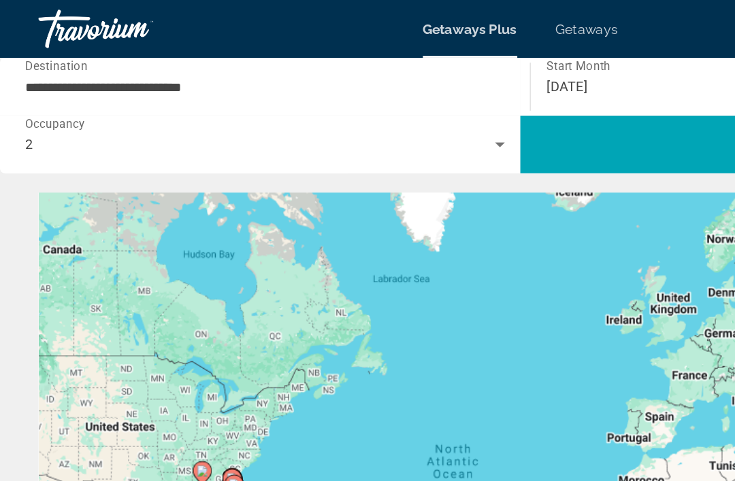
click at [90, 110] on div "2" at bounding box center [184, 102] width 332 height 16
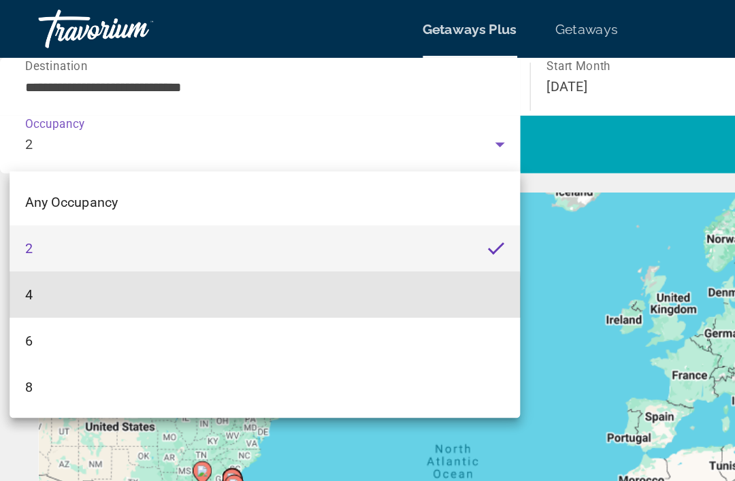
click at [37, 214] on mat-option "4" at bounding box center [187, 208] width 361 height 33
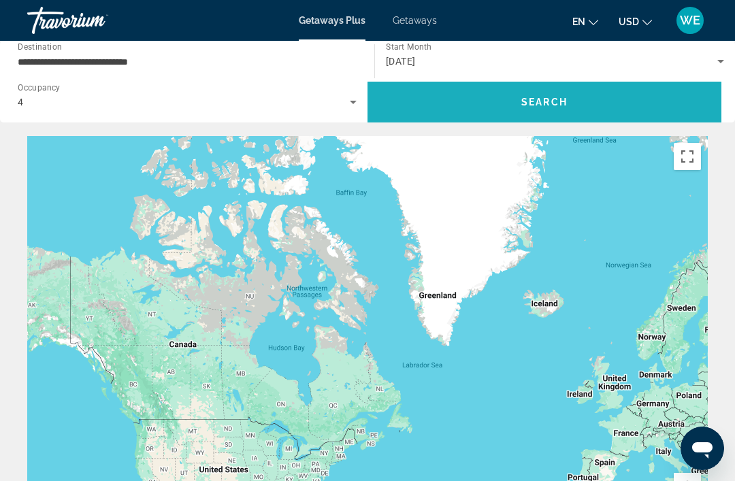
click at [532, 108] on span "Search" at bounding box center [545, 102] width 354 height 33
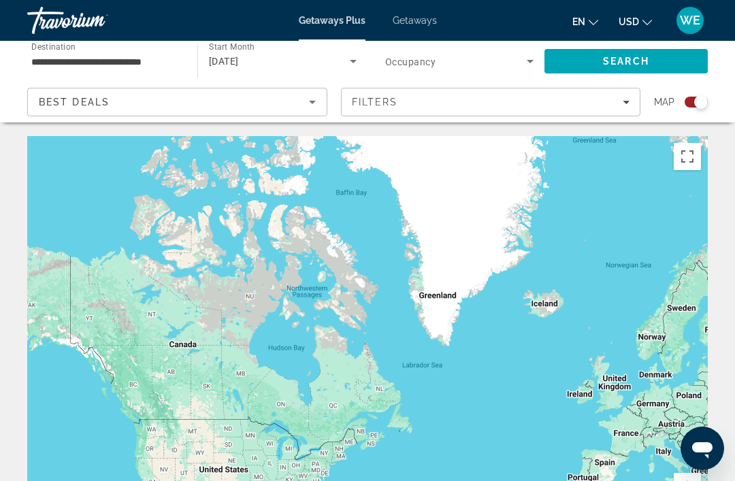
click at [126, 69] on input "**********" at bounding box center [105, 62] width 148 height 16
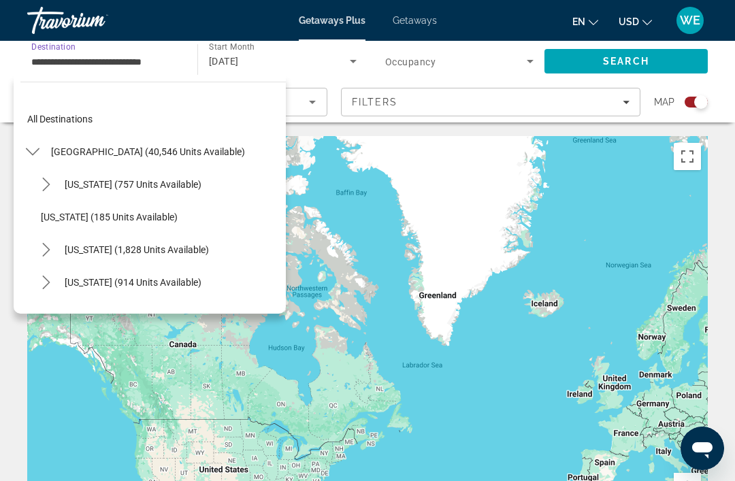
scroll to position [277, 0]
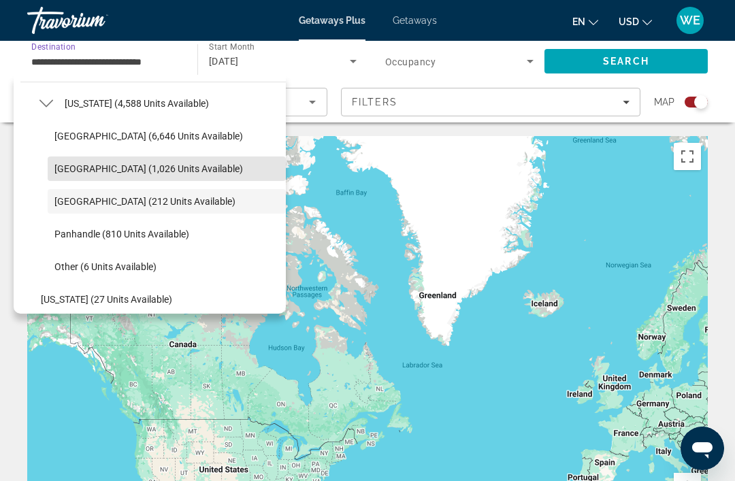
click at [154, 175] on span "Select destination: East Coast (1,026 units available)" at bounding box center [167, 168] width 238 height 33
type input "**********"
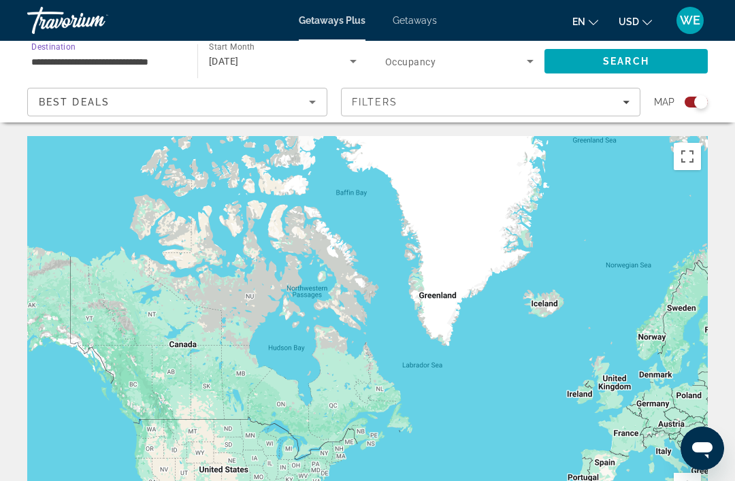
click at [603, 64] on span "Search" at bounding box center [626, 61] width 46 height 11
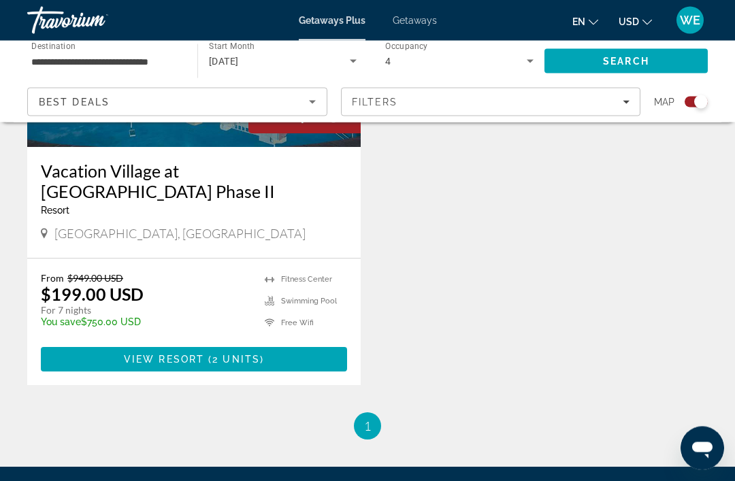
scroll to position [2999, 0]
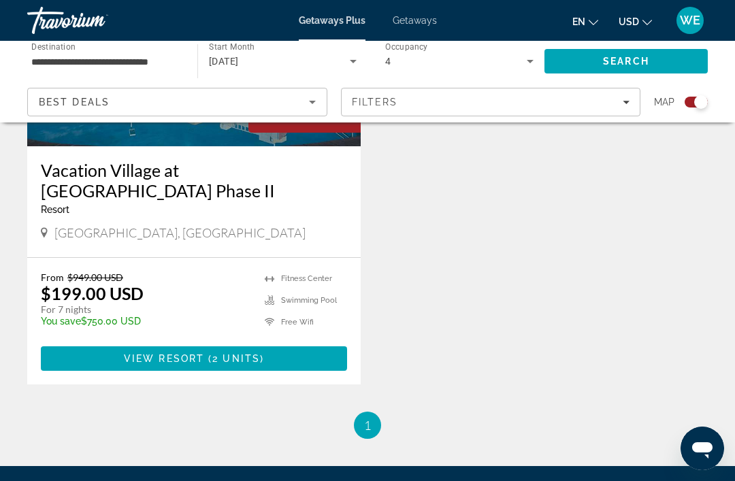
click at [362, 412] on li "You're on page 1" at bounding box center [367, 425] width 27 height 27
click at [366, 418] on span "1" at bounding box center [367, 425] width 7 height 15
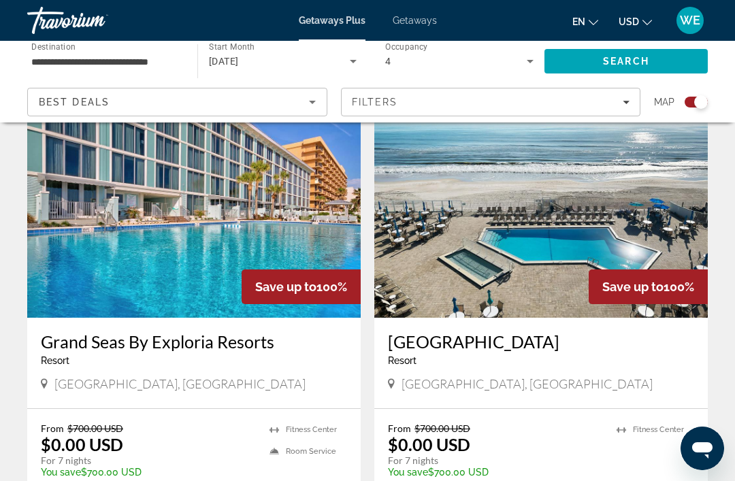
scroll to position [489, 0]
